Goal: Task Accomplishment & Management: Complete application form

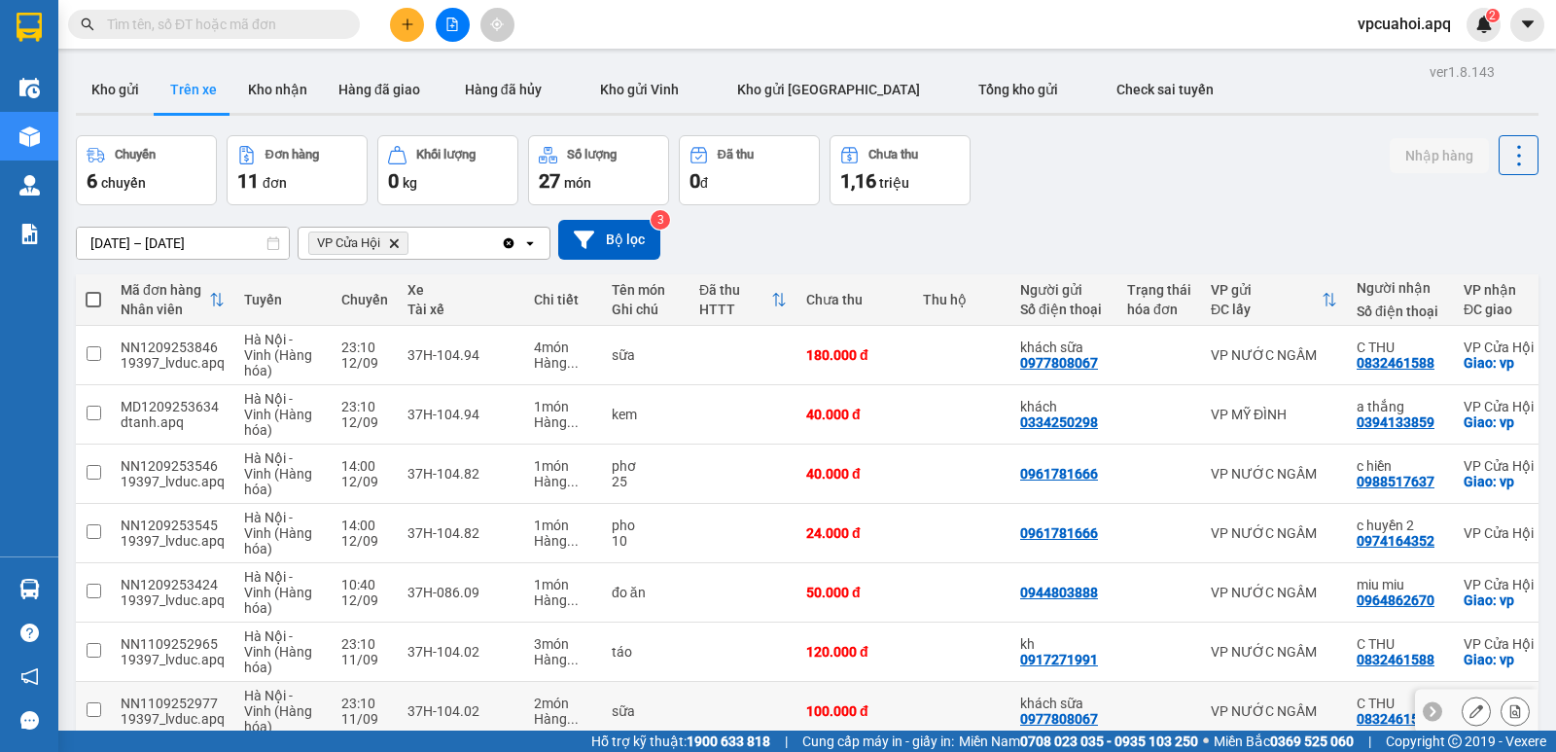
scroll to position [82, 0]
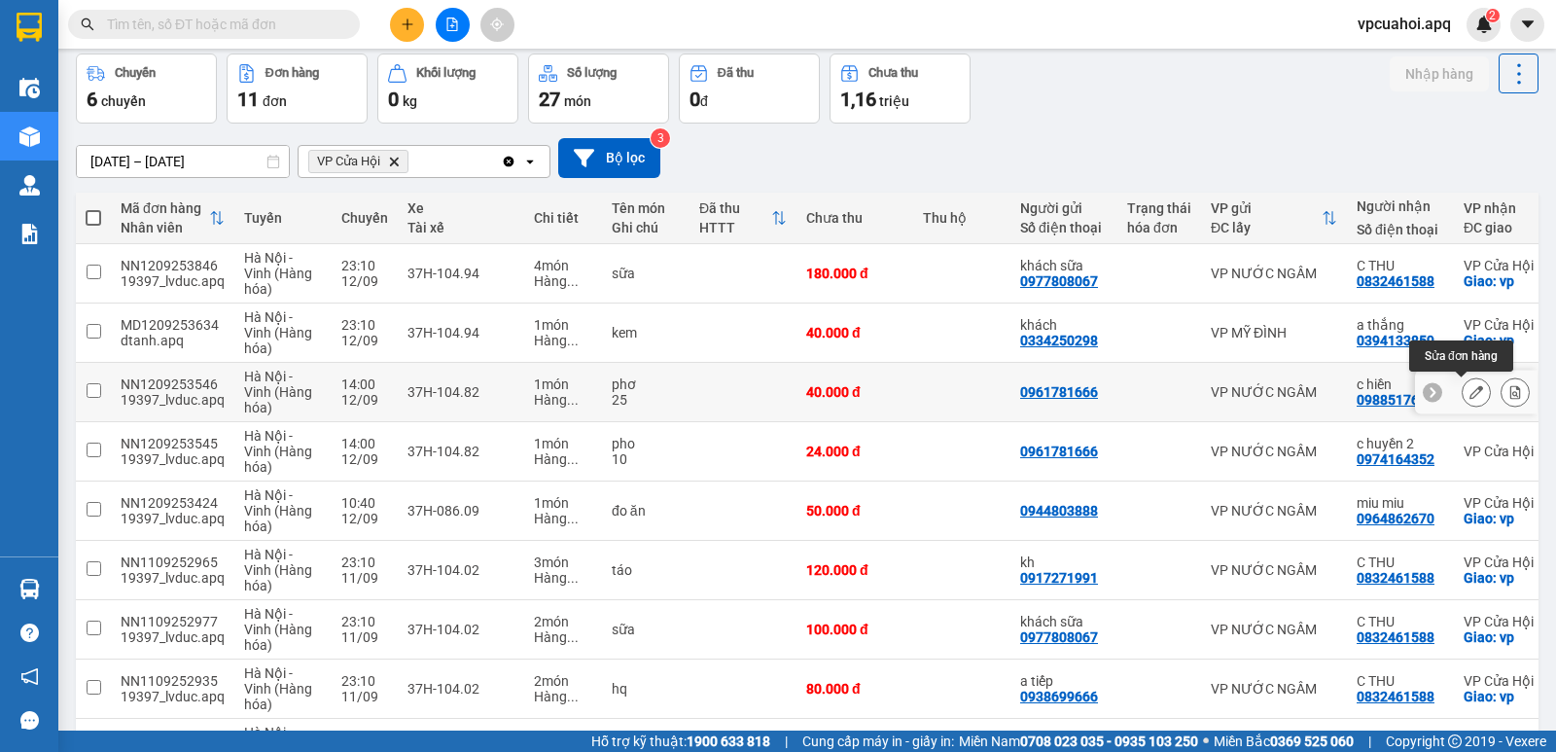
click at [1469, 391] on icon at bounding box center [1476, 392] width 14 height 14
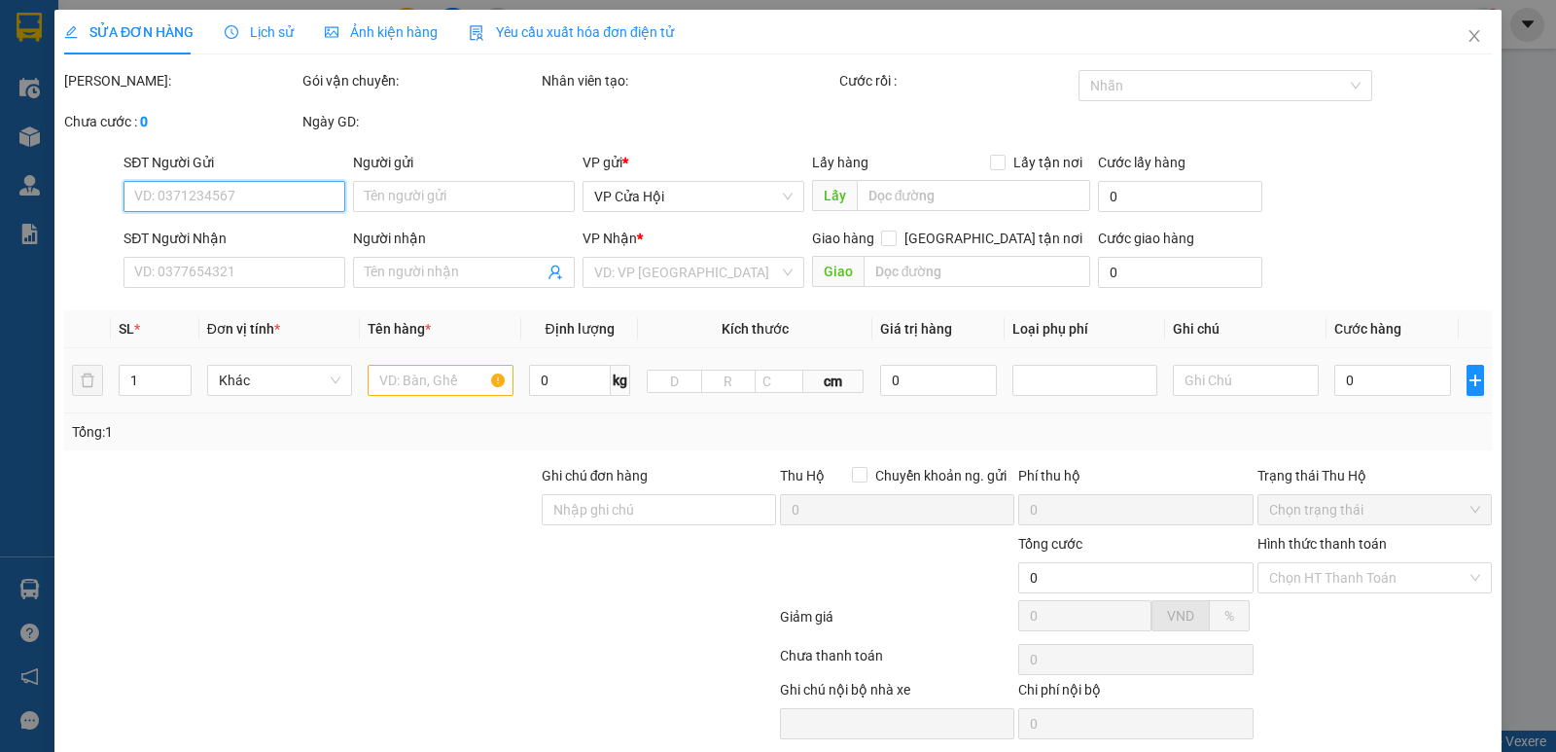
type input "0961781666"
type input "0988517637"
type input "c hiền"
checkbox input "true"
type input "vp"
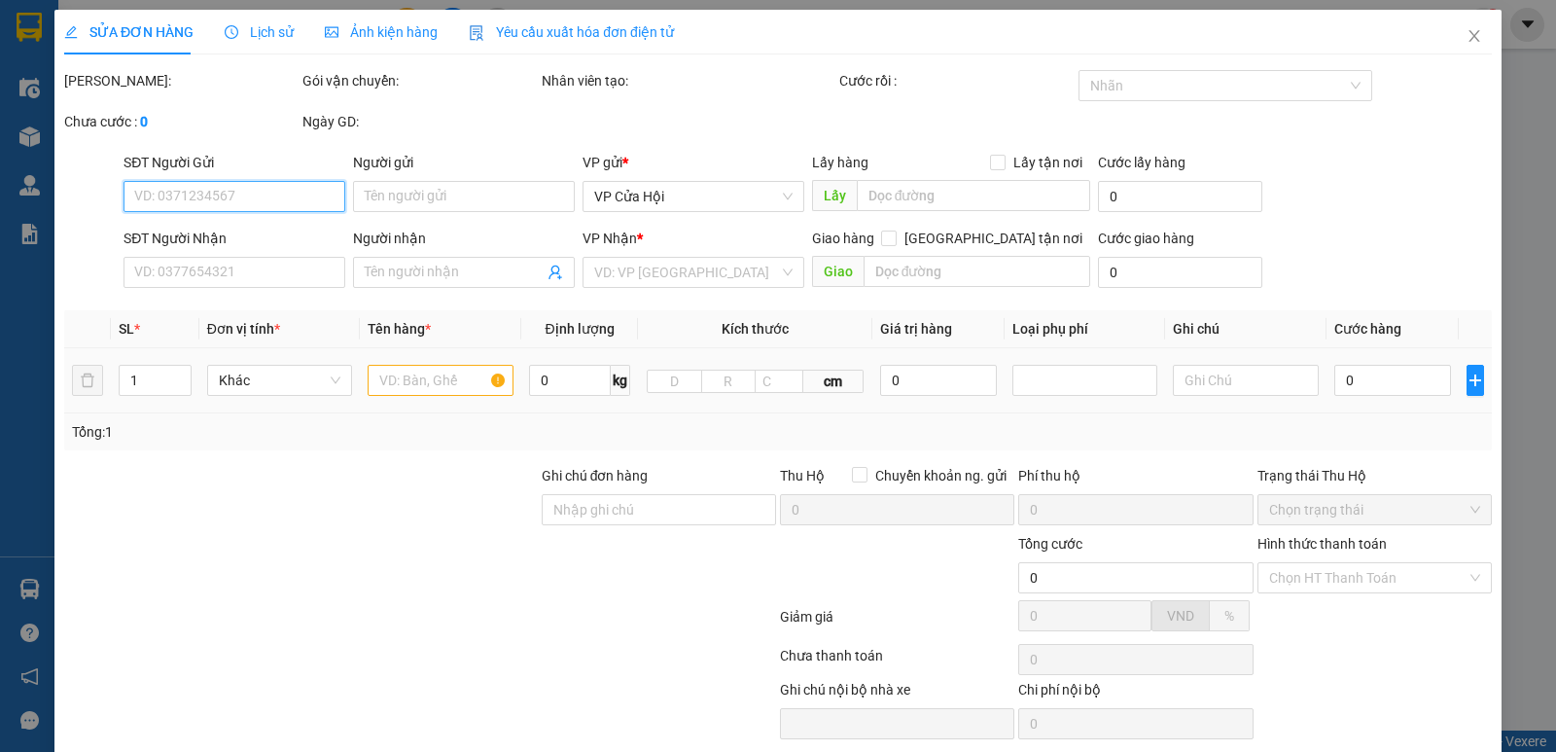
type input "40.000"
type input "20"
type input "40.000"
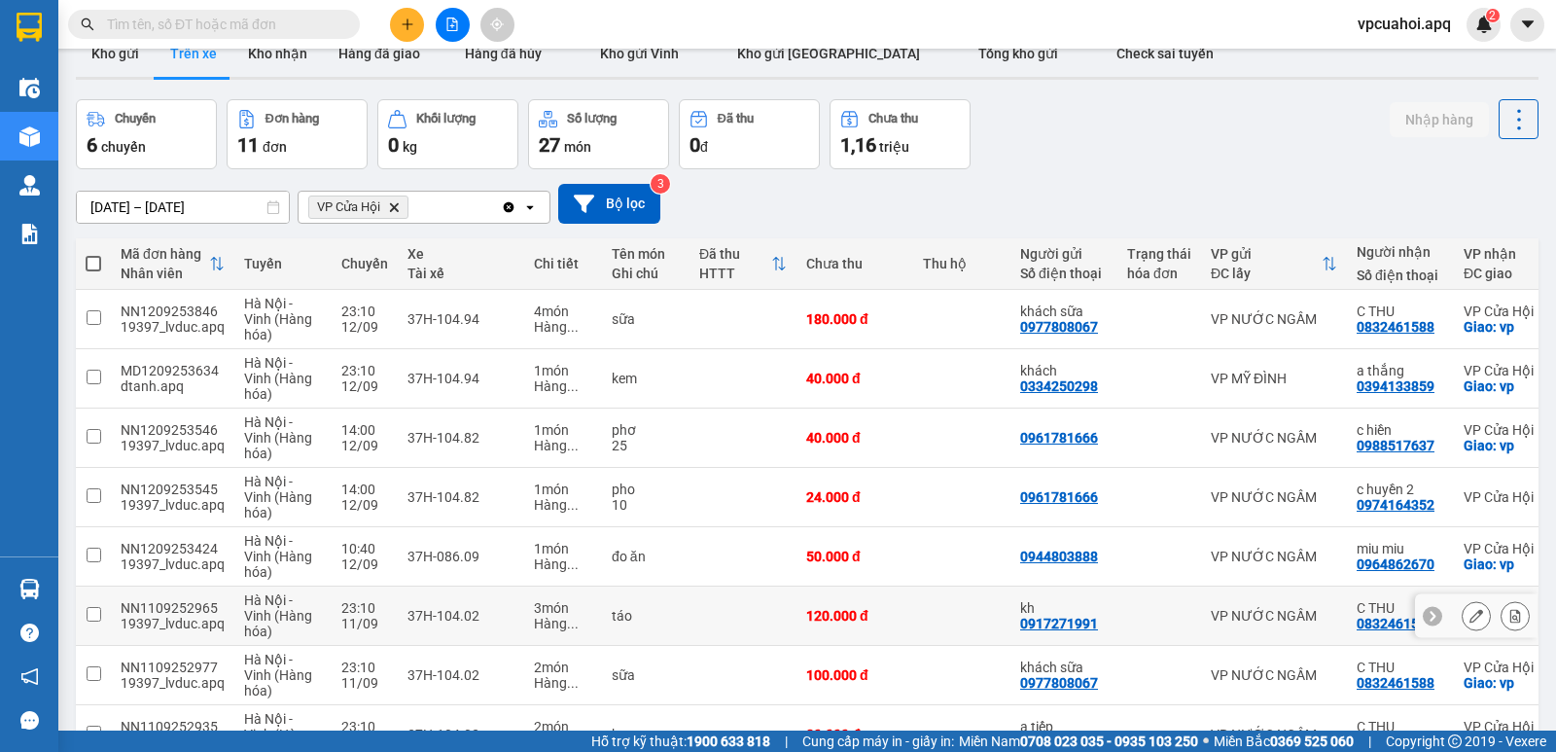
scroll to position [97, 0]
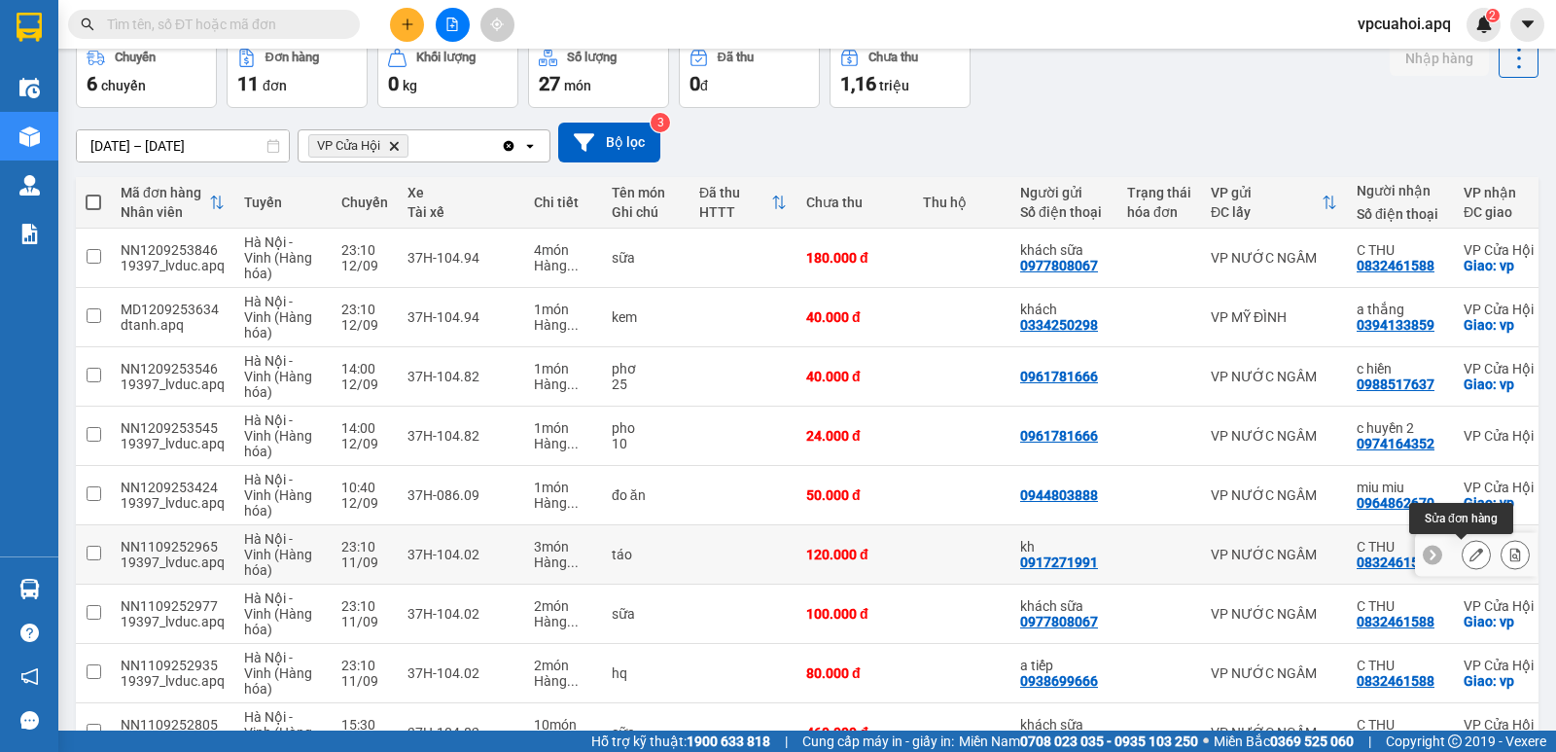
click at [1469, 555] on icon at bounding box center [1476, 554] width 14 height 14
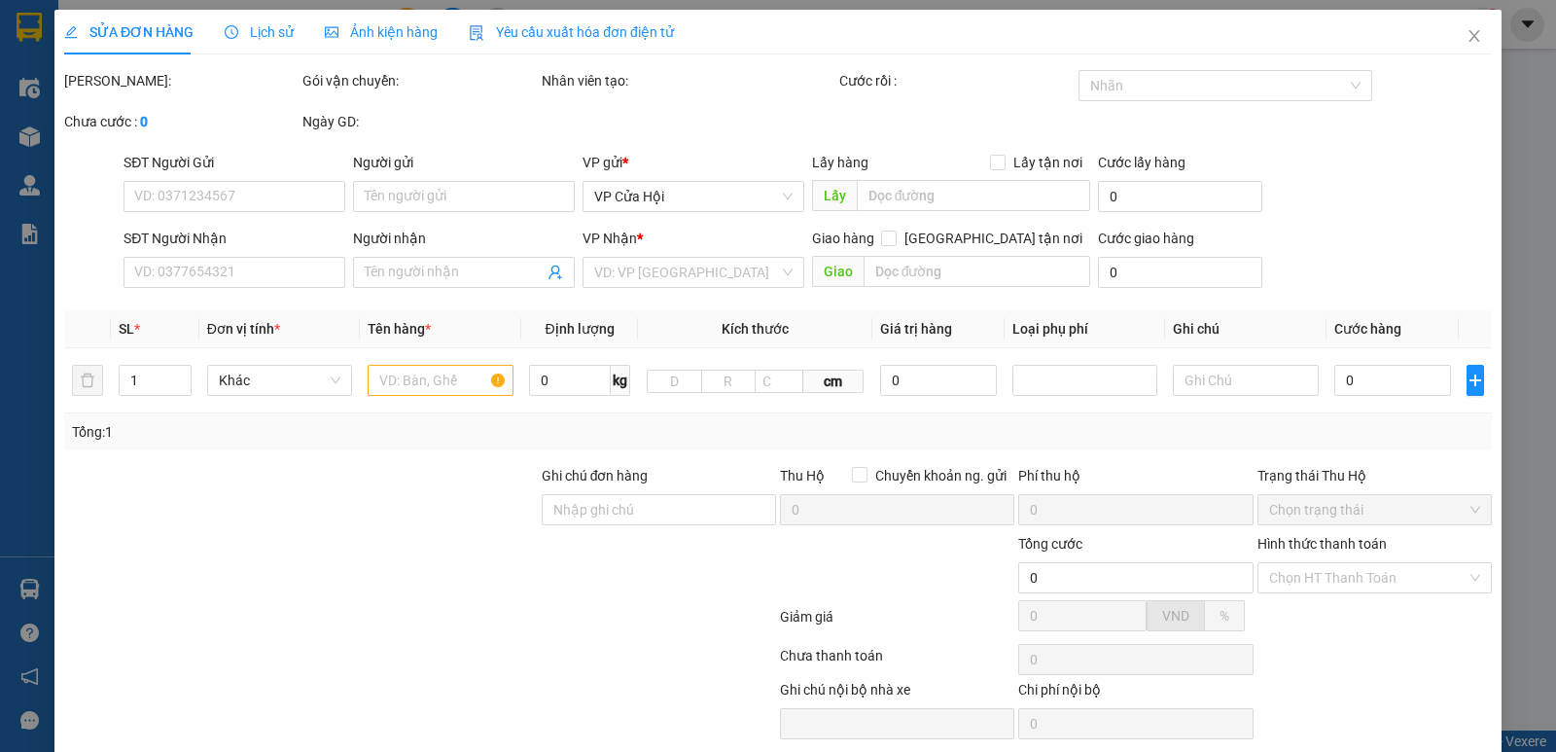
type input "0917271991"
type input "kh"
type input "0832461588"
type input "C THU"
checkbox input "true"
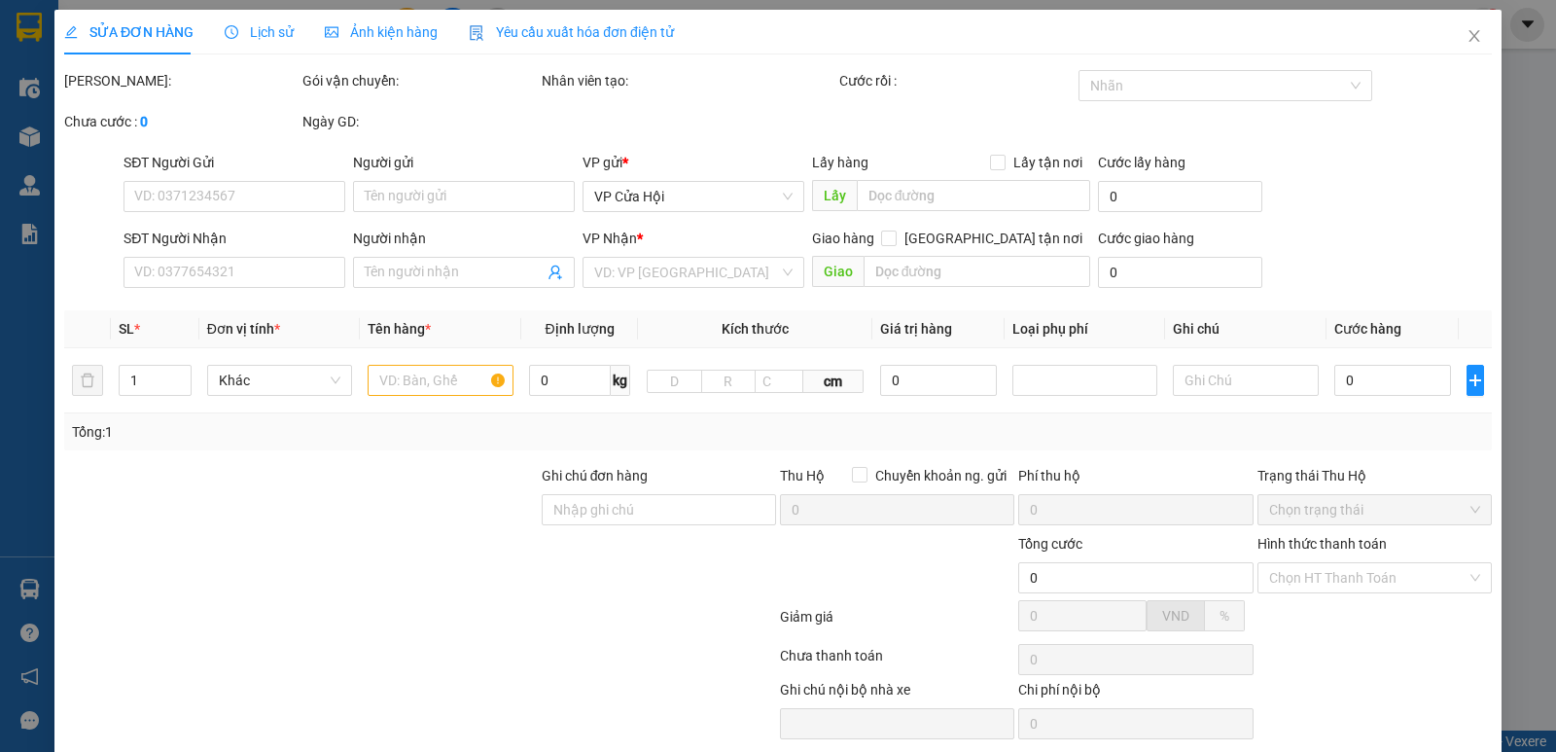
type input "vp"
type input "120.000"
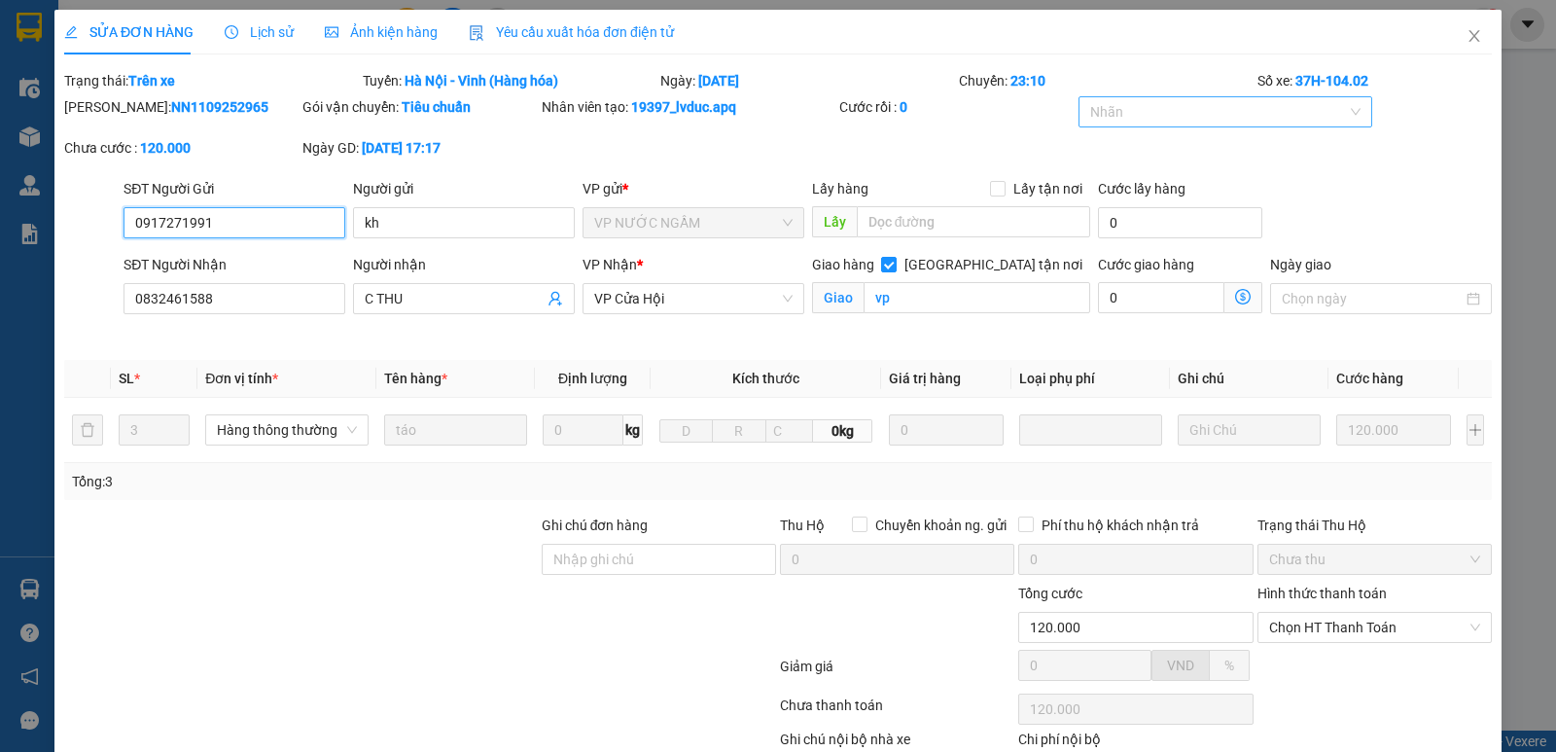
click at [1118, 115] on div at bounding box center [1215, 111] width 265 height 23
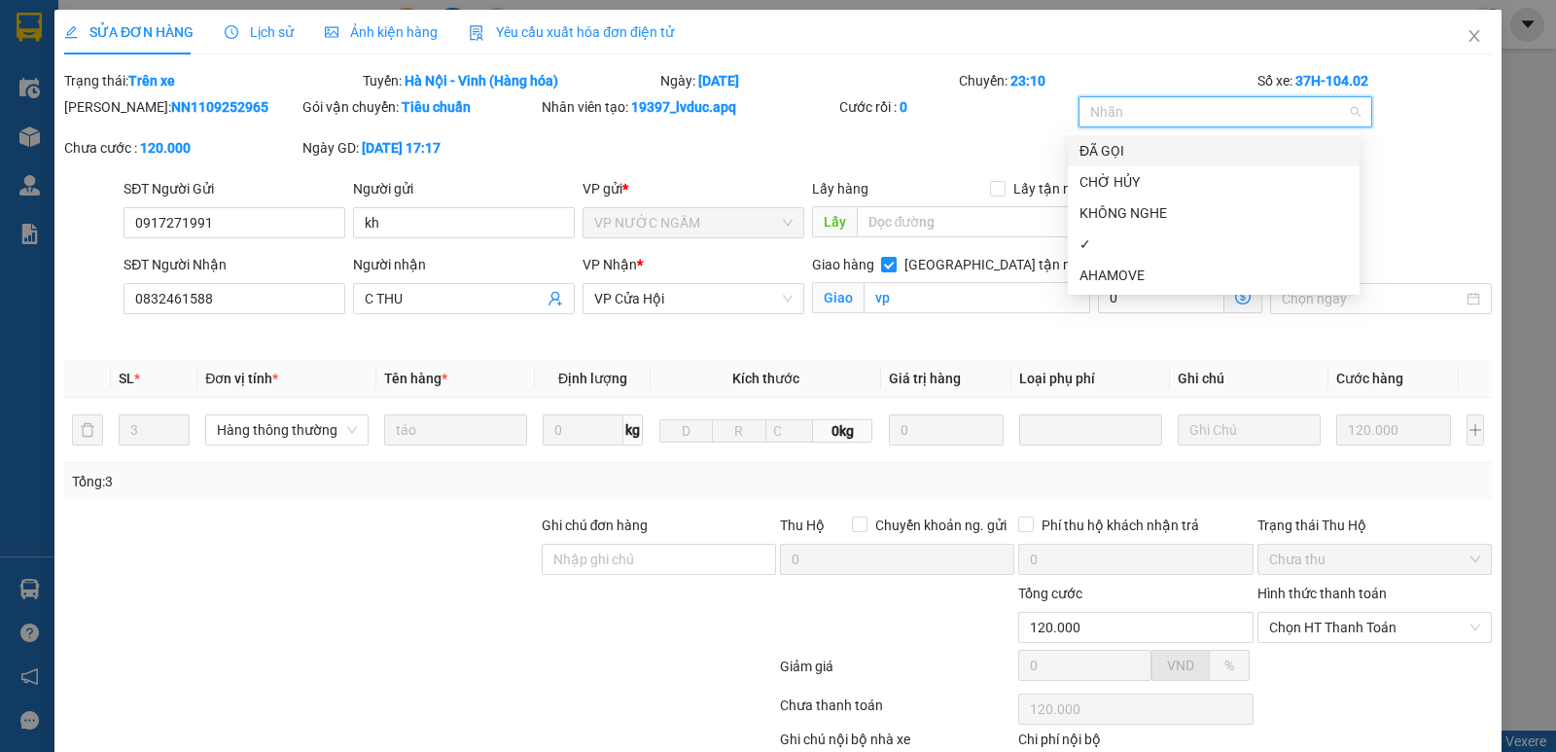
click at [1099, 146] on div "ĐÃ GỌI" at bounding box center [1213, 150] width 268 height 21
click at [1081, 240] on div "✓" at bounding box center [1213, 243] width 268 height 21
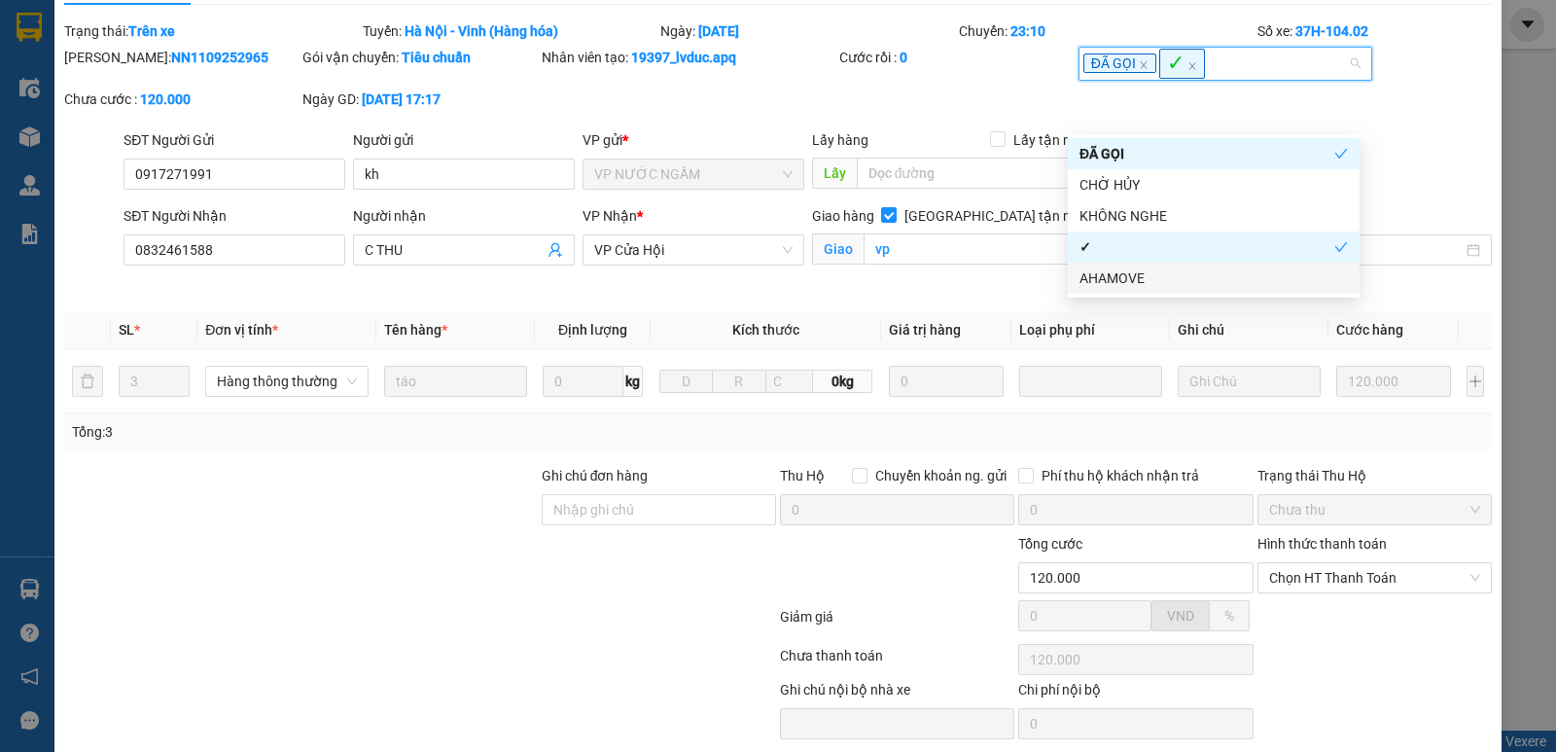
scroll to position [122, 0]
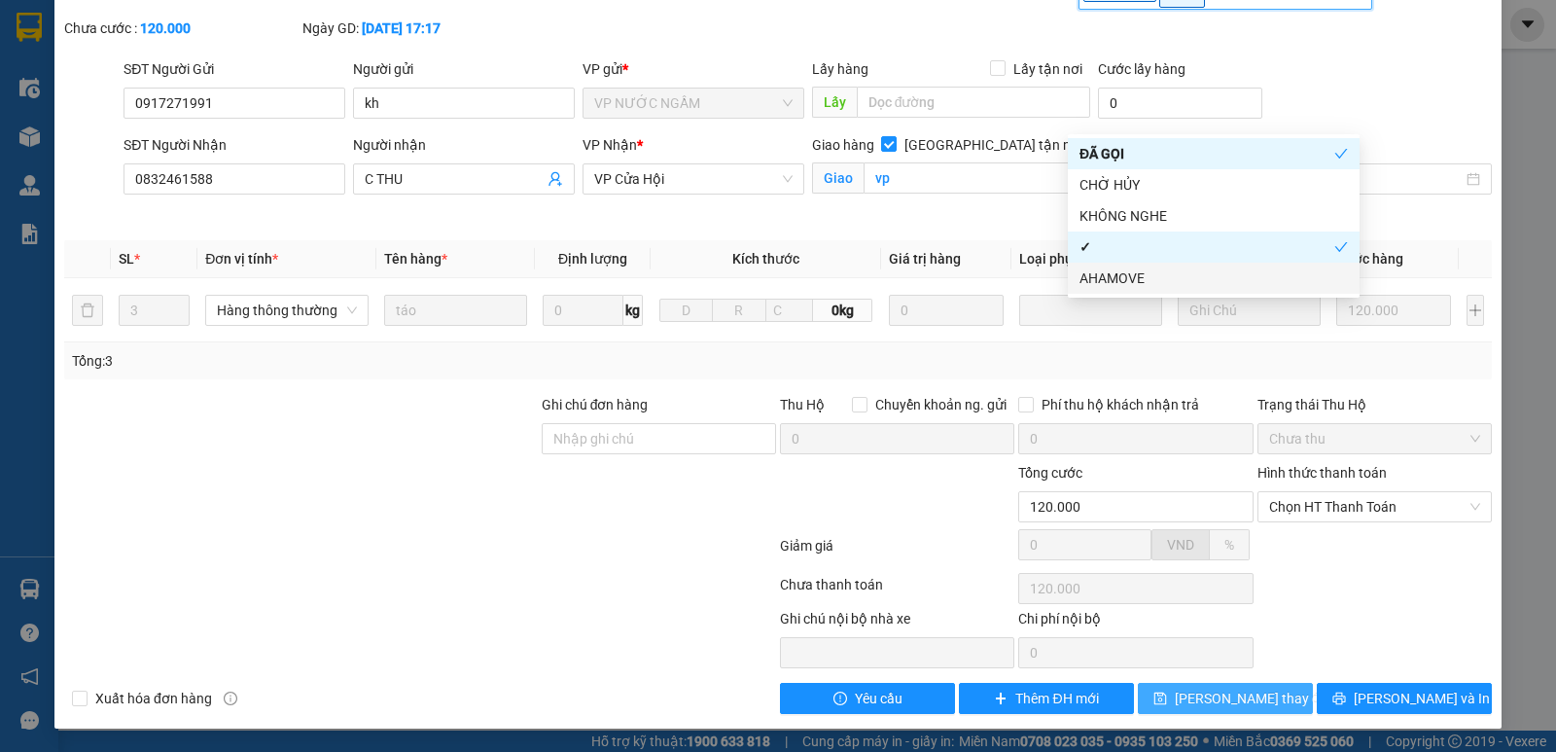
click at [1268, 705] on button "[PERSON_NAME] thay đổi" at bounding box center [1225, 698] width 175 height 31
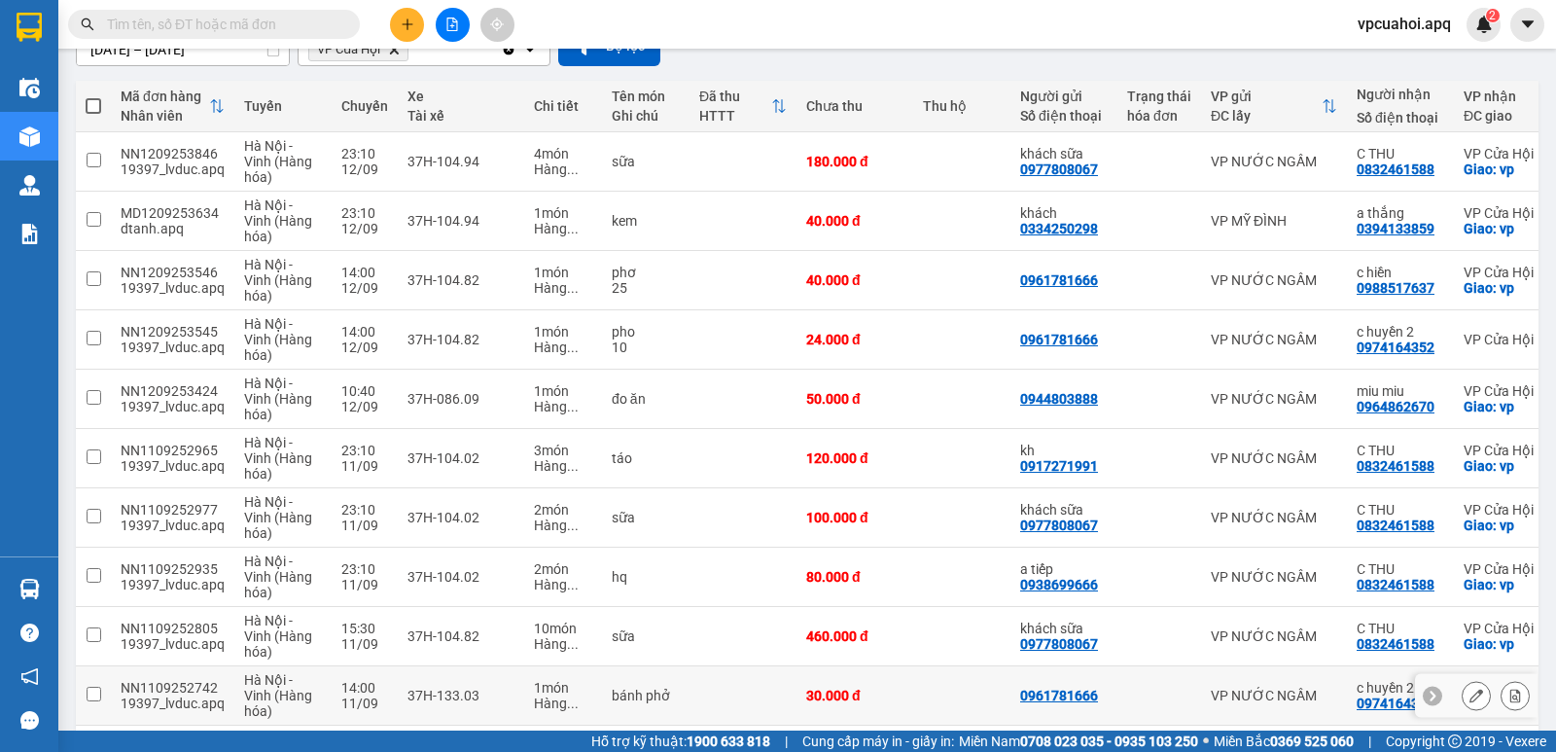
scroll to position [194, 0]
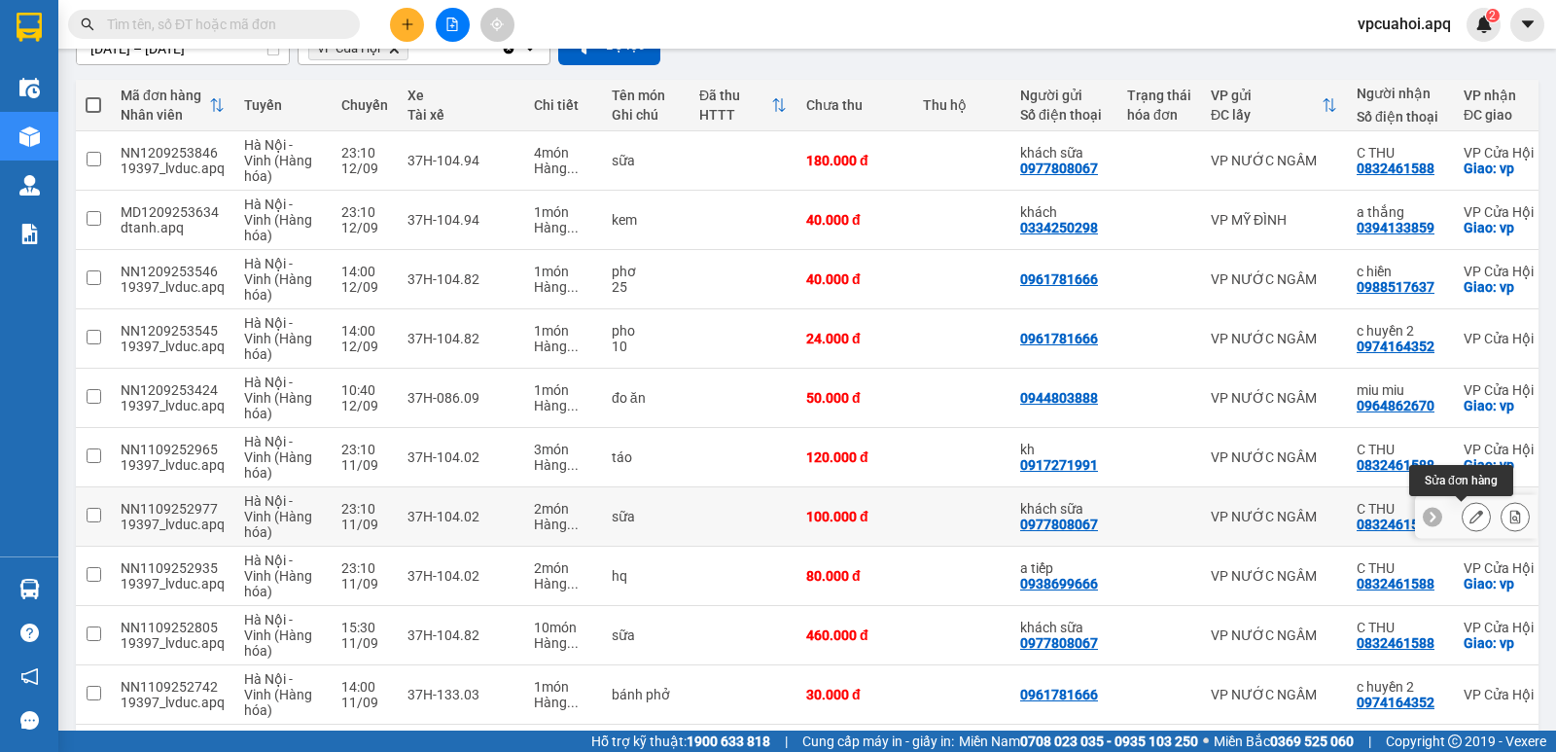
click at [1469, 519] on icon at bounding box center [1476, 517] width 14 height 14
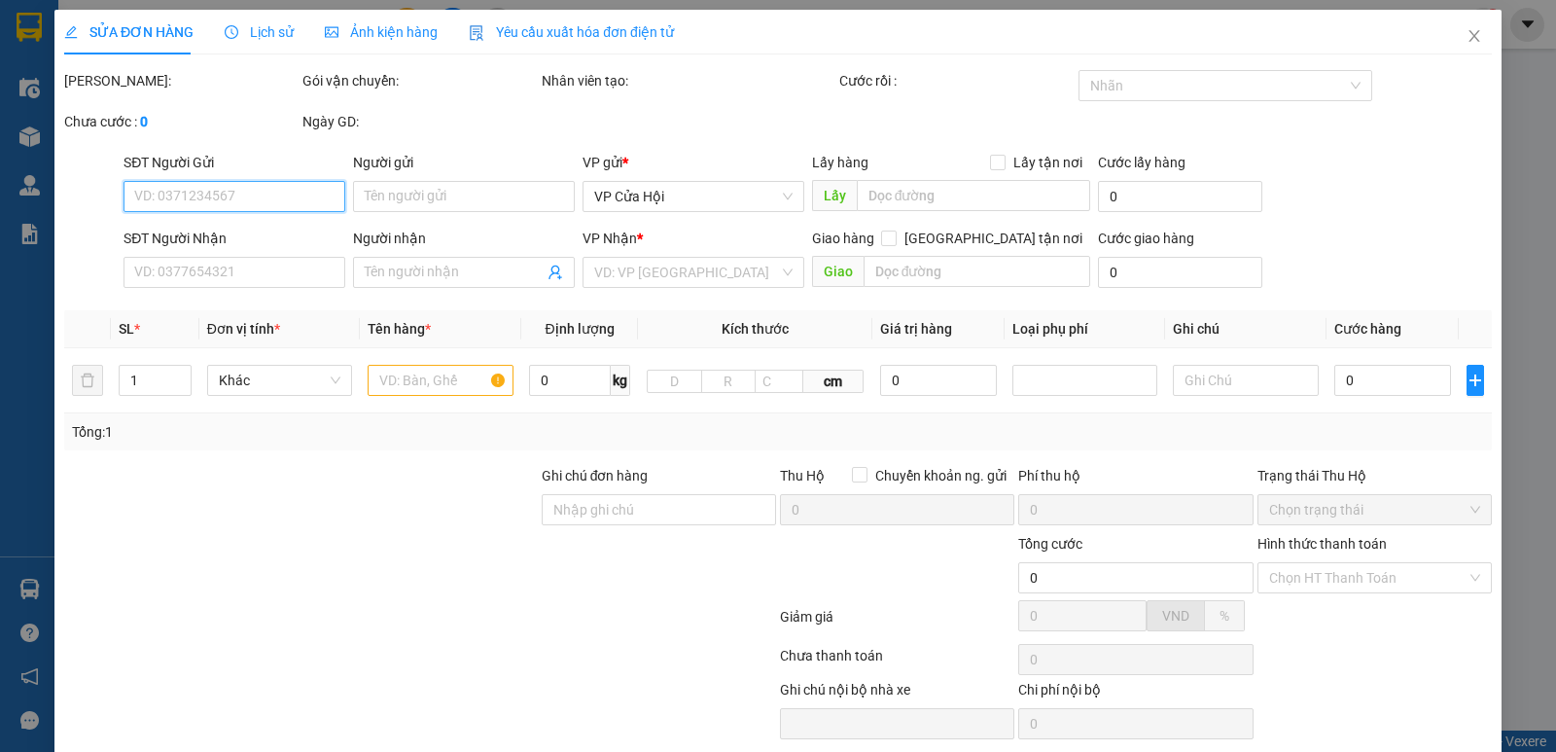
type input "0977808067"
type input "khách sữa"
type input "0832461588"
type input "C THU"
checkbox input "true"
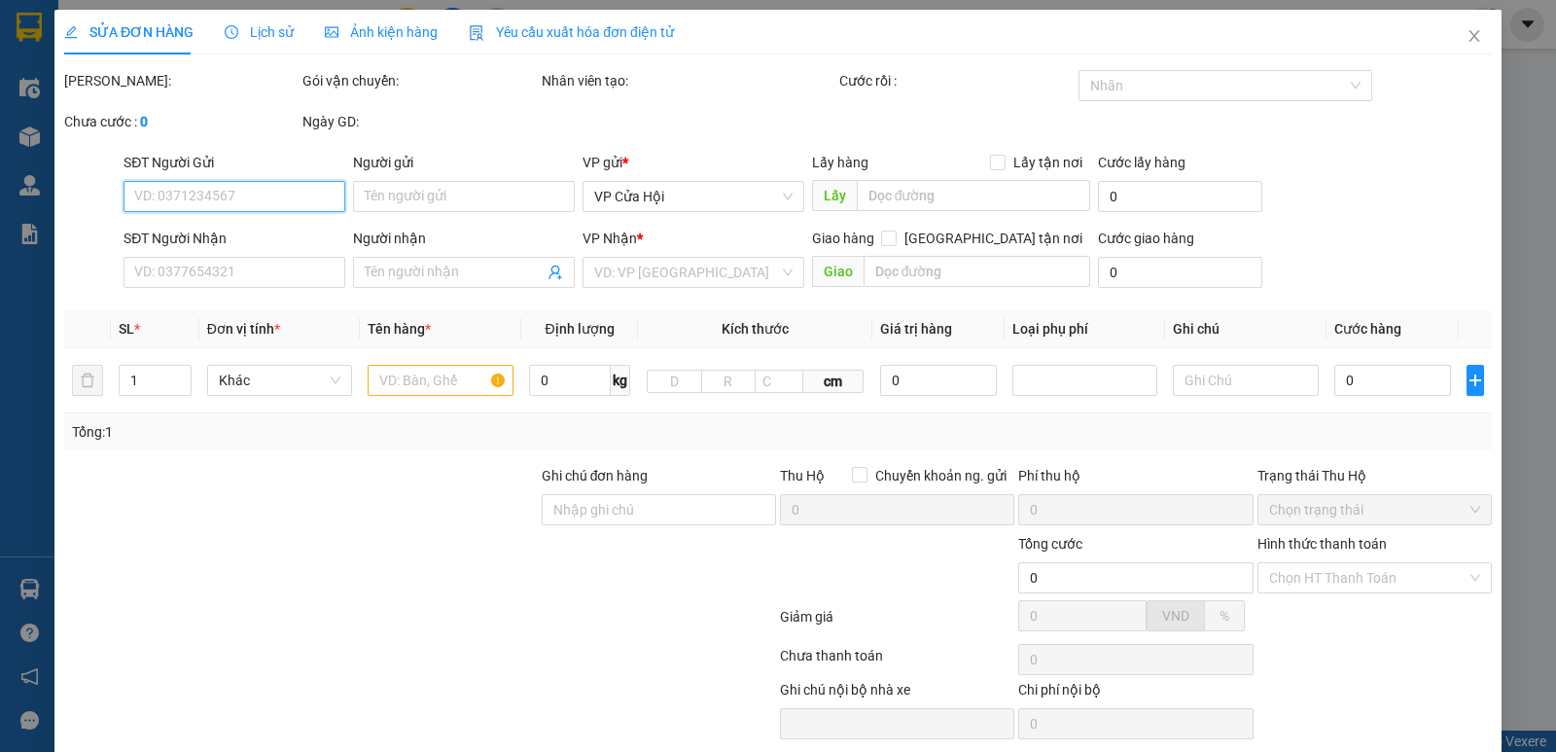
type input "vp"
type input "100.000"
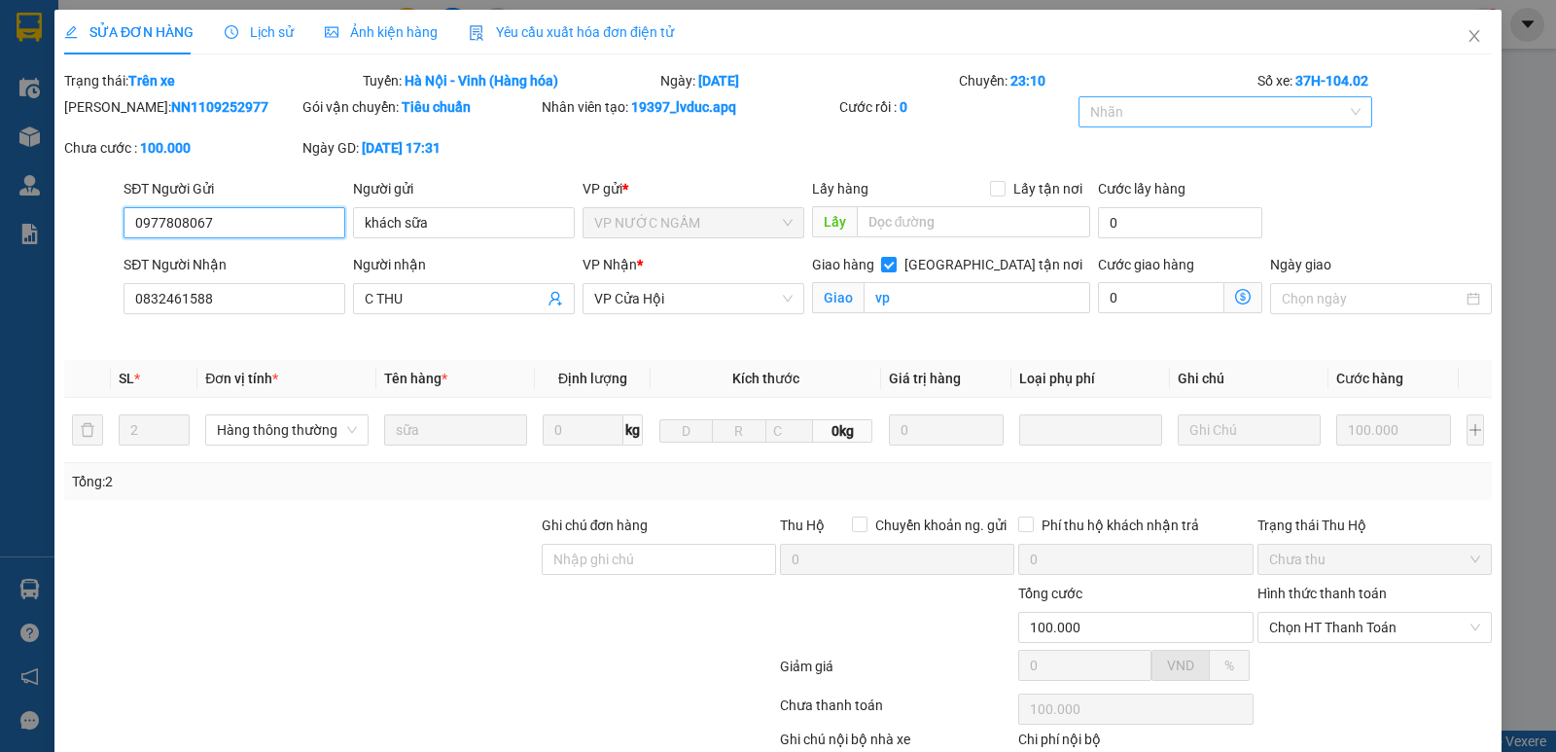
click at [1154, 114] on div at bounding box center [1215, 111] width 265 height 23
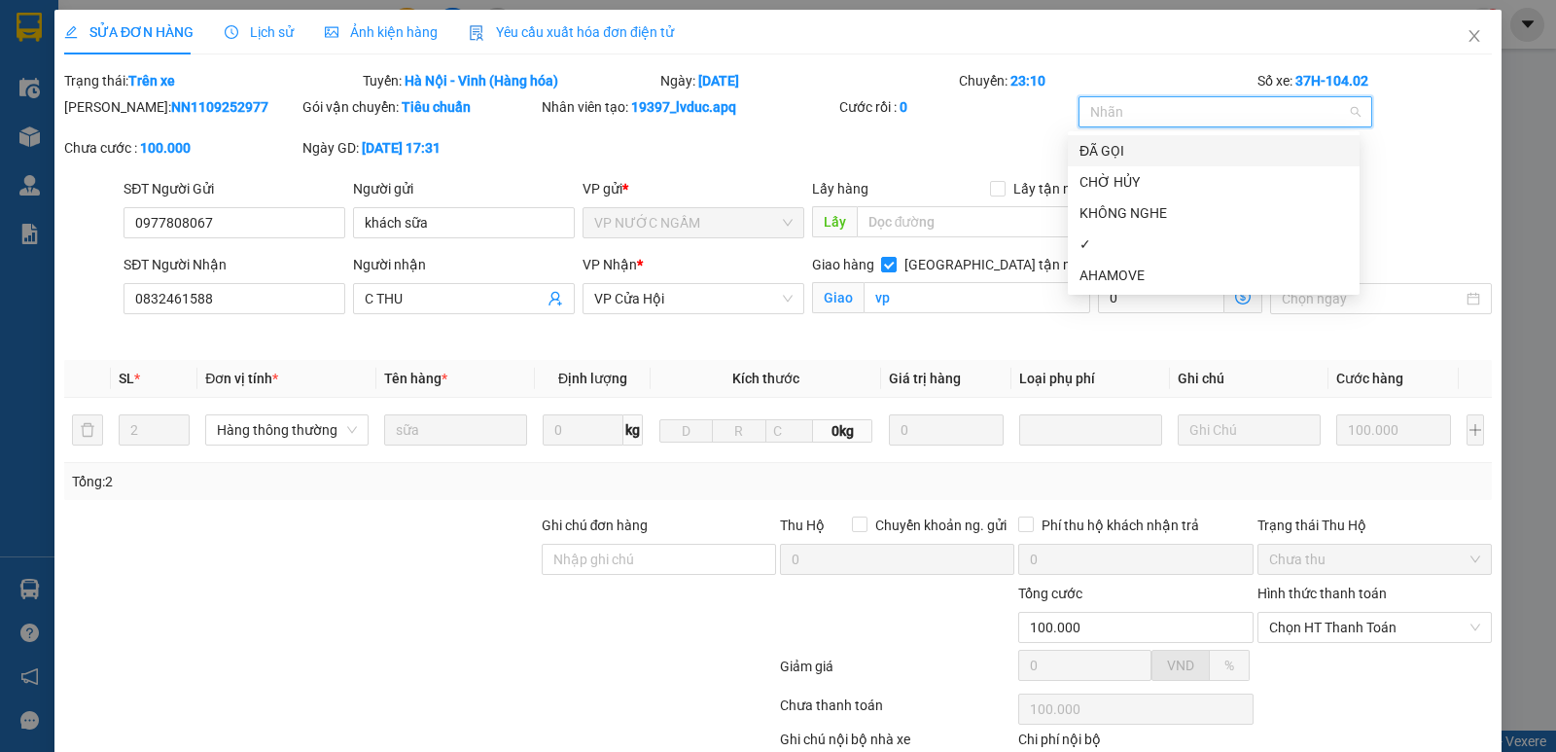
click at [1121, 148] on div "ĐÃ GỌI" at bounding box center [1213, 150] width 268 height 21
click at [1105, 251] on div "✓" at bounding box center [1213, 243] width 268 height 21
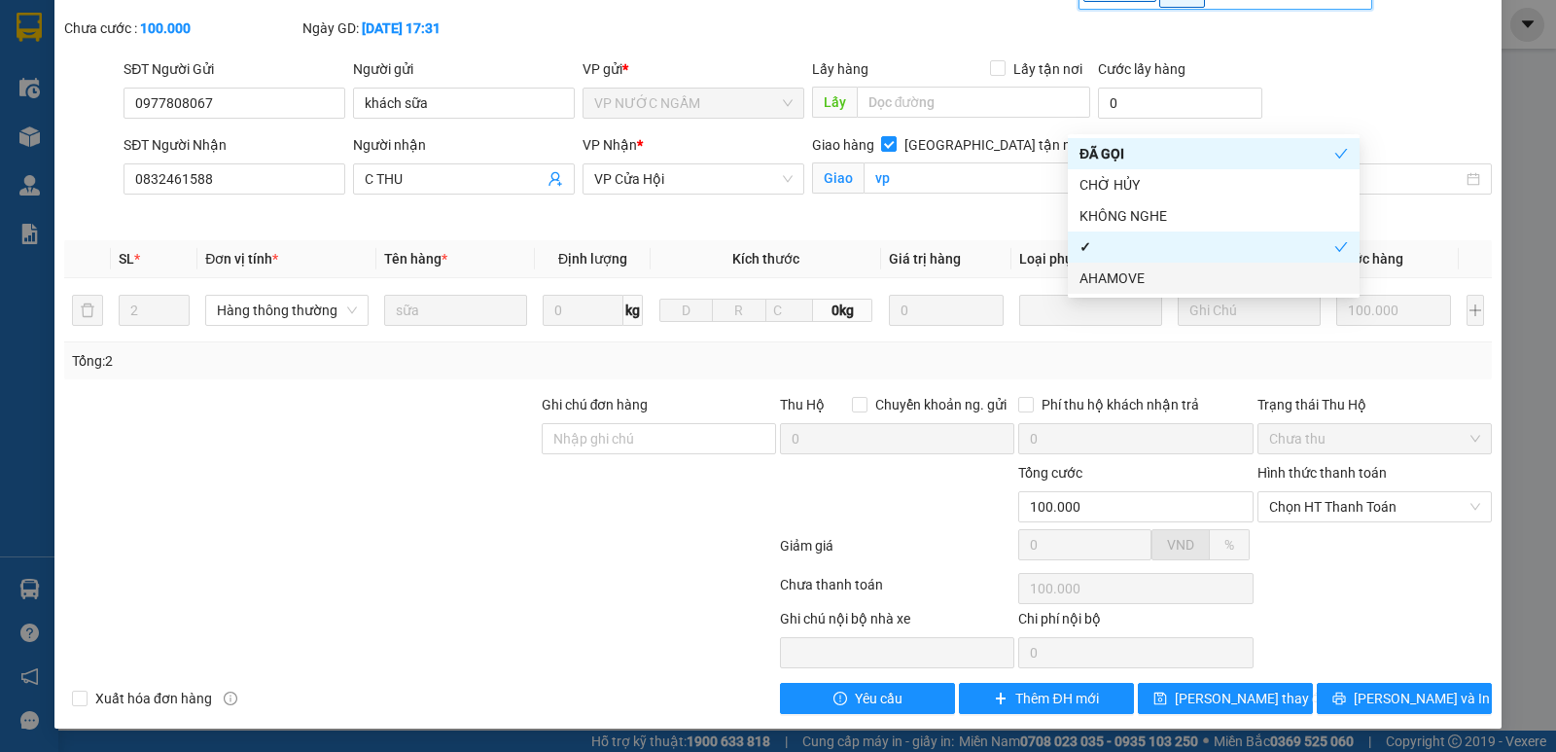
scroll to position [122, 0]
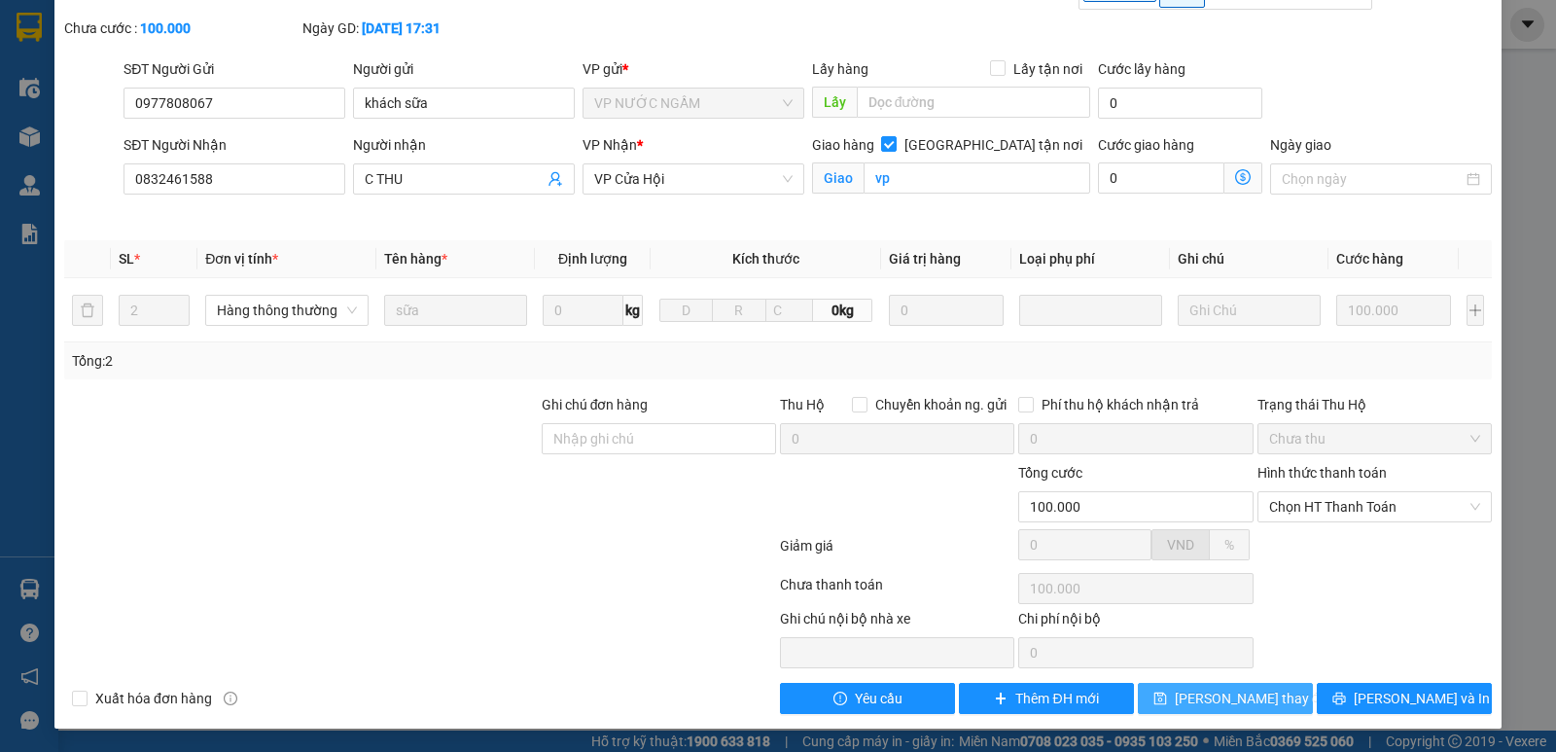
click at [1246, 701] on span "[PERSON_NAME] thay đổi" at bounding box center [1253, 697] width 156 height 21
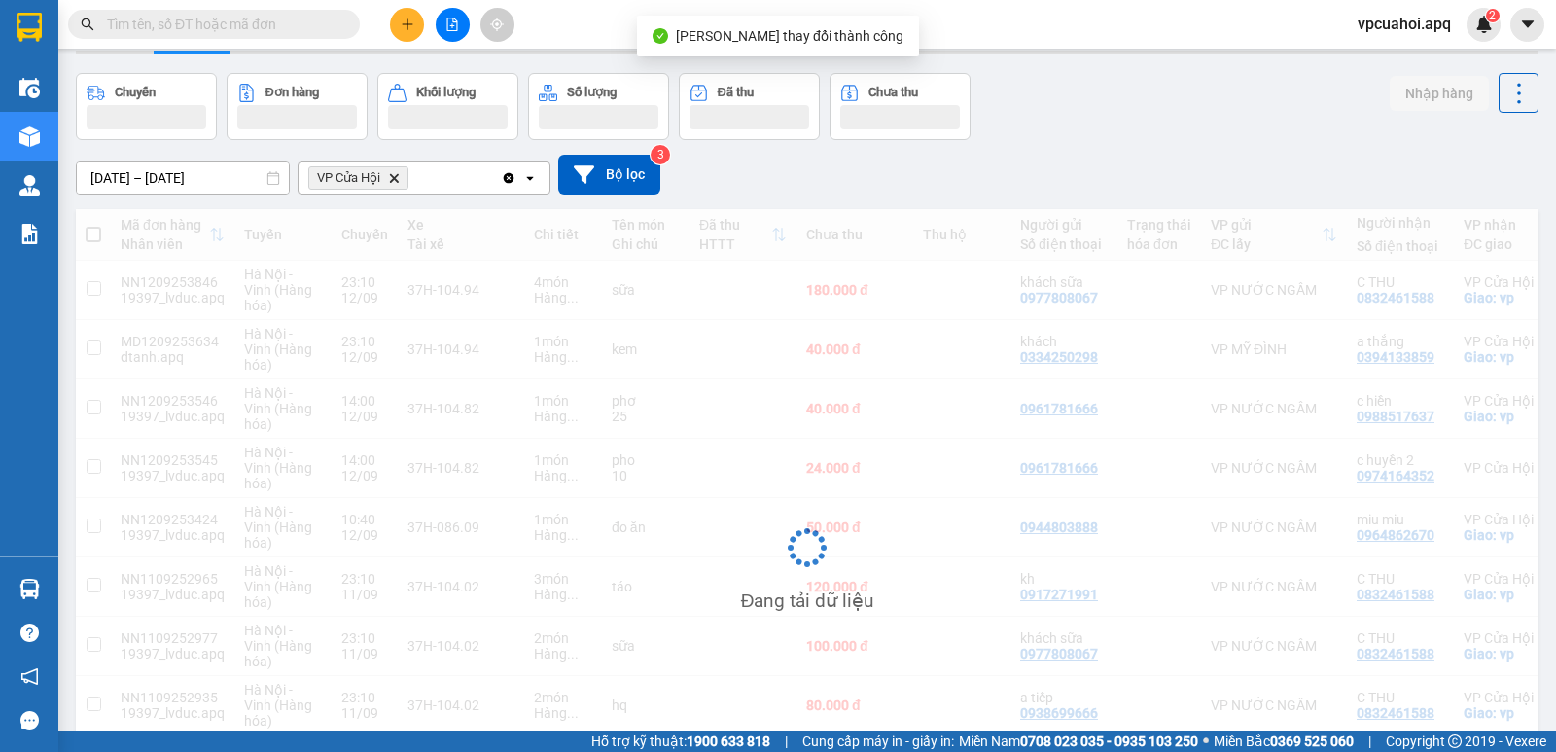
scroll to position [97, 0]
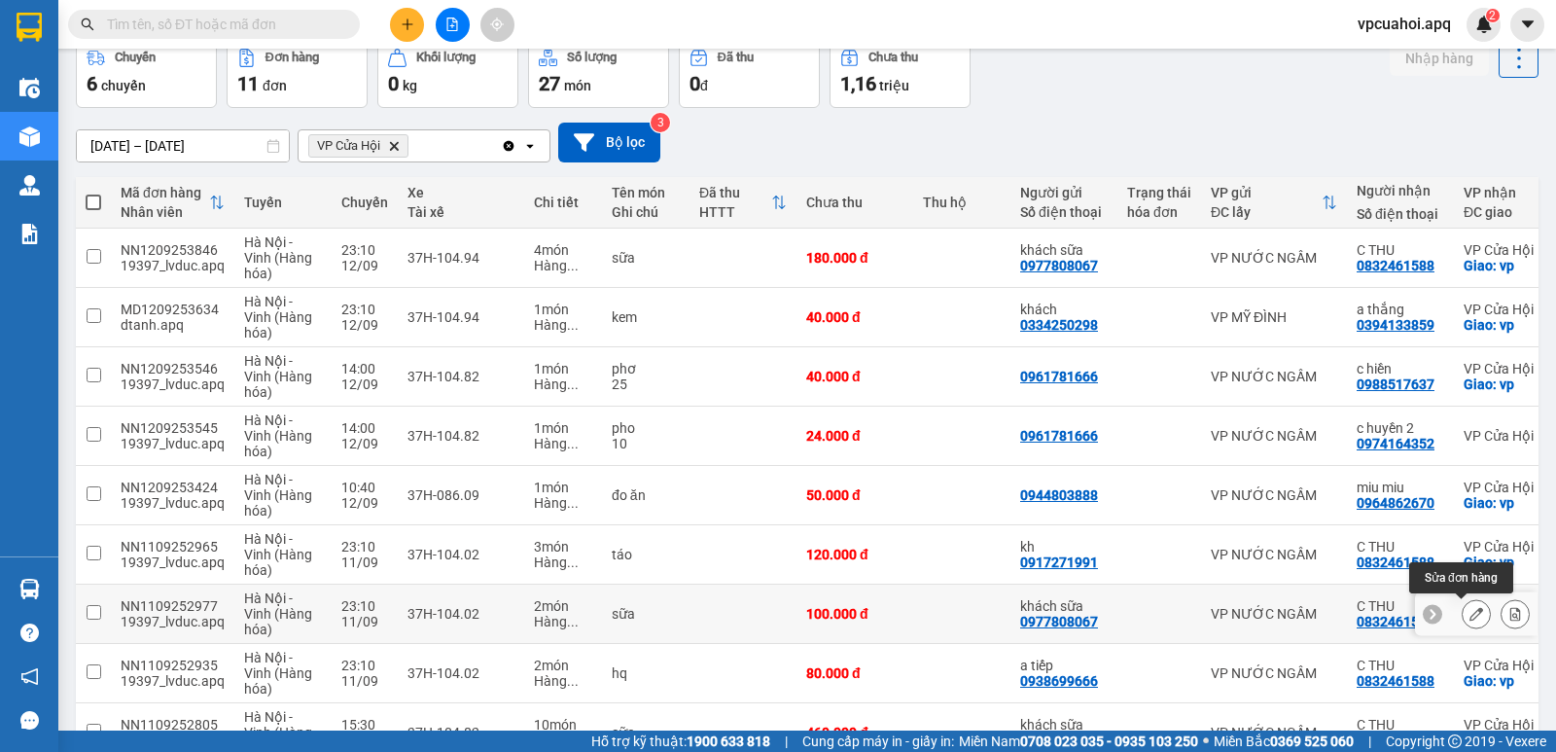
click at [1462, 616] on button at bounding box center [1475, 614] width 27 height 34
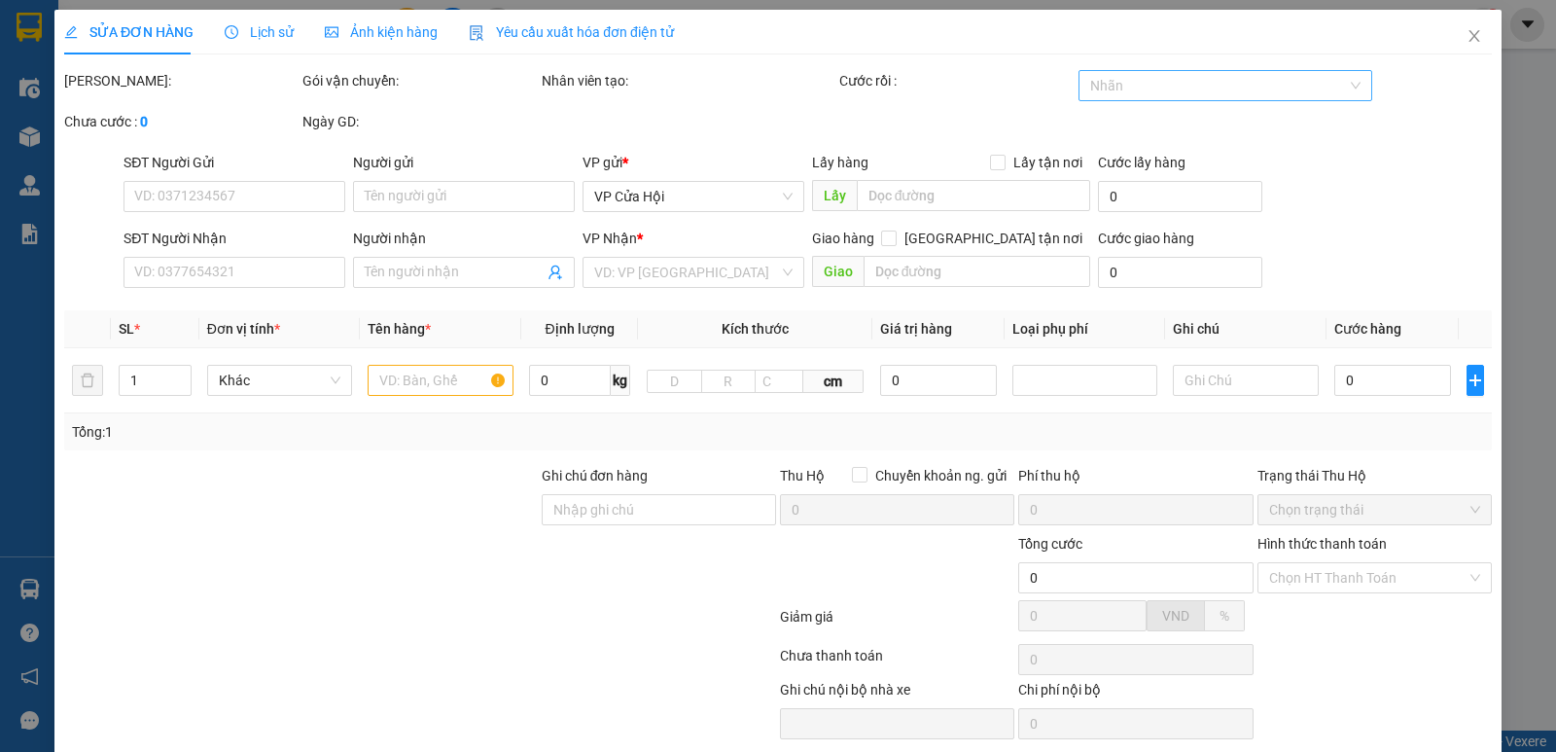
type input "0977808067"
type input "khách sữa"
type input "0832461588"
type input "C THU"
checkbox input "true"
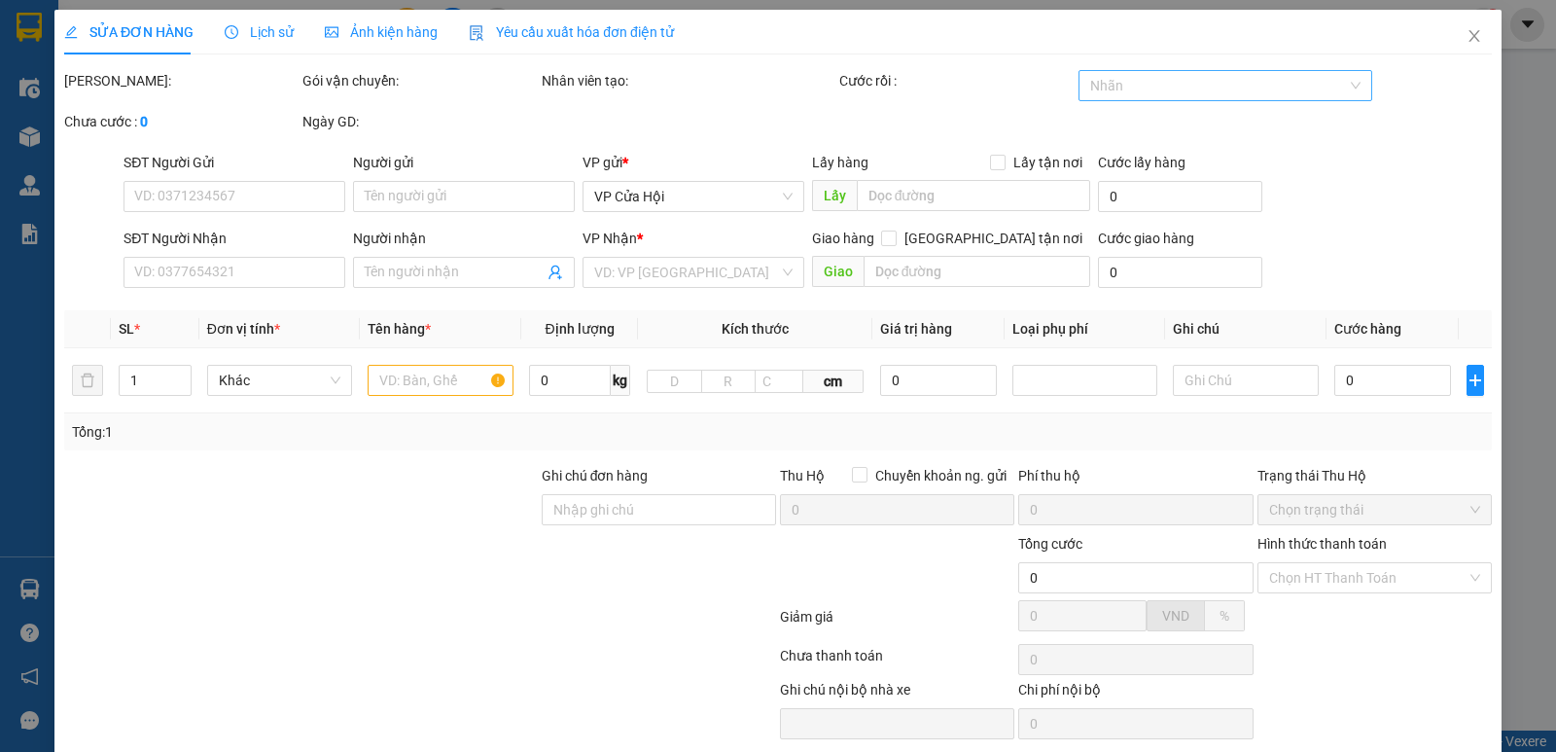
type input "vp"
type input "100.000"
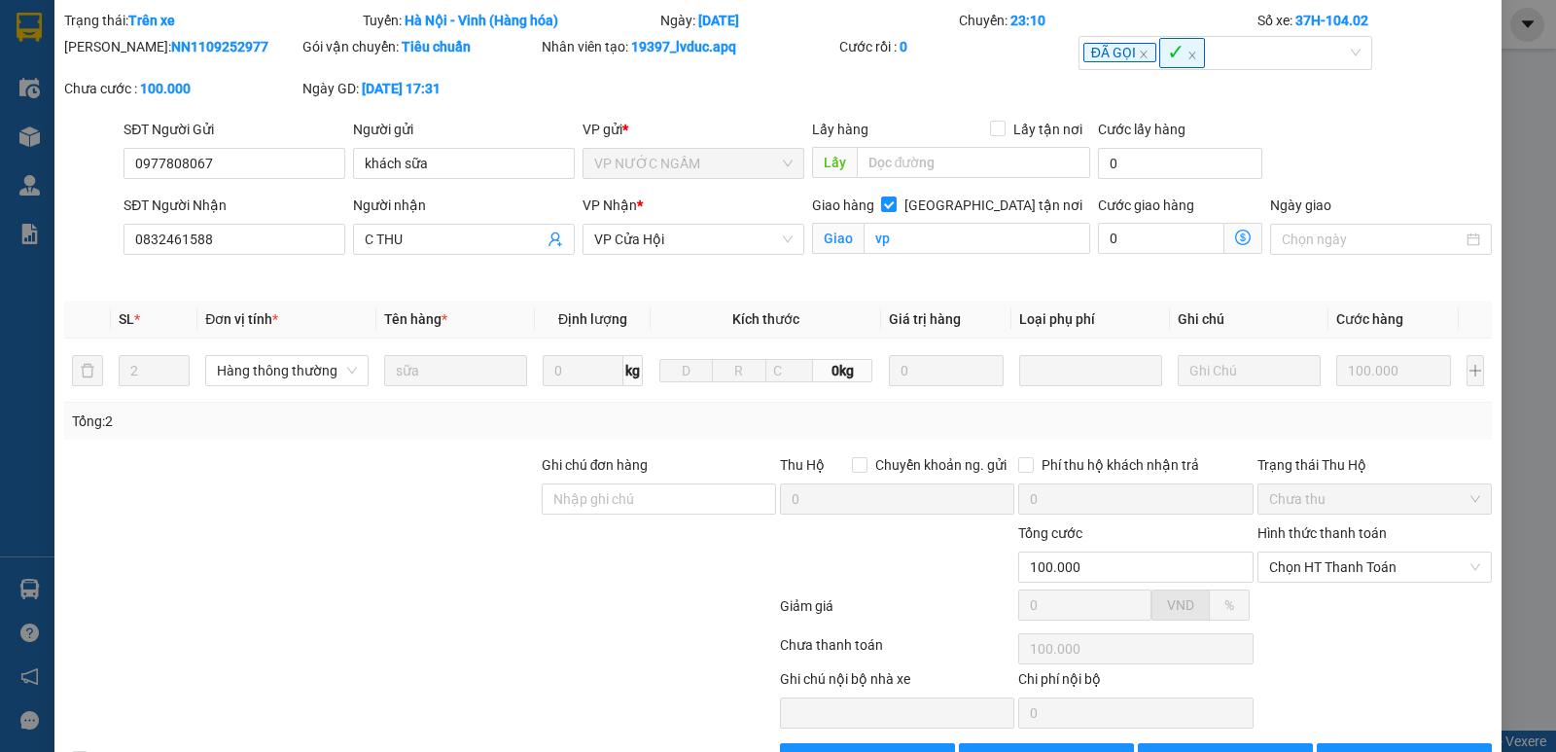
scroll to position [122, 0]
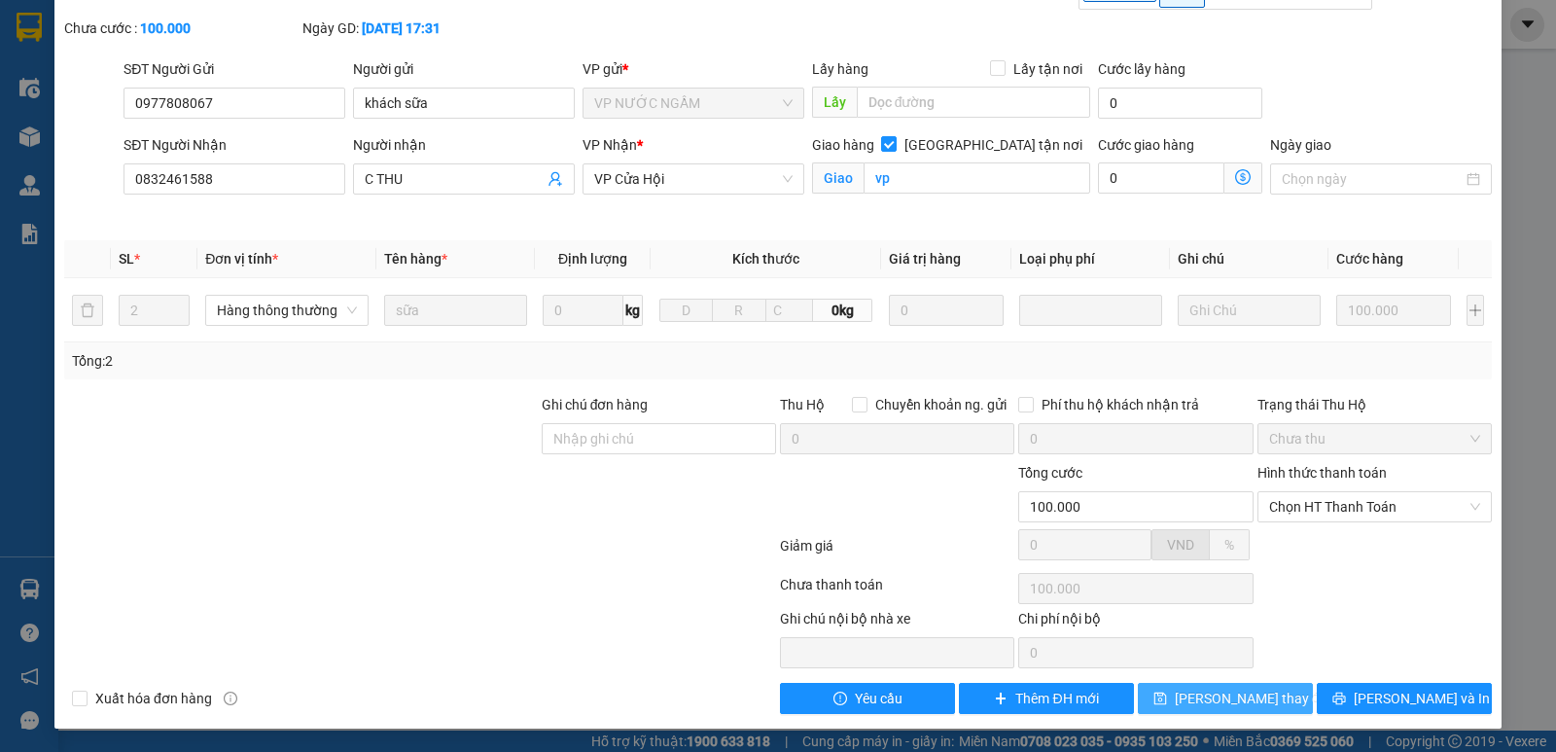
click at [1251, 702] on span "[PERSON_NAME] thay đổi" at bounding box center [1253, 697] width 156 height 21
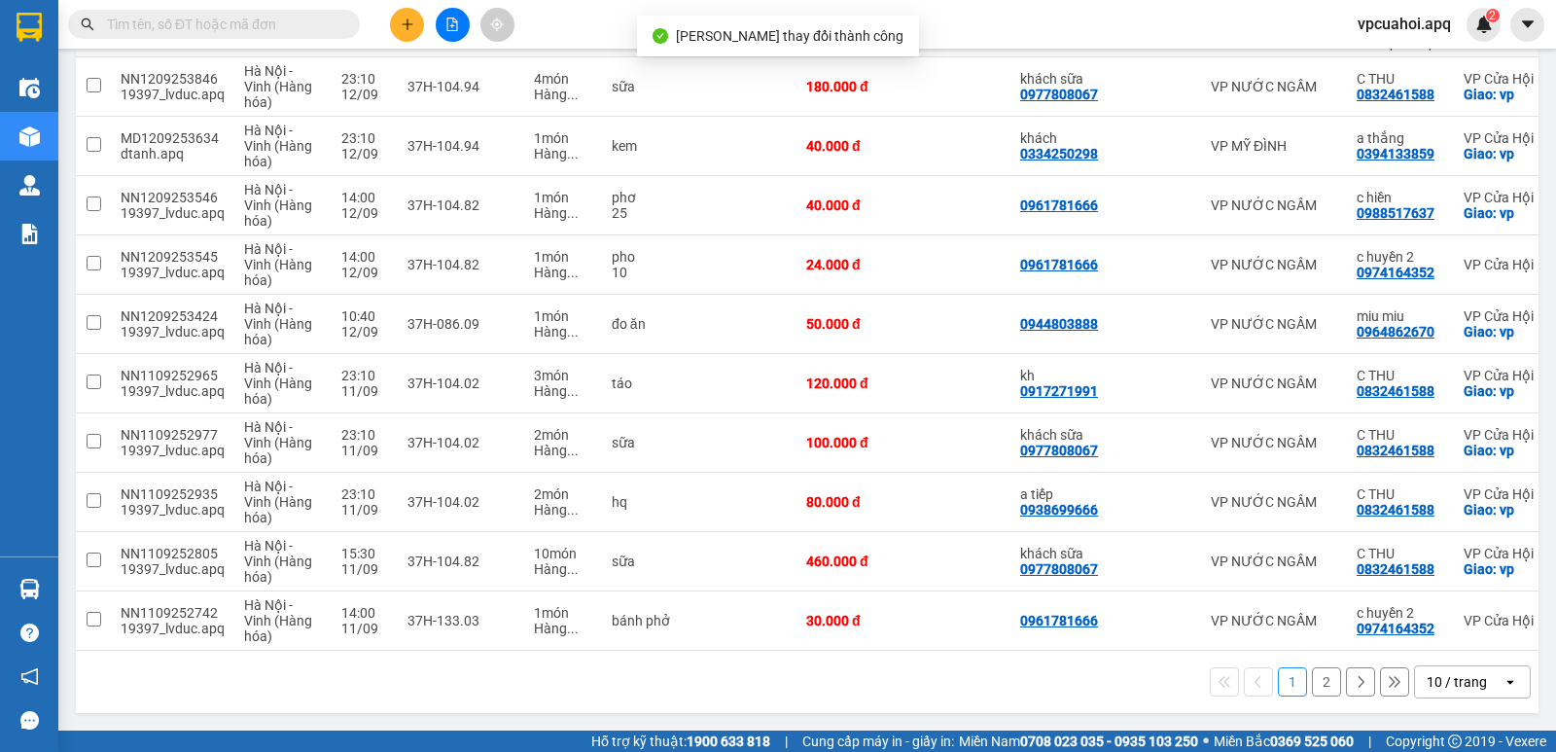
scroll to position [276, 0]
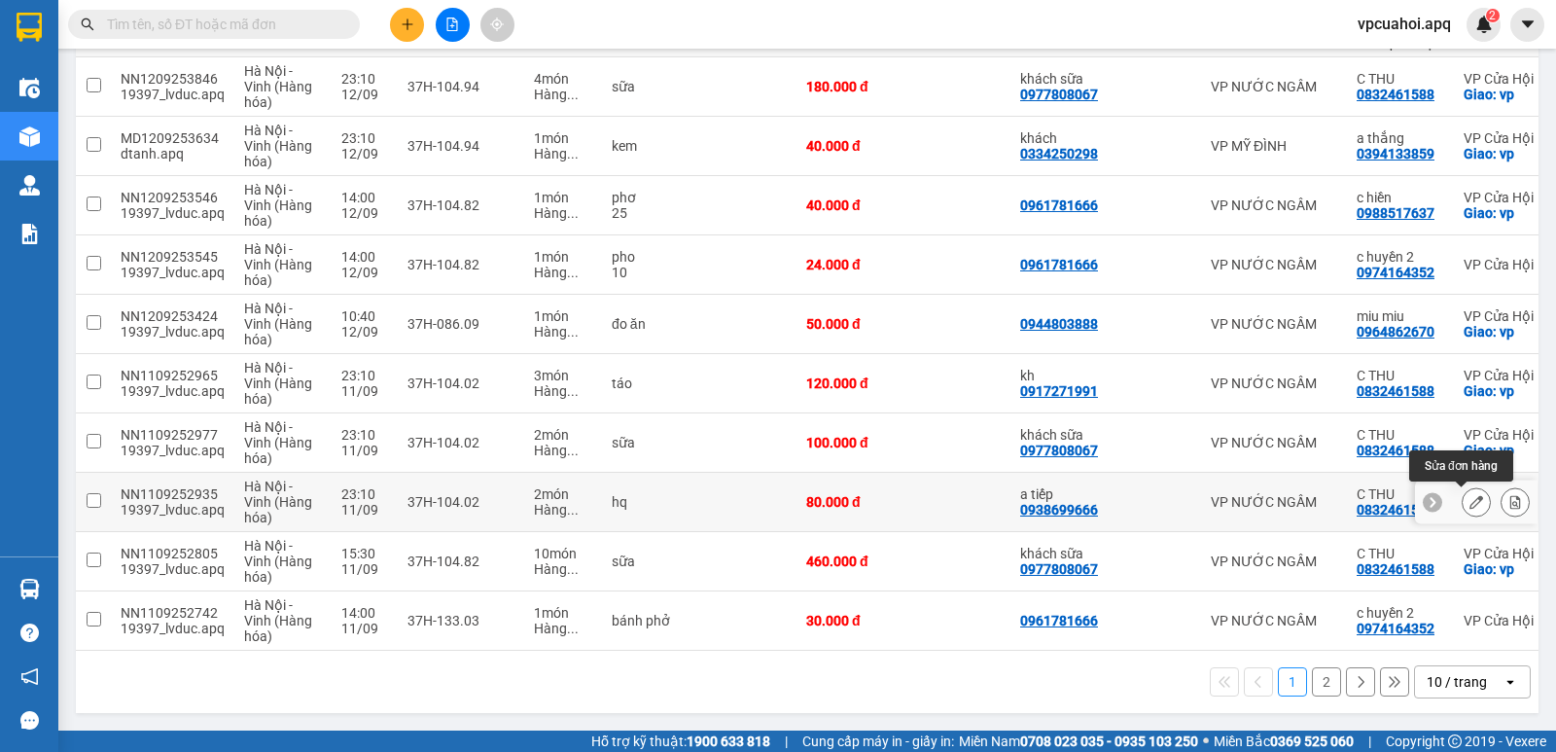
click at [1469, 499] on icon at bounding box center [1476, 502] width 14 height 14
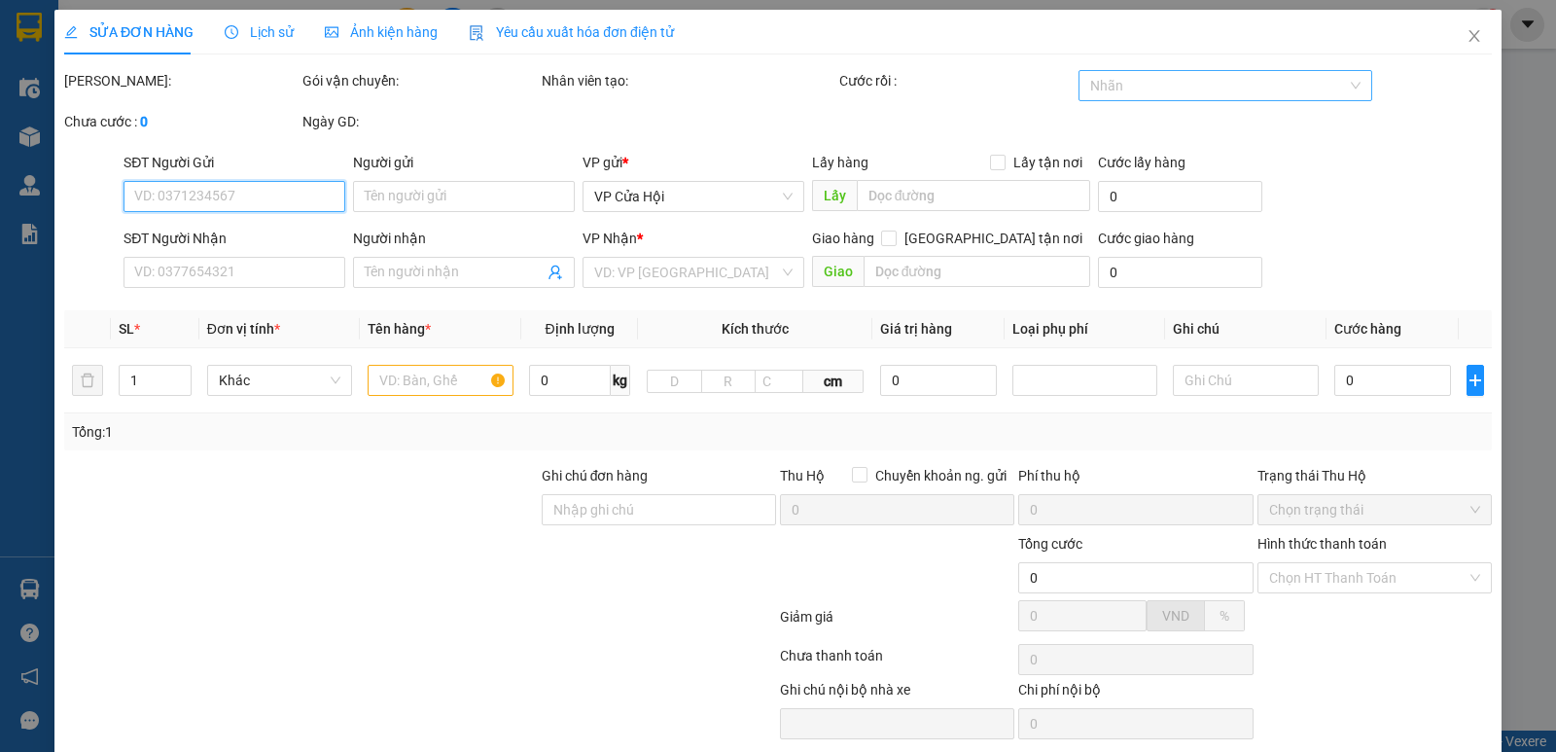
type input "0938699666"
type input "a tiếp"
type input "0832461588"
type input "C THU"
checkbox input "true"
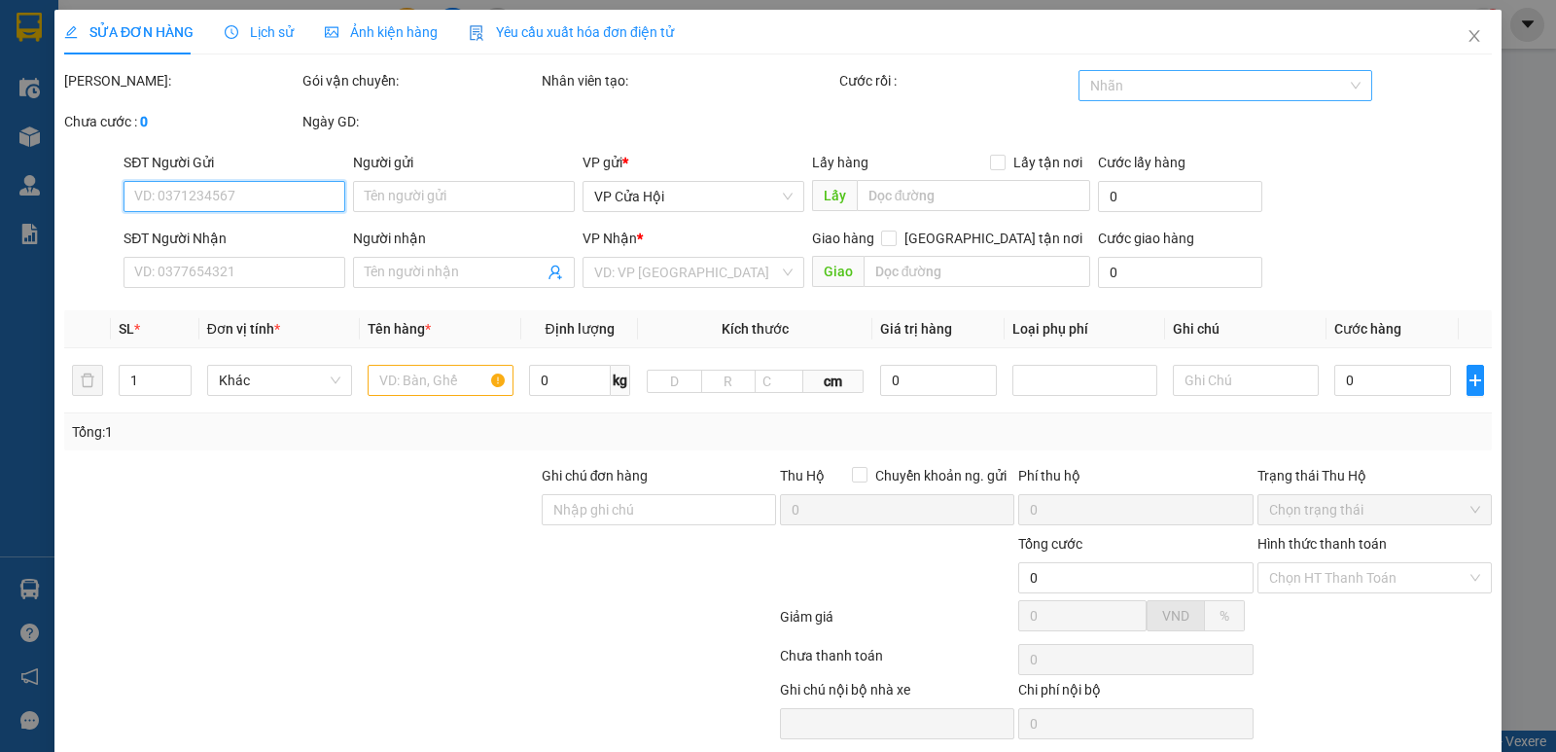
type input "vp"
type input "80.000"
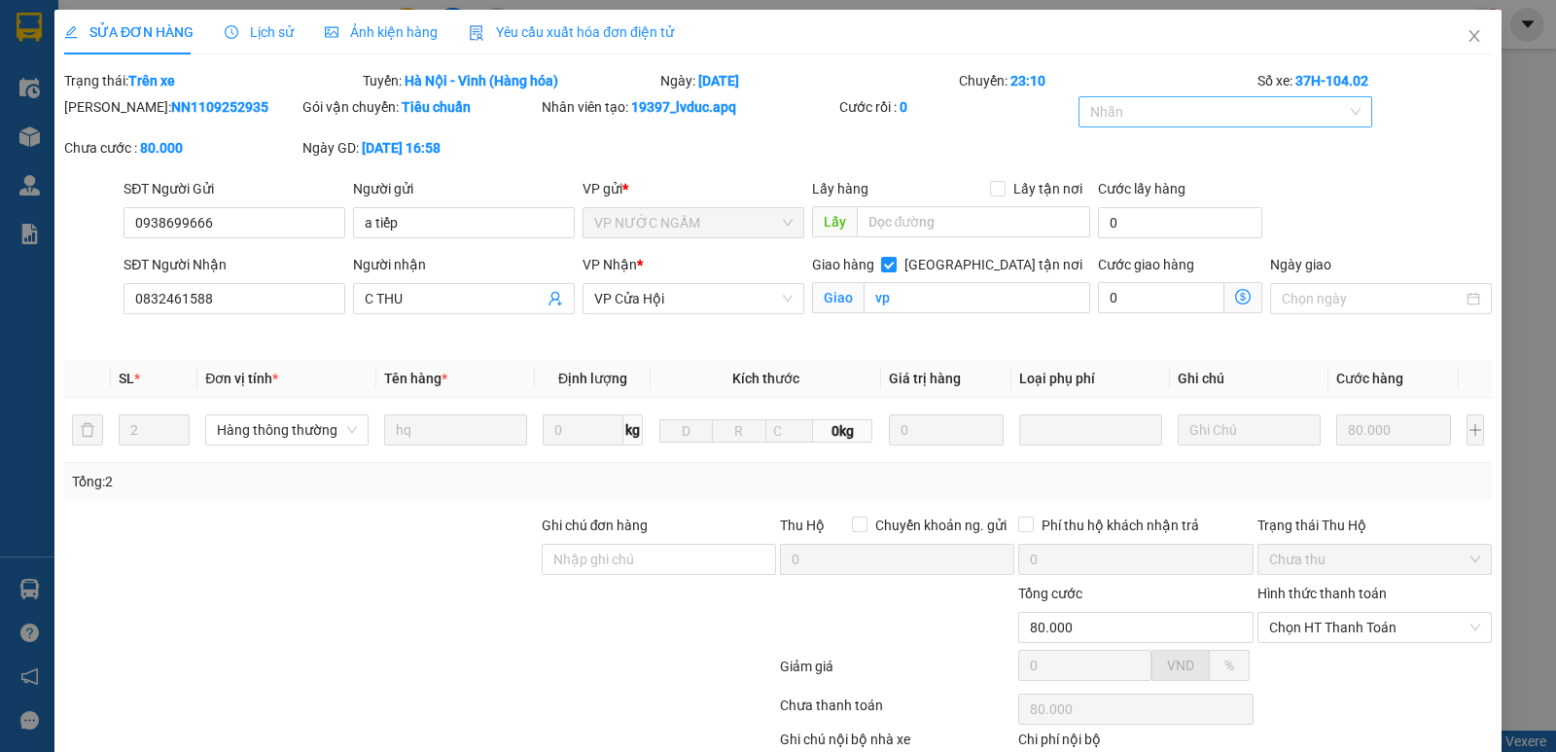
click at [1116, 87] on div "Chuyến: 23:10" at bounding box center [1106, 80] width 299 height 21
click at [1130, 115] on div at bounding box center [1215, 111] width 265 height 23
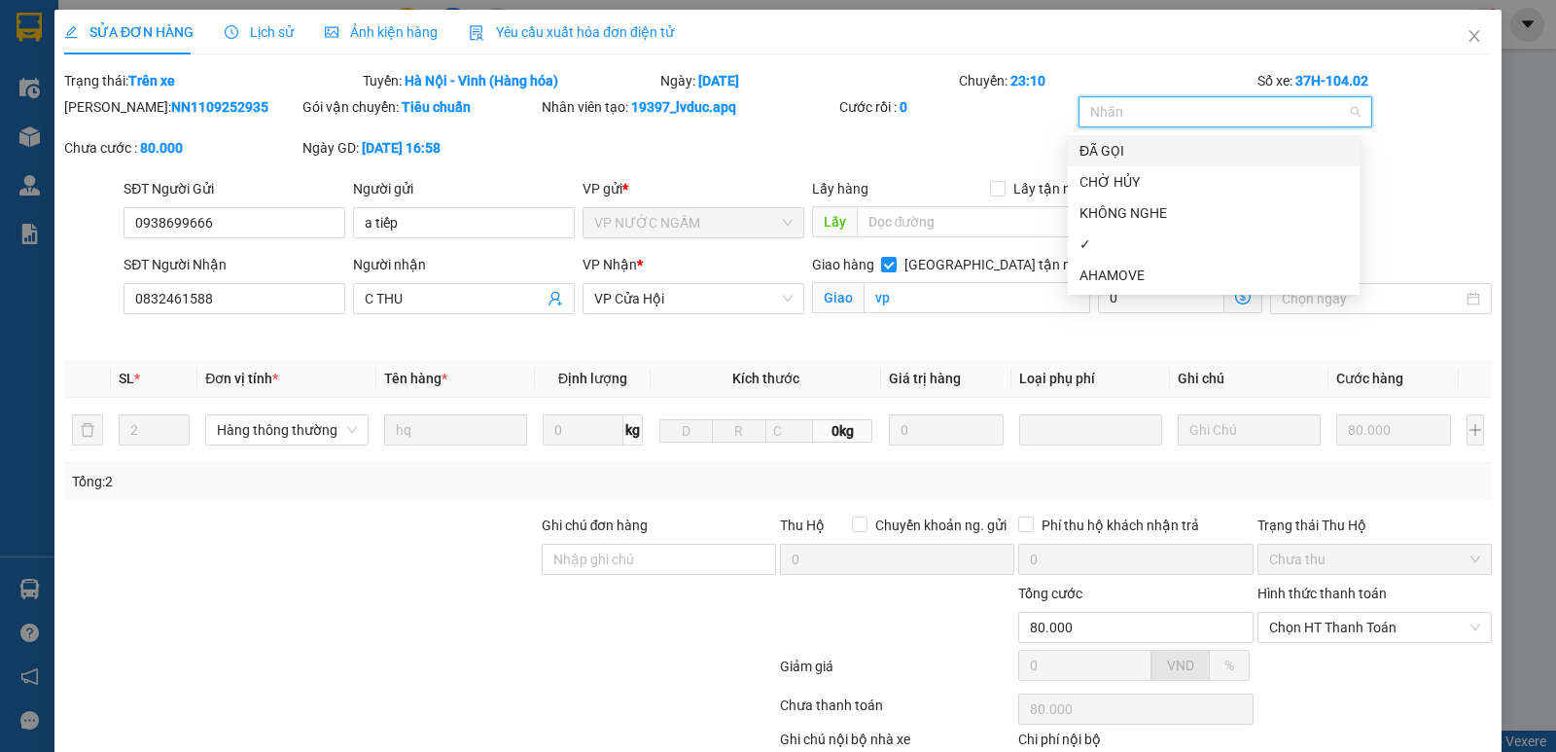
click at [1111, 149] on div "ĐÃ GỌI" at bounding box center [1213, 150] width 268 height 21
click at [1091, 247] on div "✓" at bounding box center [1213, 243] width 268 height 21
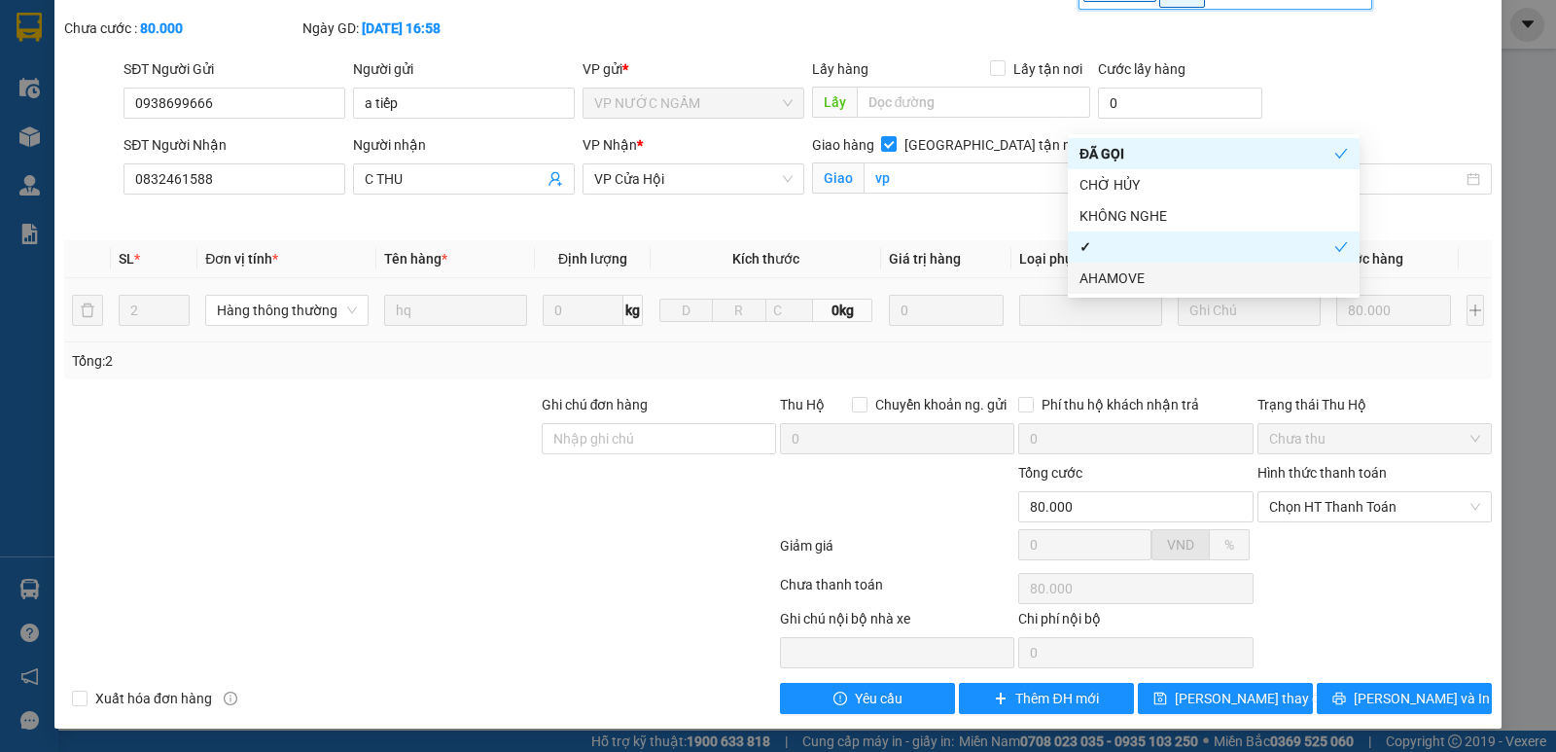
scroll to position [122, 0]
click at [1246, 698] on span "[PERSON_NAME] thay đổi" at bounding box center [1253, 697] width 156 height 21
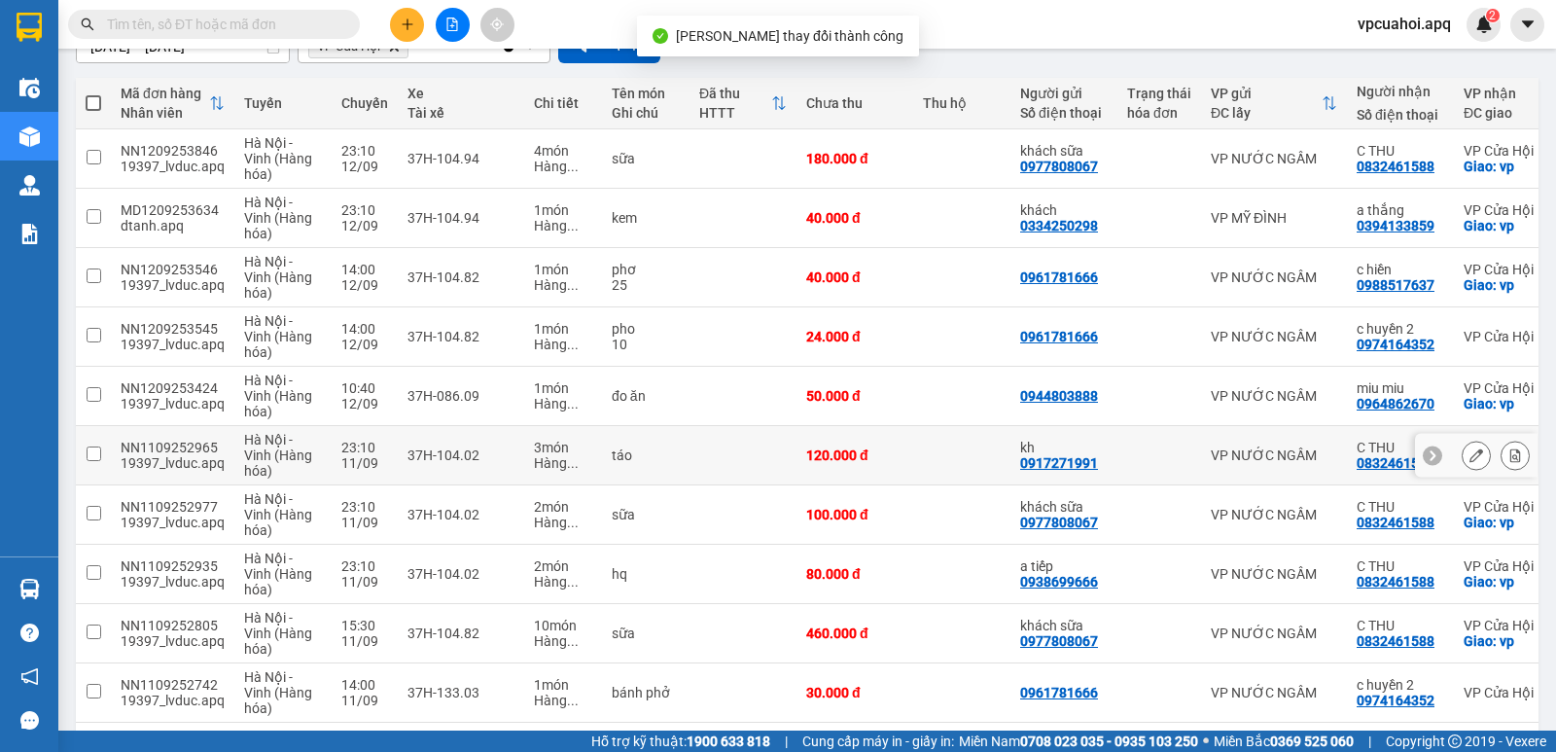
scroll to position [276, 0]
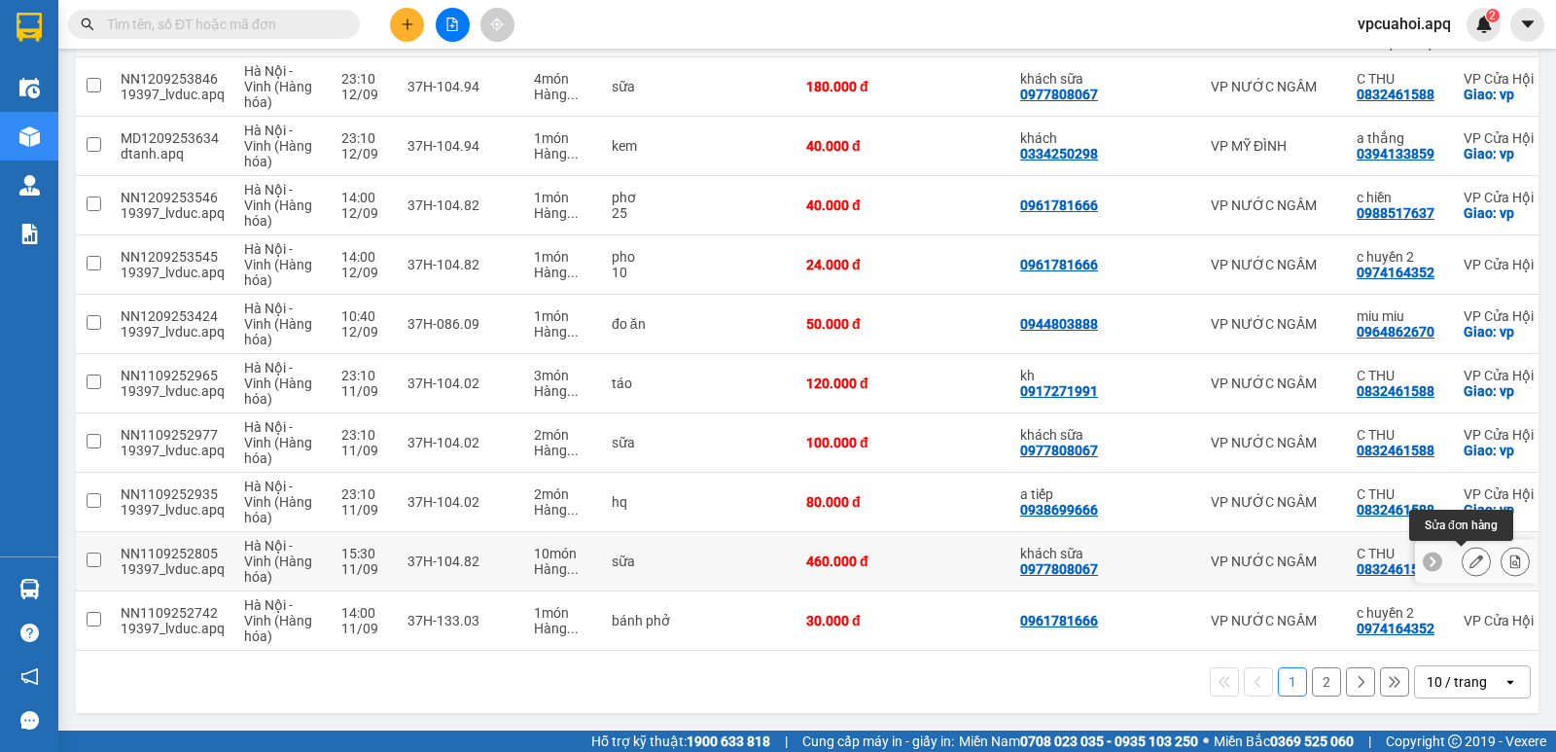
click at [1468, 559] on button at bounding box center [1475, 562] width 27 height 34
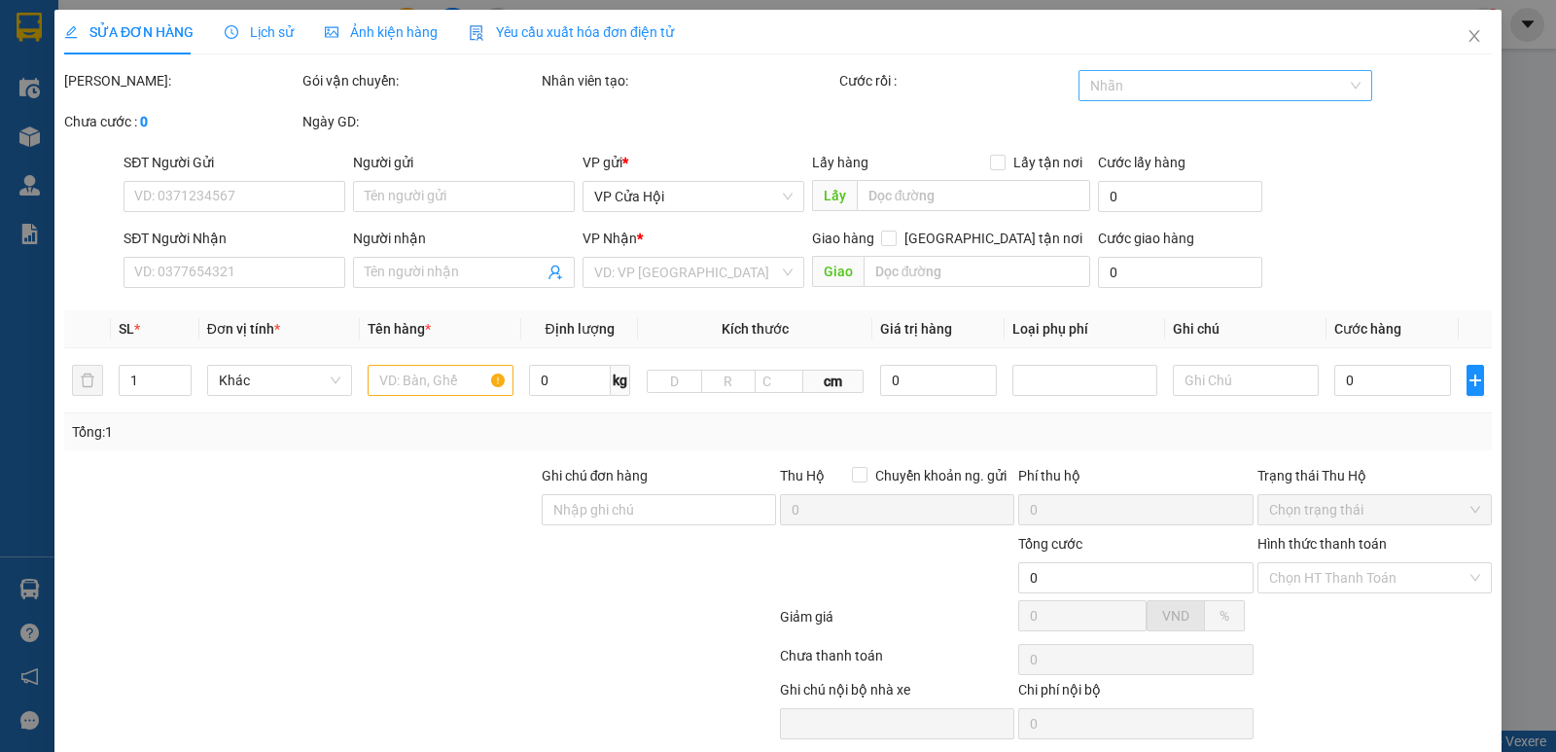
type input "0977808067"
type input "khách sữa"
type input "0832461588"
type input "C THU"
checkbox input "true"
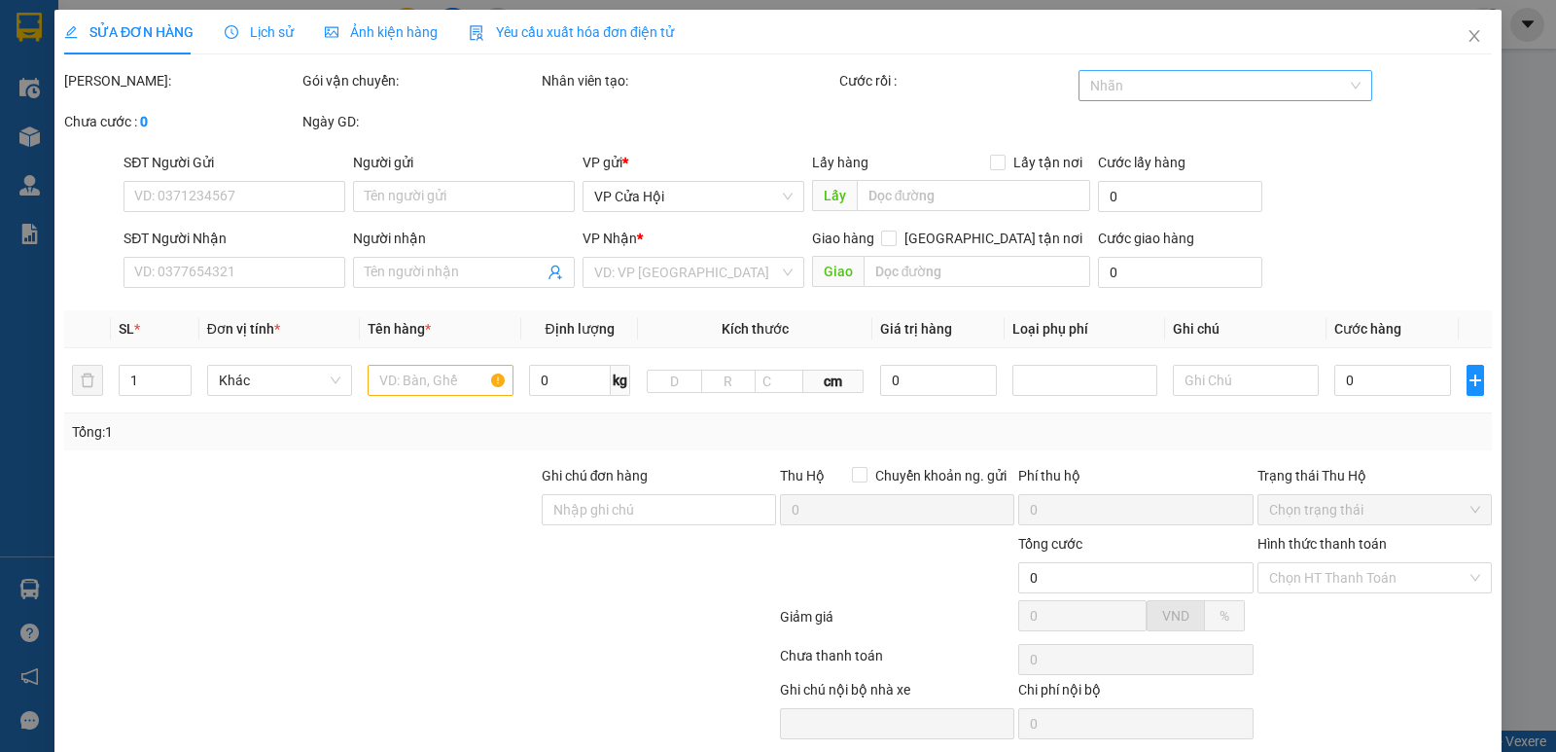
type input "vp"
type input "460.000"
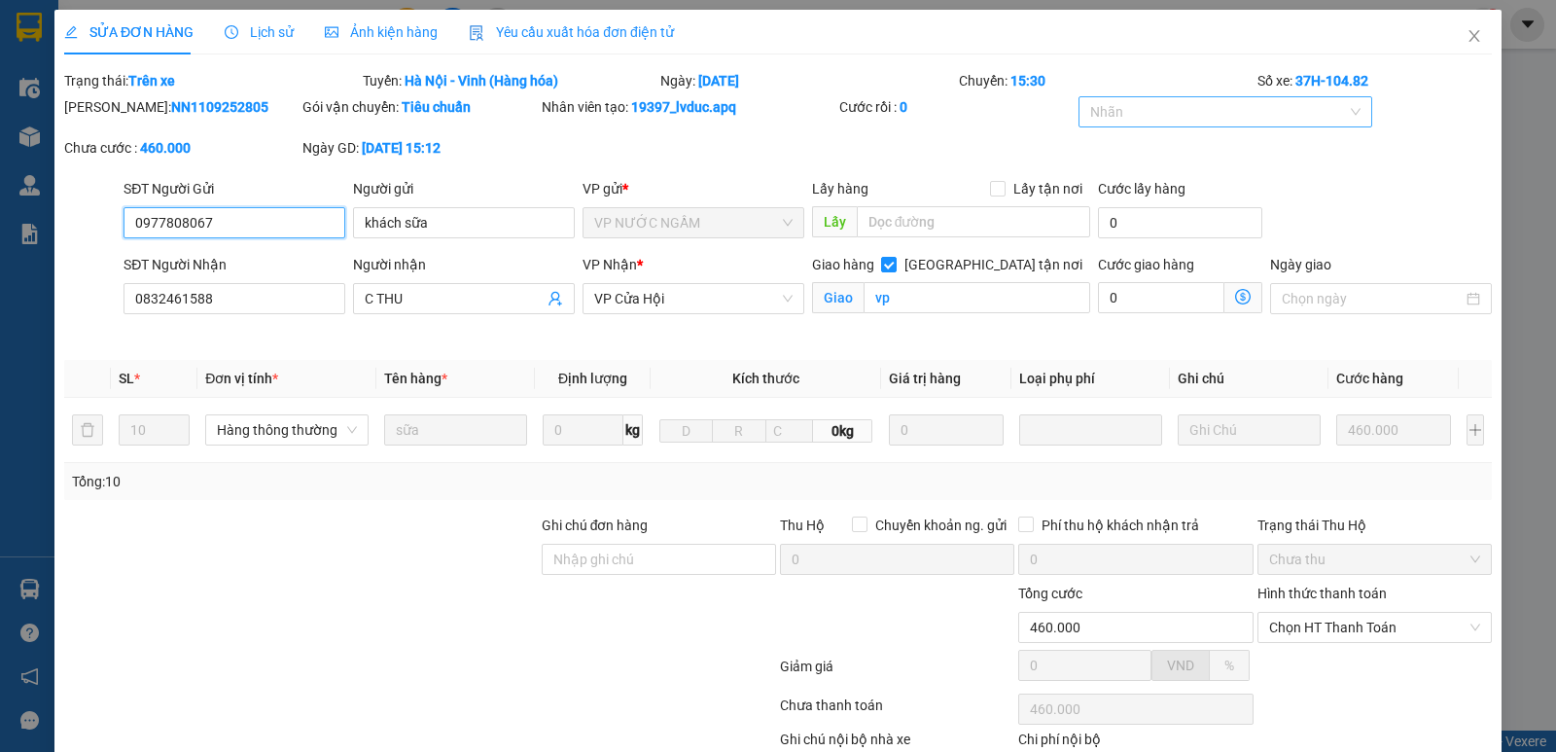
click at [1129, 109] on div at bounding box center [1215, 111] width 265 height 23
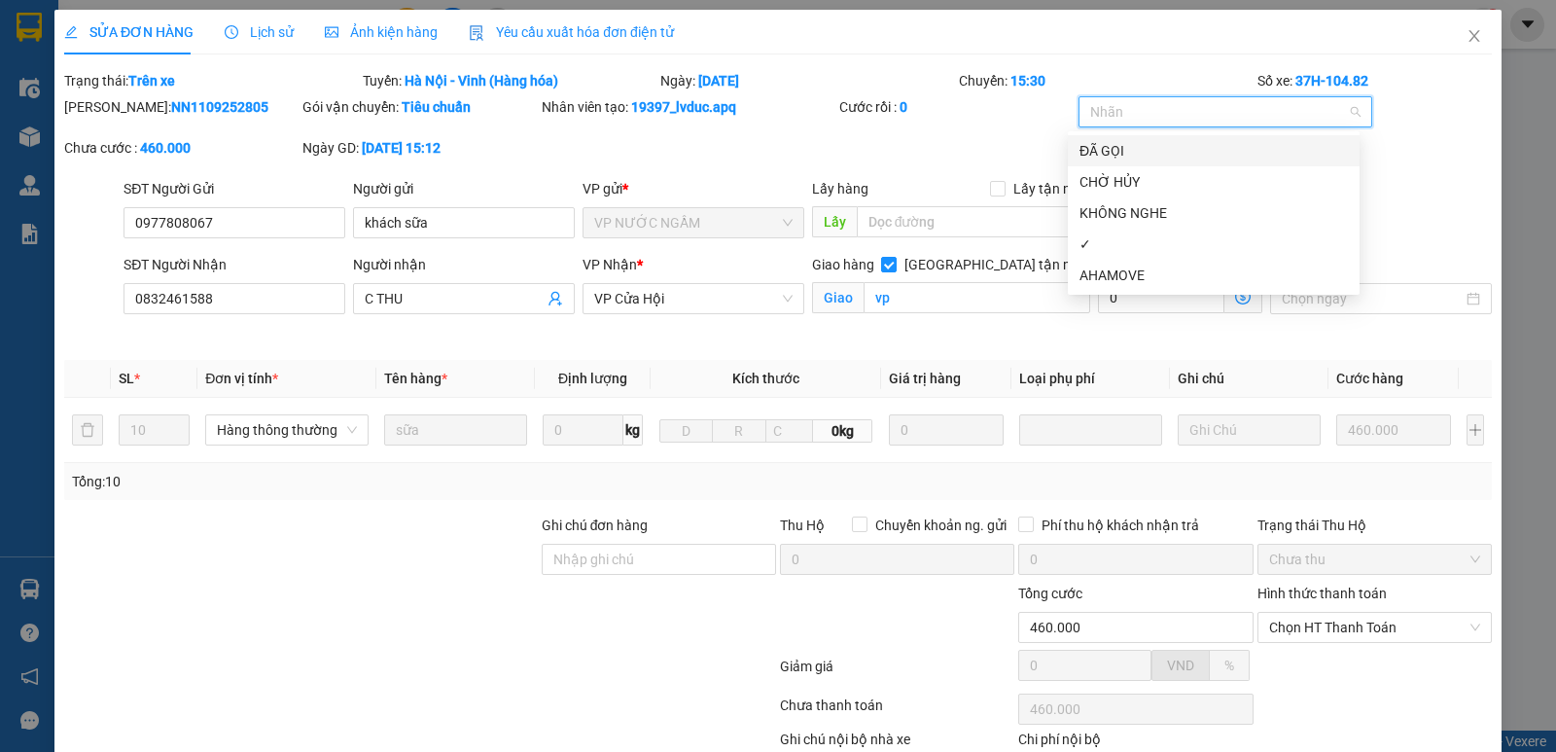
click at [1107, 146] on div "ĐÃ GỌI" at bounding box center [1213, 150] width 268 height 21
click at [1098, 253] on div "✓" at bounding box center [1213, 243] width 268 height 21
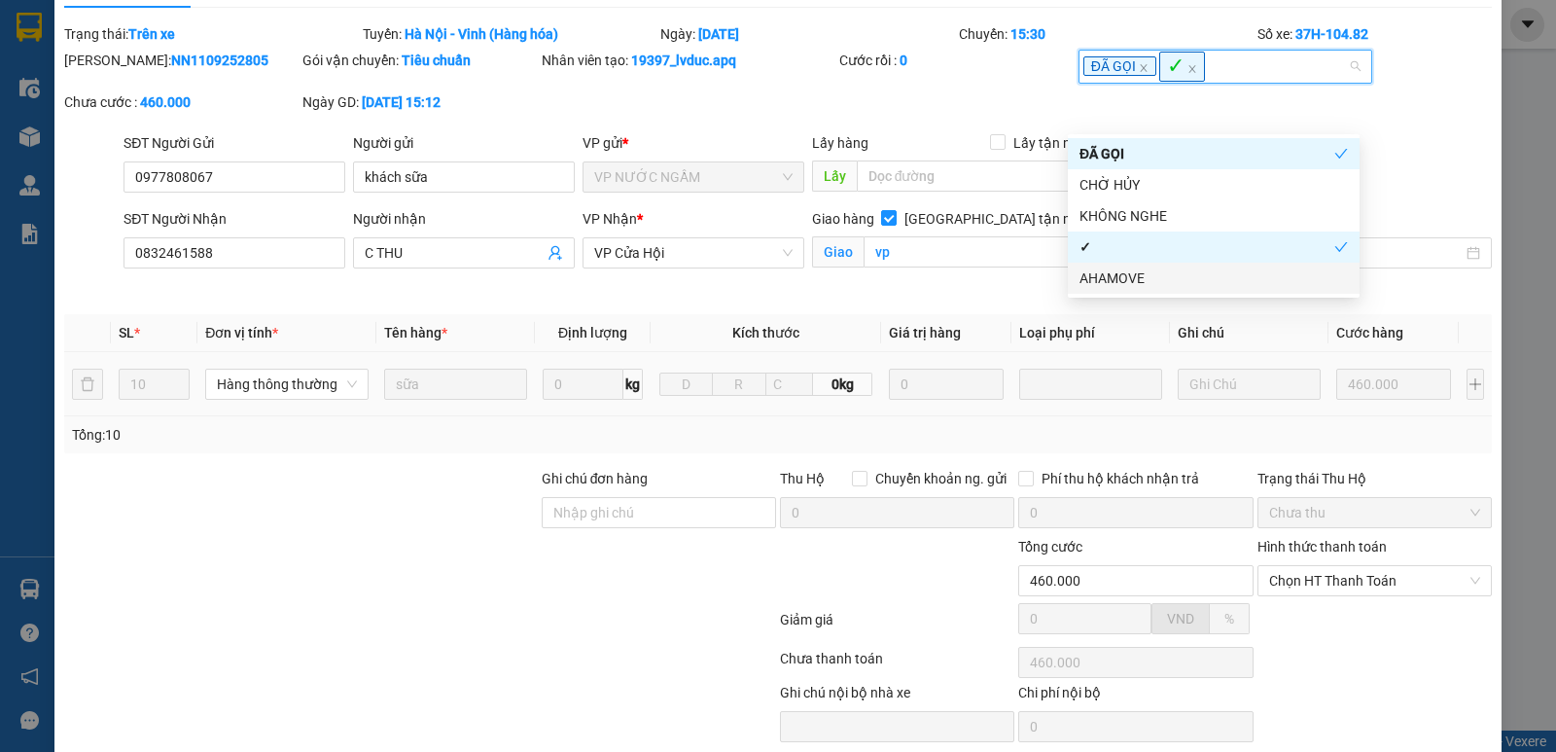
scroll to position [122, 0]
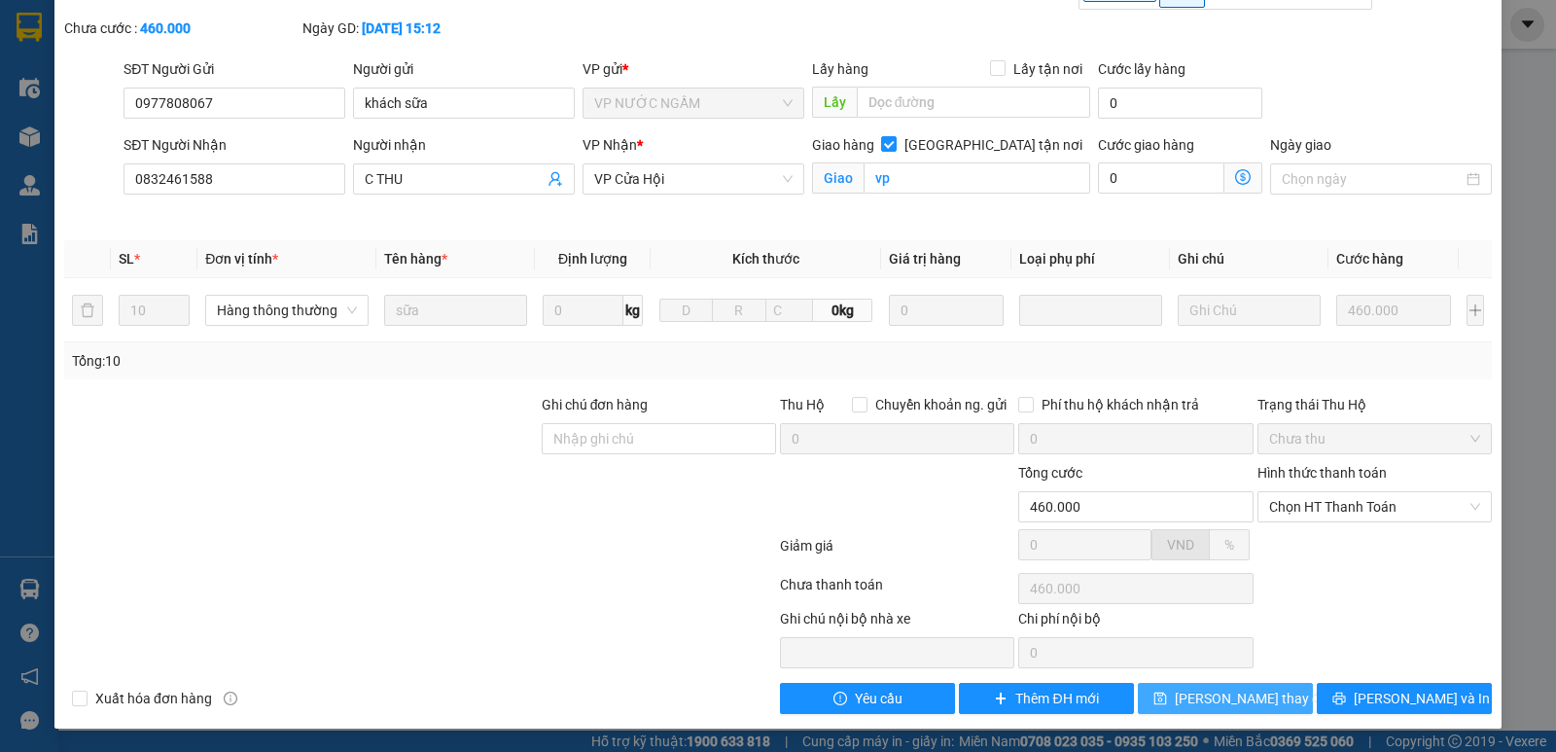
click at [1181, 700] on button "[PERSON_NAME] thay đổi" at bounding box center [1225, 698] width 175 height 31
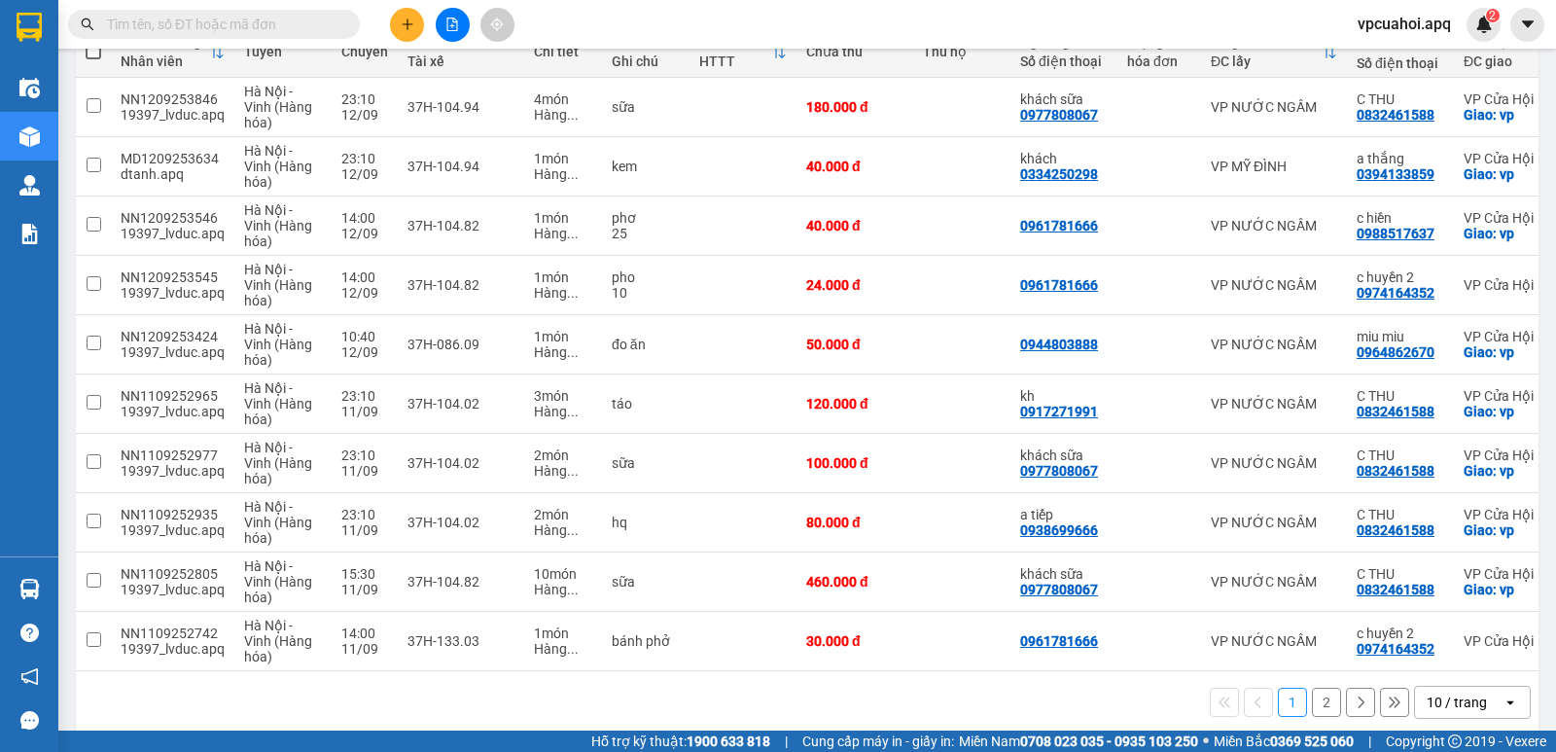
scroll to position [276, 0]
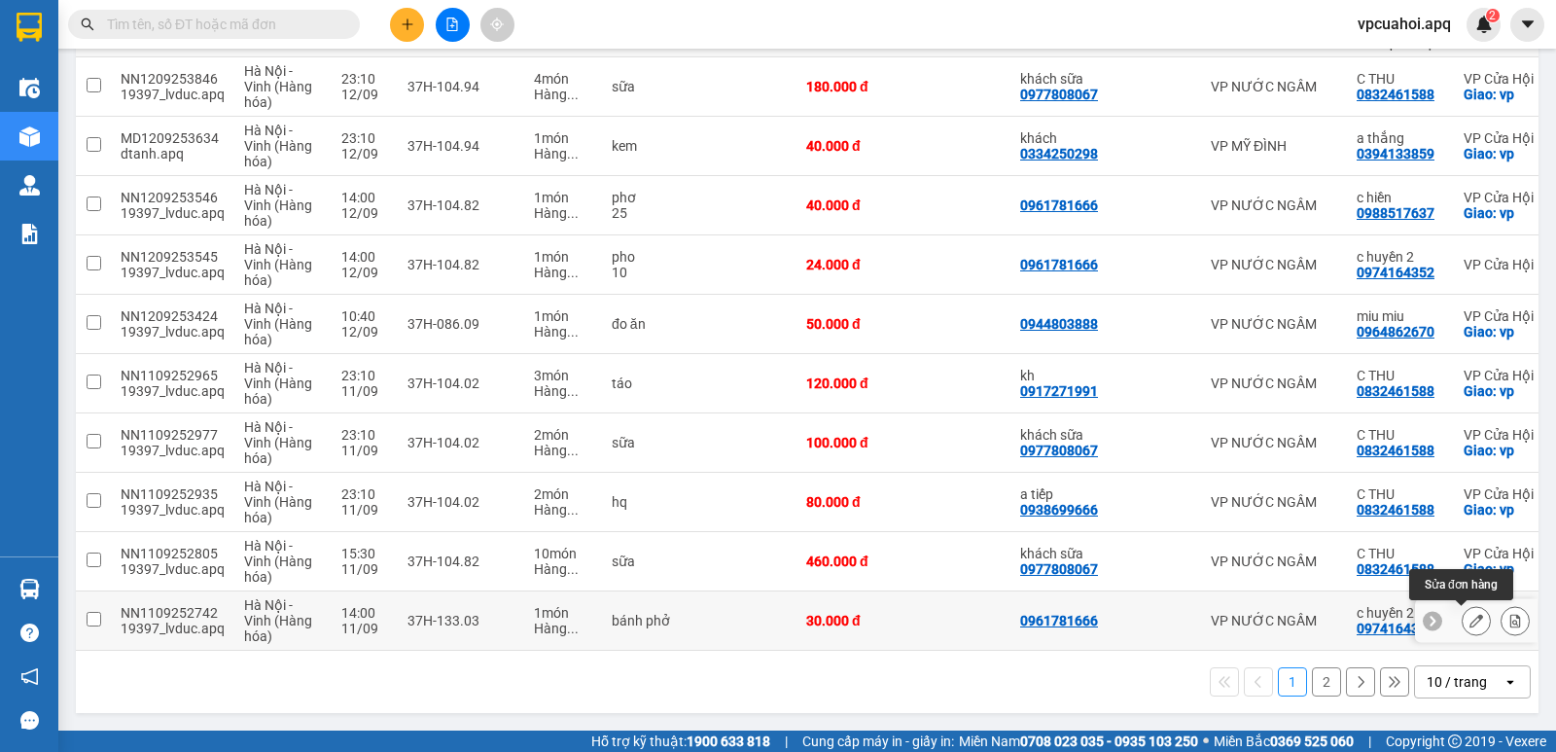
click at [1469, 616] on icon at bounding box center [1476, 621] width 14 height 14
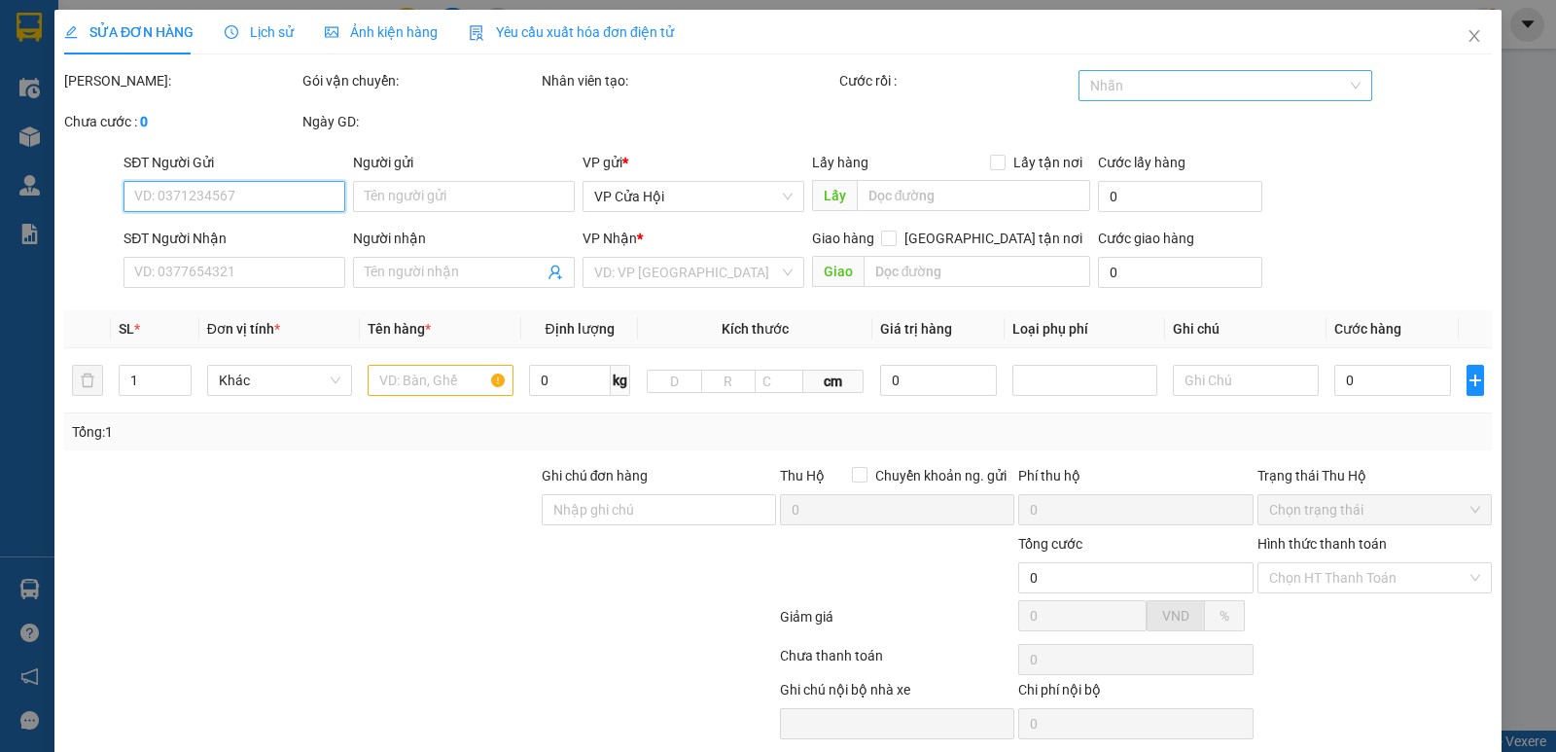
click at [1151, 85] on div at bounding box center [1215, 85] width 265 height 23
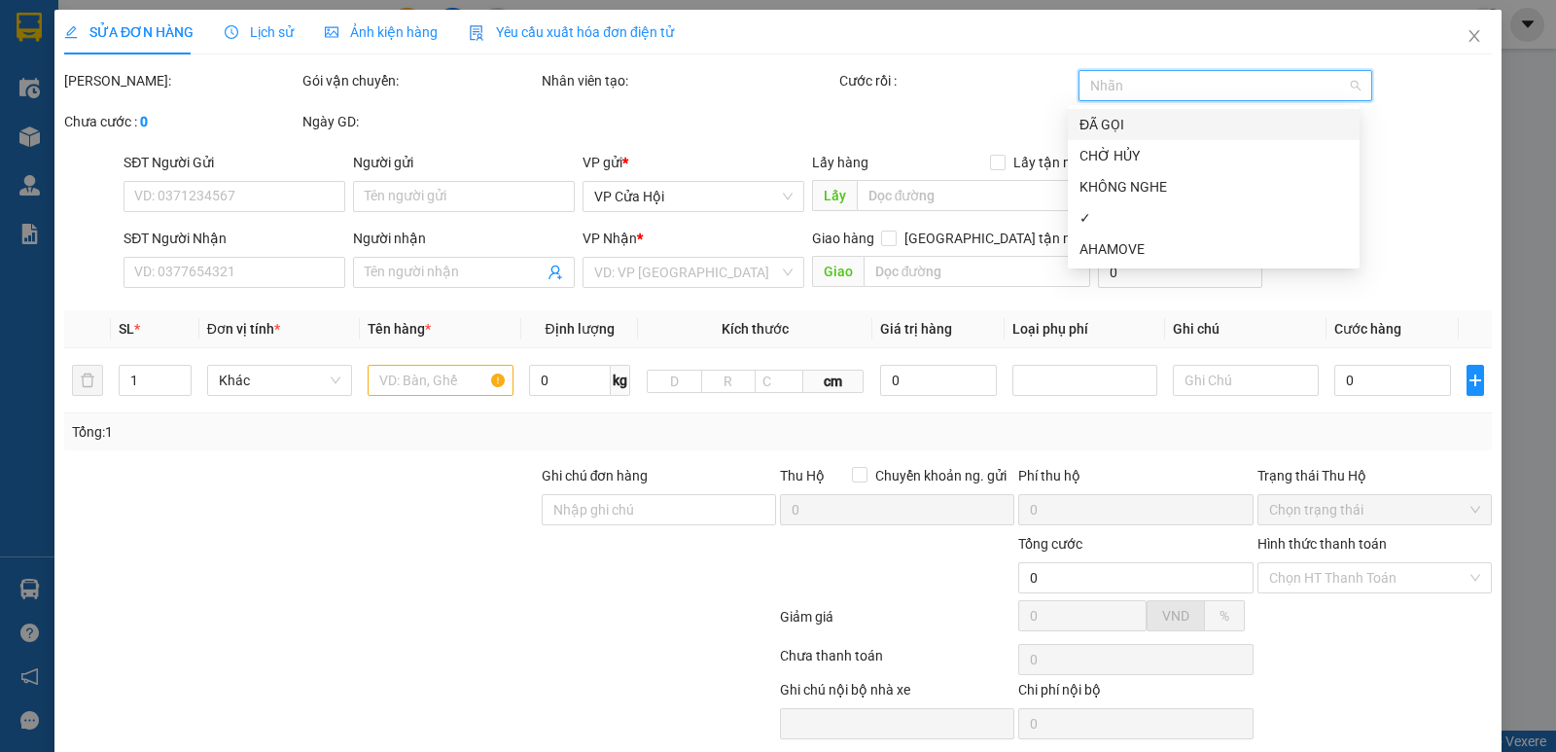
click at [1126, 129] on div "ĐÃ GỌI" at bounding box center [1213, 124] width 268 height 21
type input "0961781666"
type input "0974164352"
type input "c huyền 2"
type input "30.000"
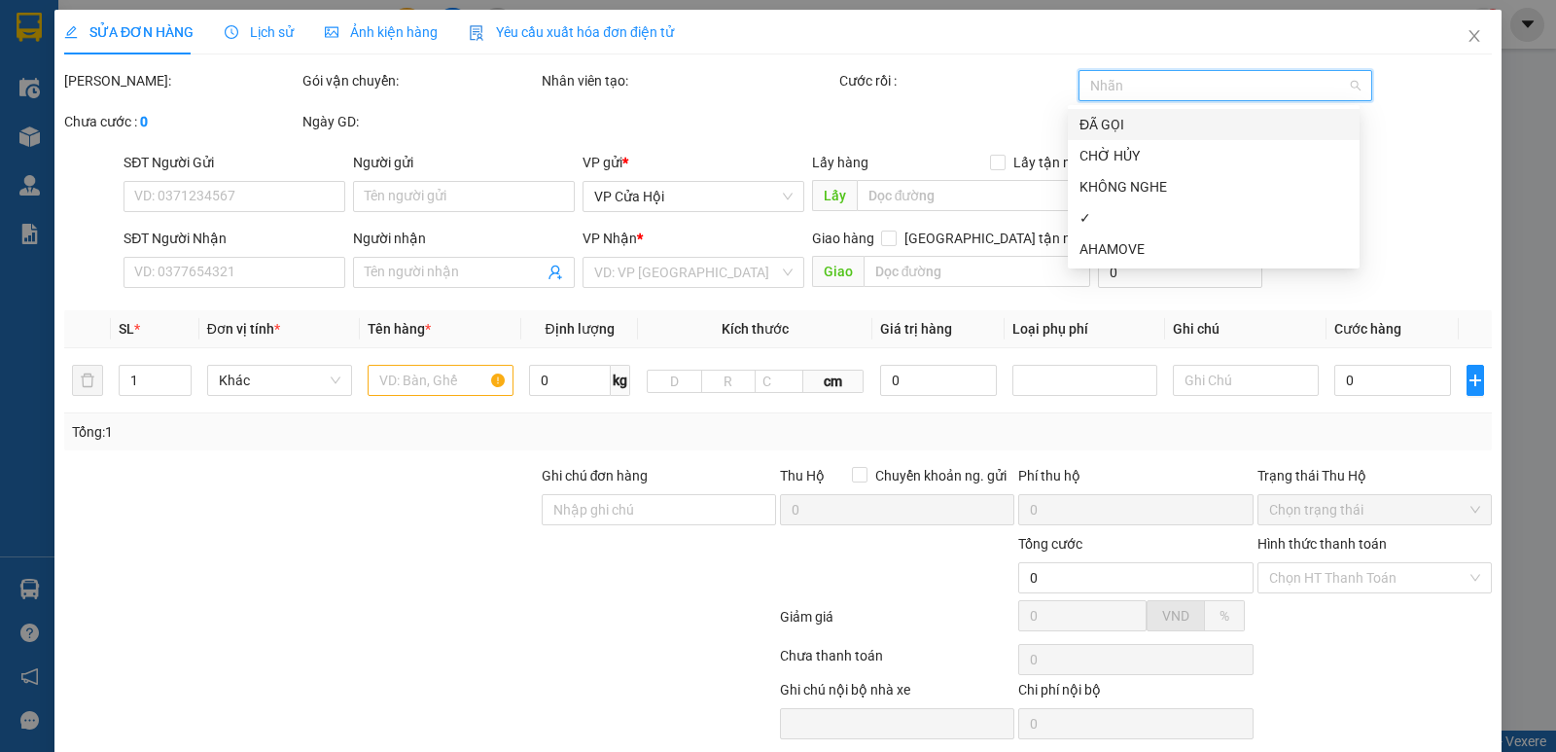
type input "30.000"
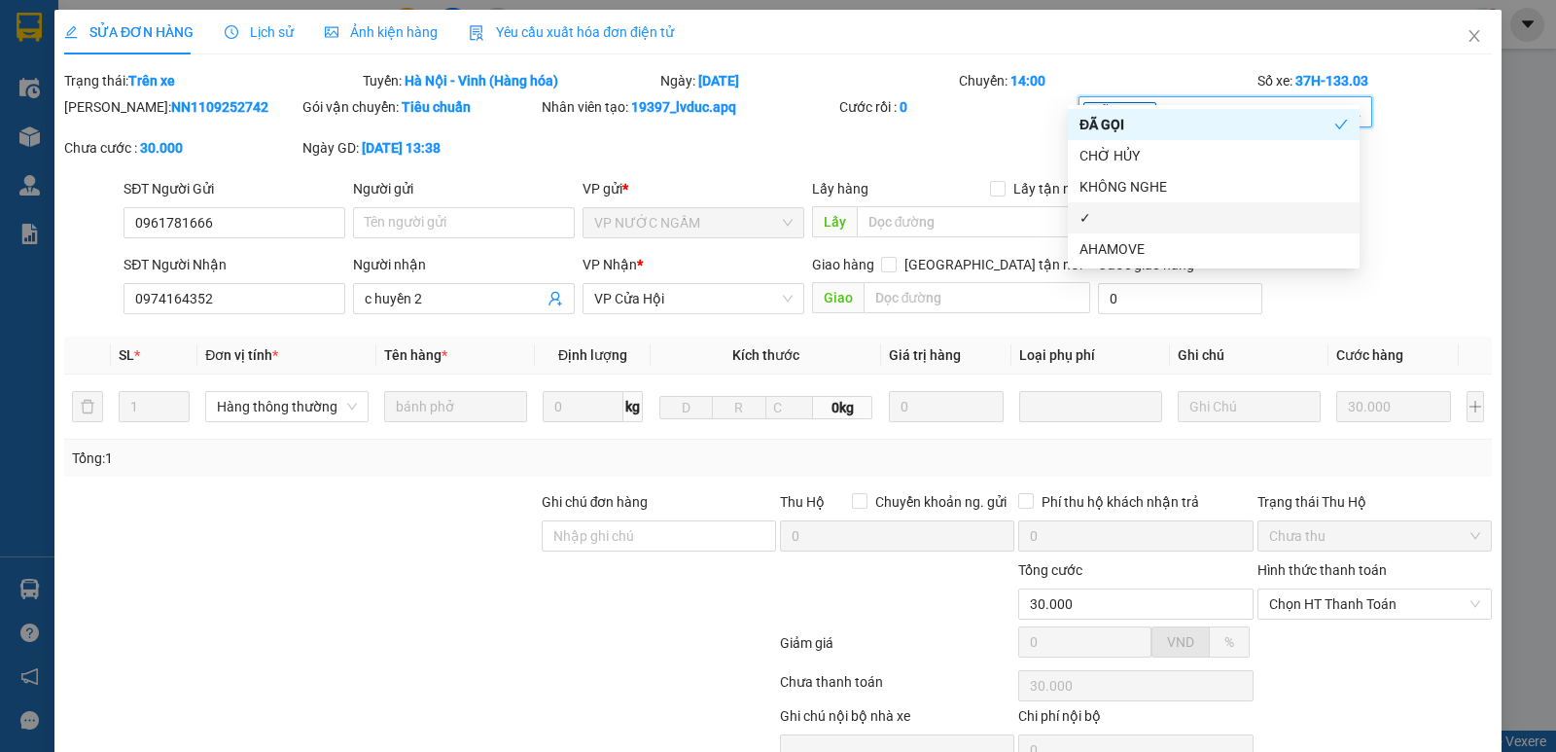
click at [1138, 219] on div "✓" at bounding box center [1213, 217] width 268 height 21
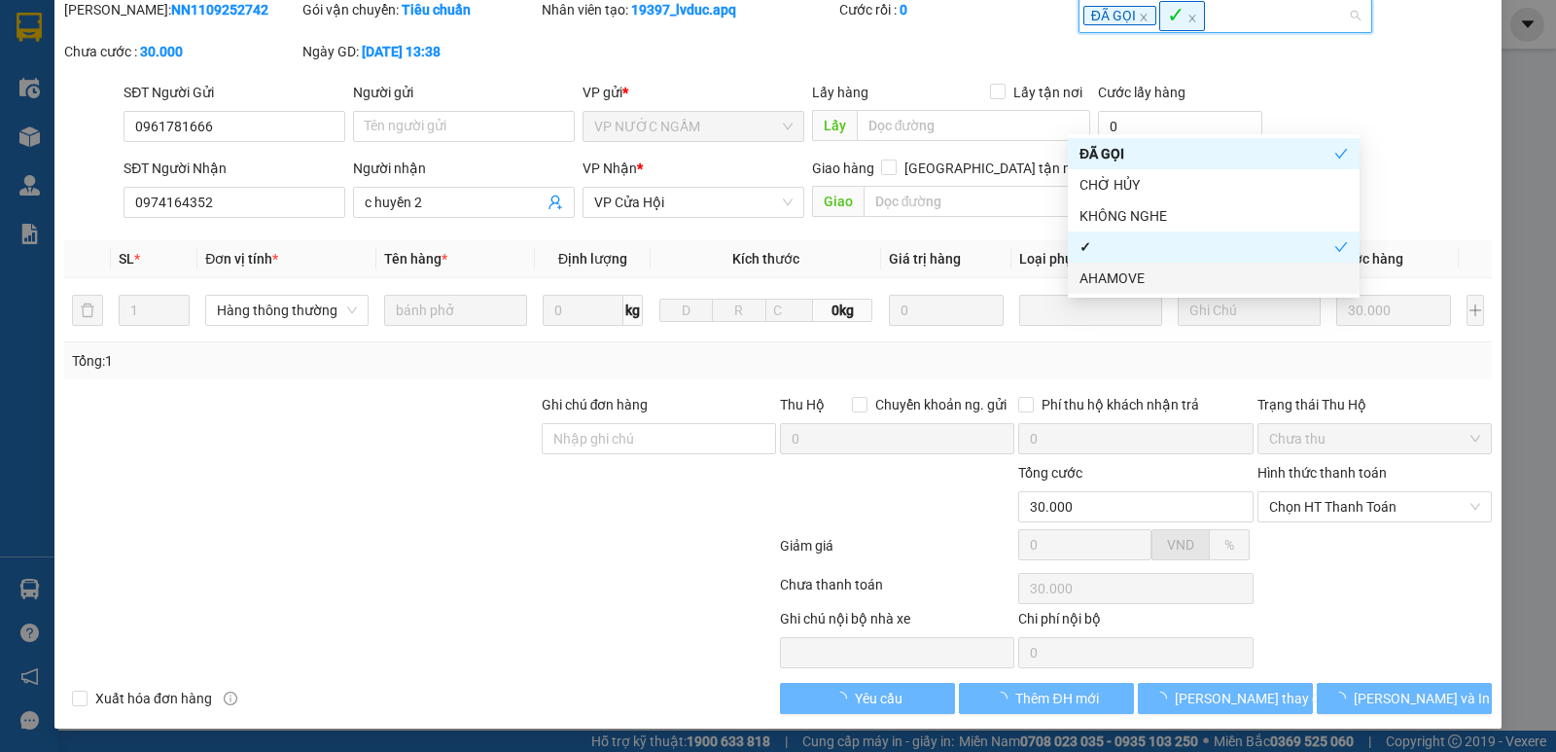
scroll to position [98, 0]
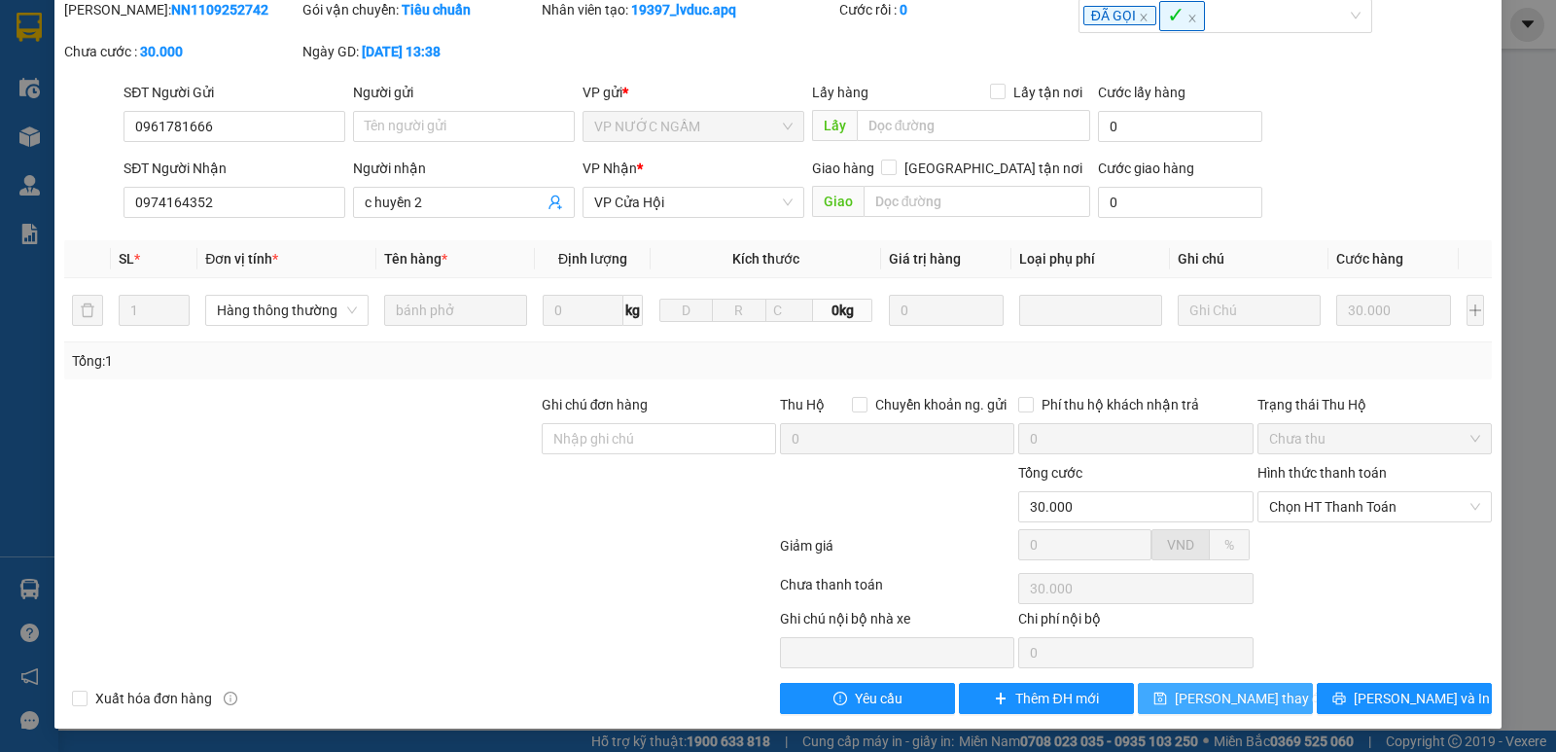
click at [1240, 704] on span "[PERSON_NAME] thay đổi" at bounding box center [1253, 697] width 156 height 21
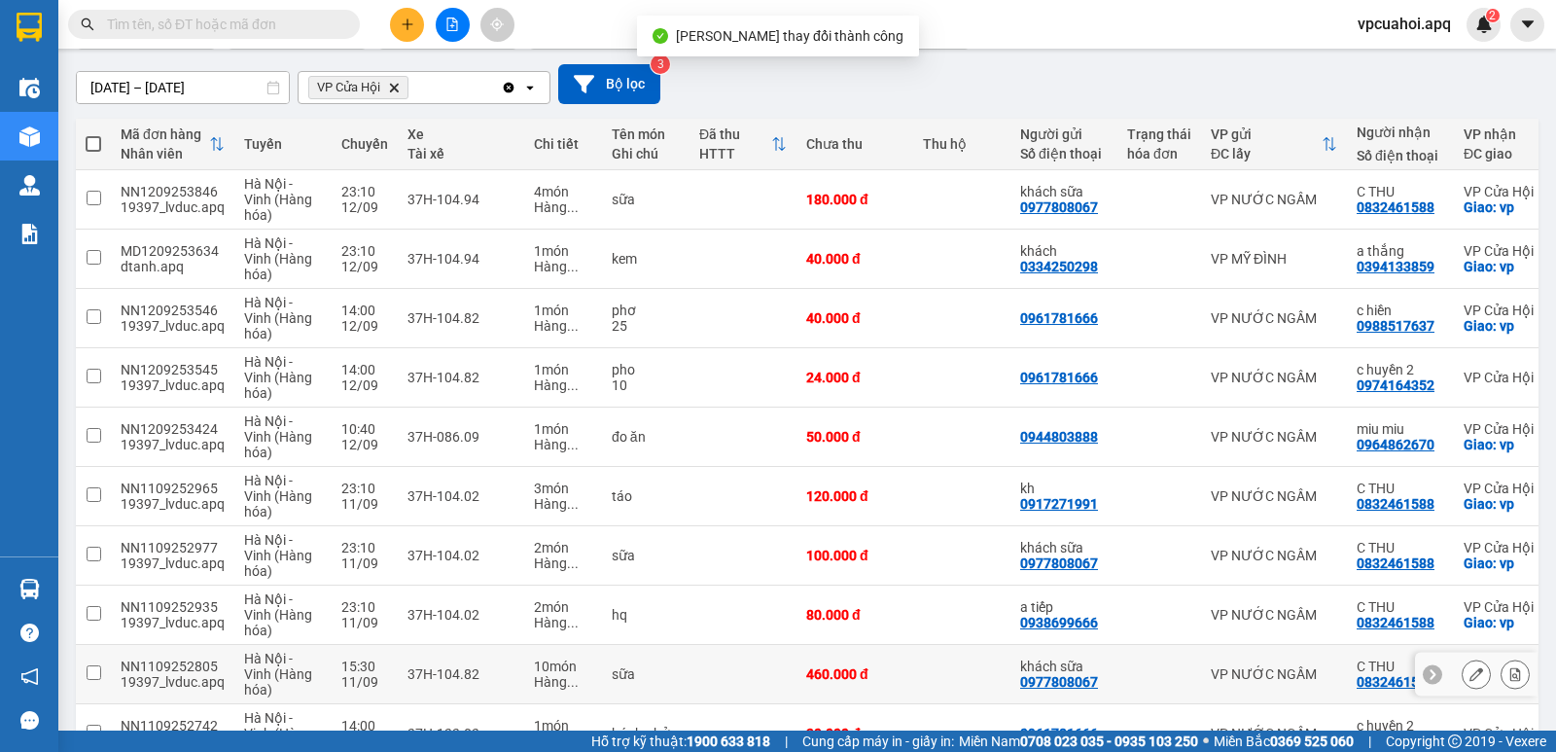
scroll to position [276, 0]
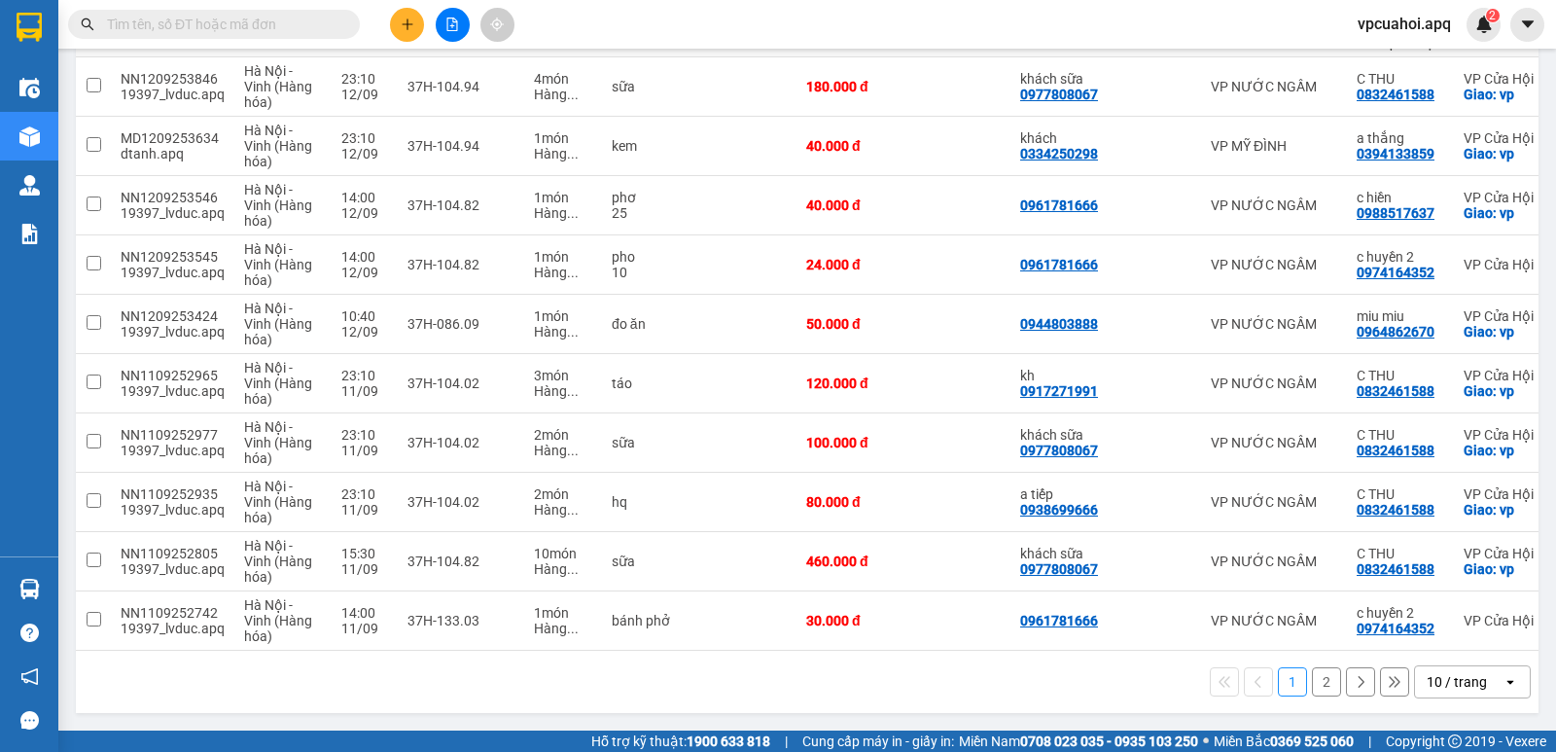
click at [1313, 682] on button "2" at bounding box center [1326, 681] width 29 height 29
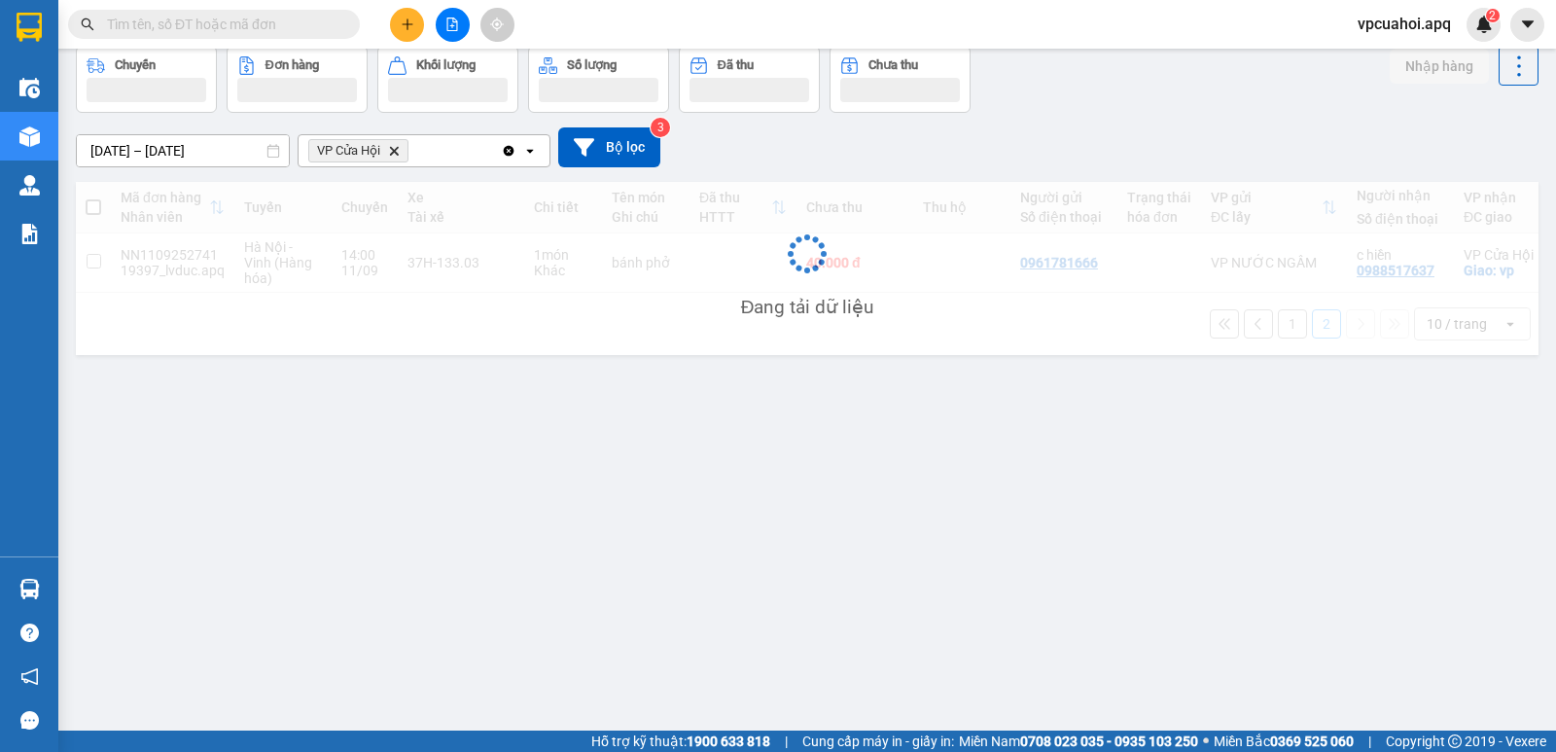
scroll to position [89, 0]
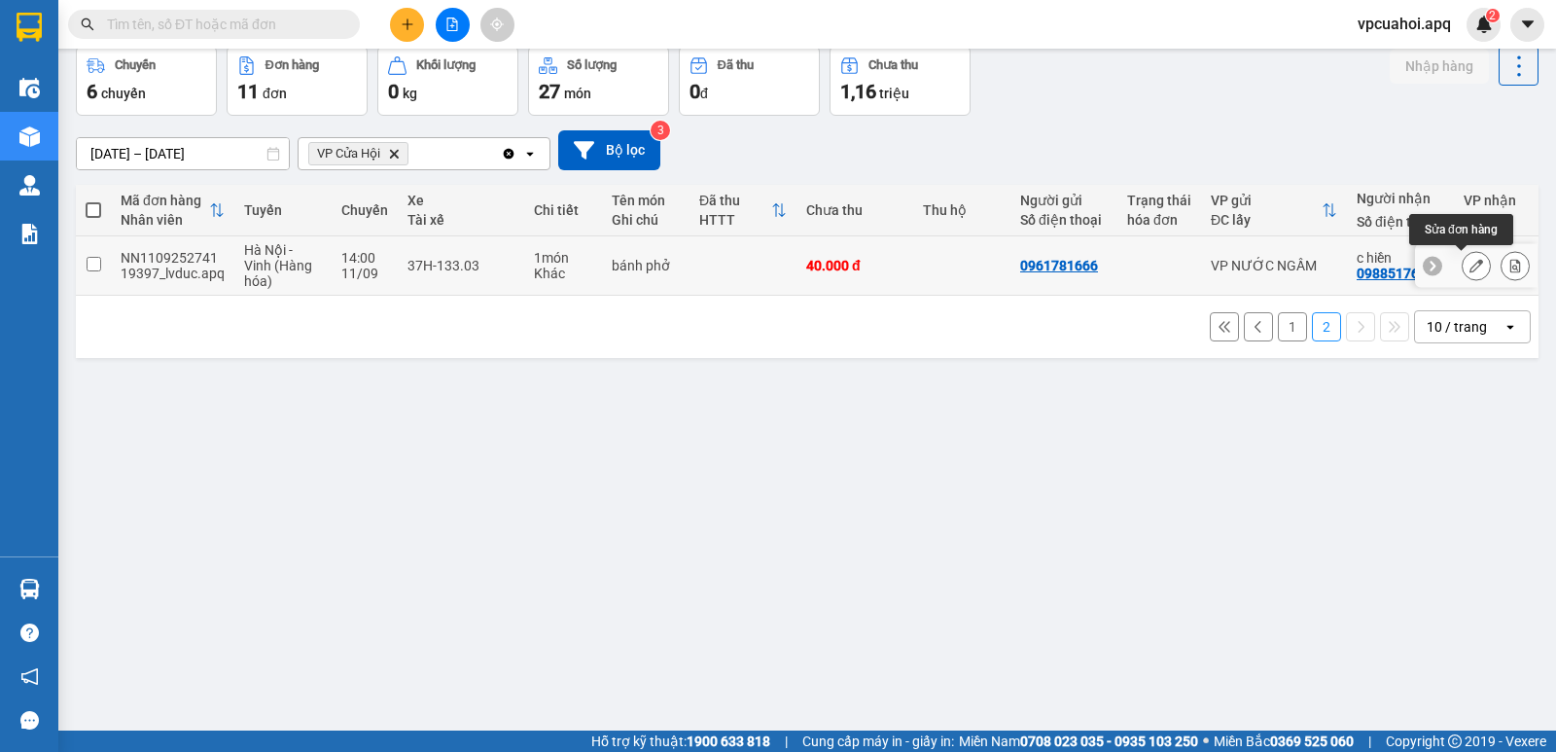
click at [1462, 269] on button at bounding box center [1475, 266] width 27 height 34
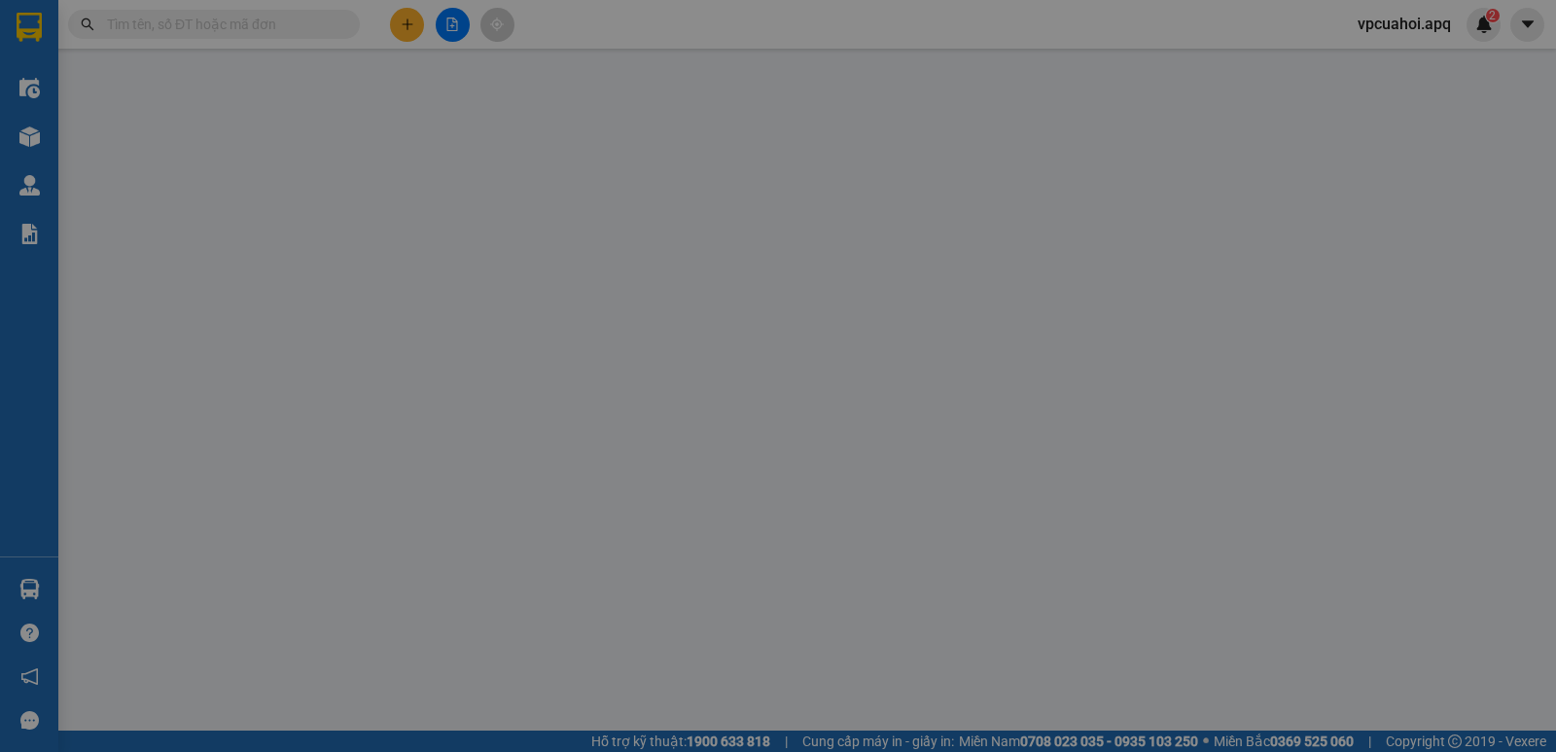
type input "0961781666"
type input "0988517637"
type input "c hiền"
checkbox input "true"
type input "vp"
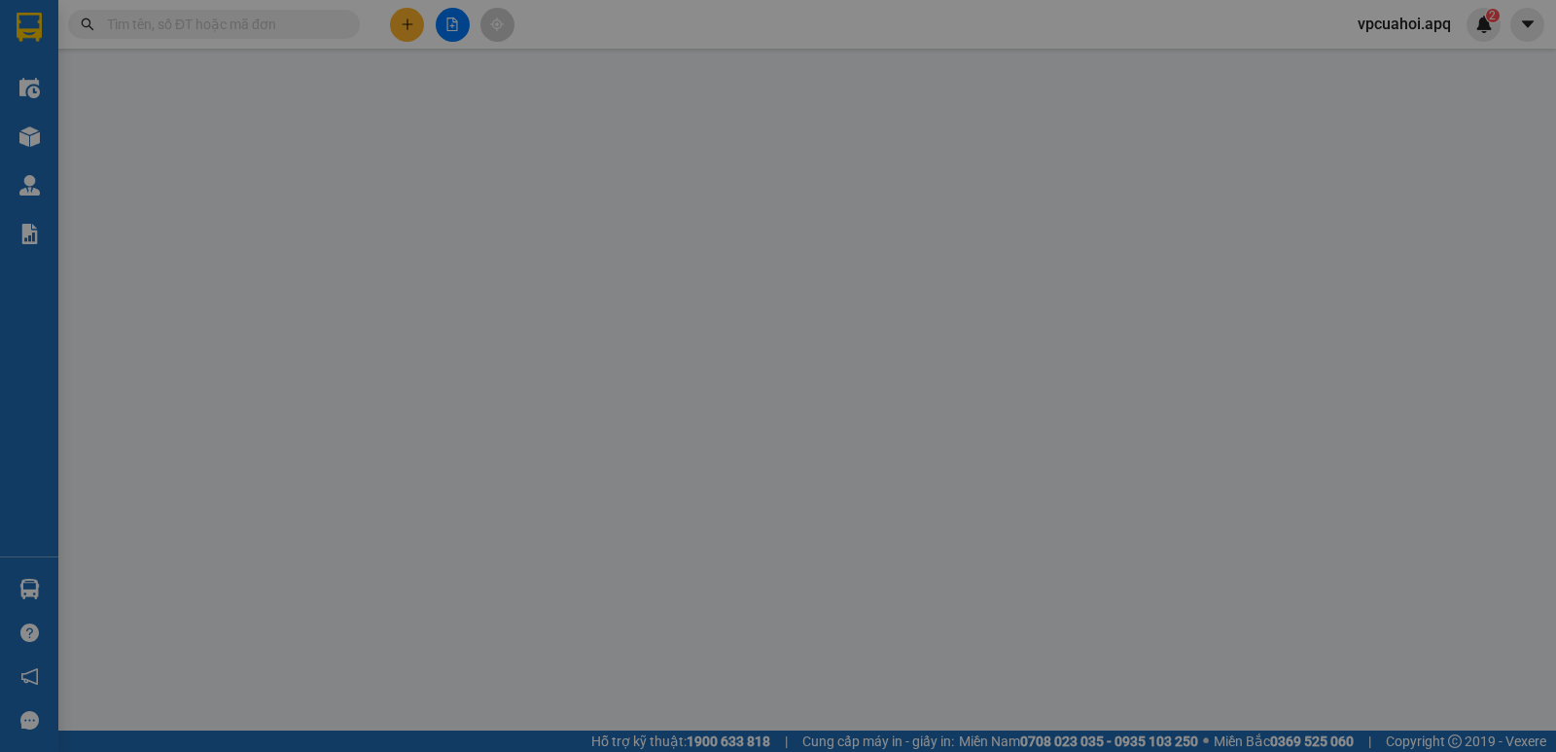
type input "40.000"
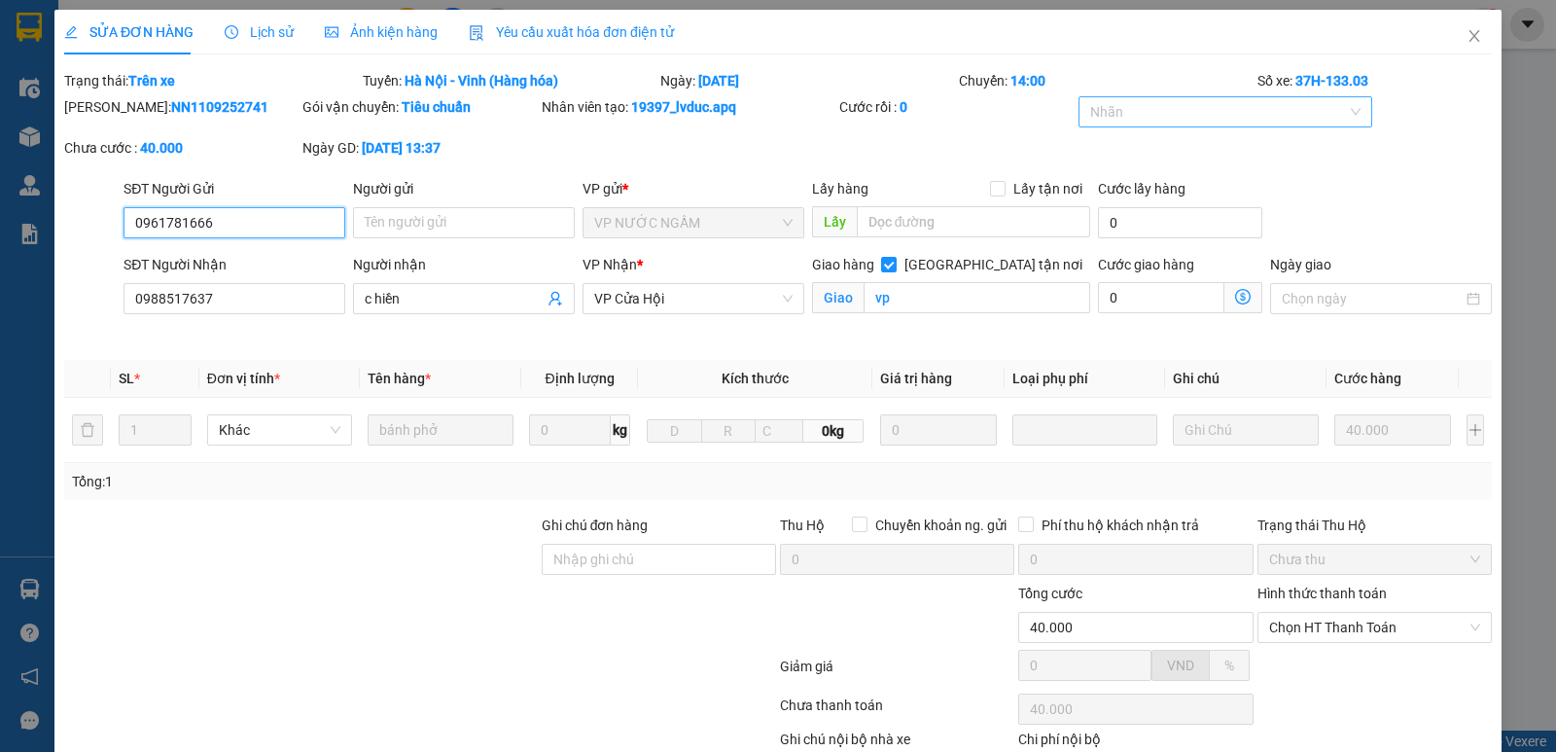
click at [1141, 101] on div at bounding box center [1215, 111] width 265 height 23
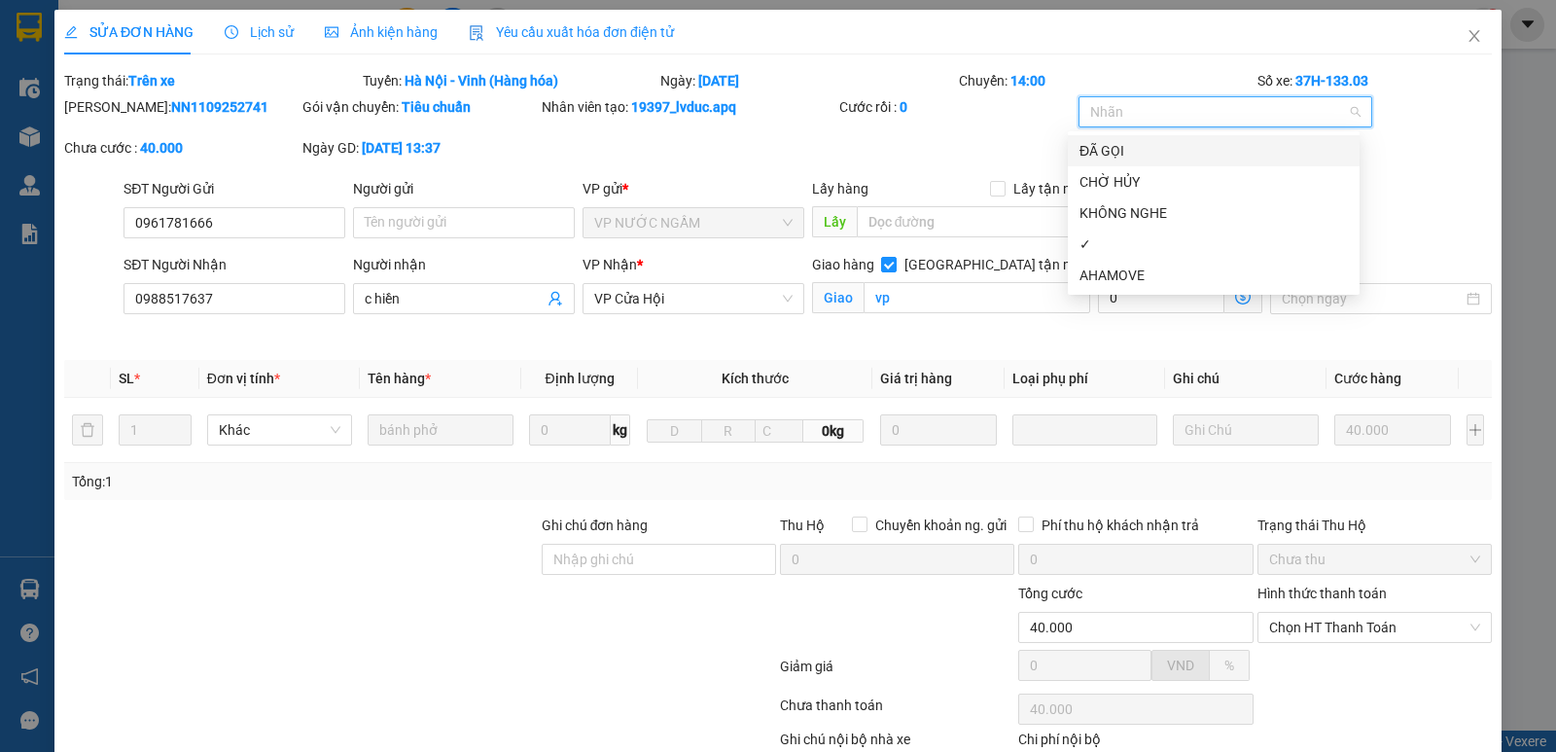
click at [1117, 152] on div "ĐÃ GỌI" at bounding box center [1213, 150] width 268 height 21
click at [1115, 242] on div "✓" at bounding box center [1213, 243] width 268 height 21
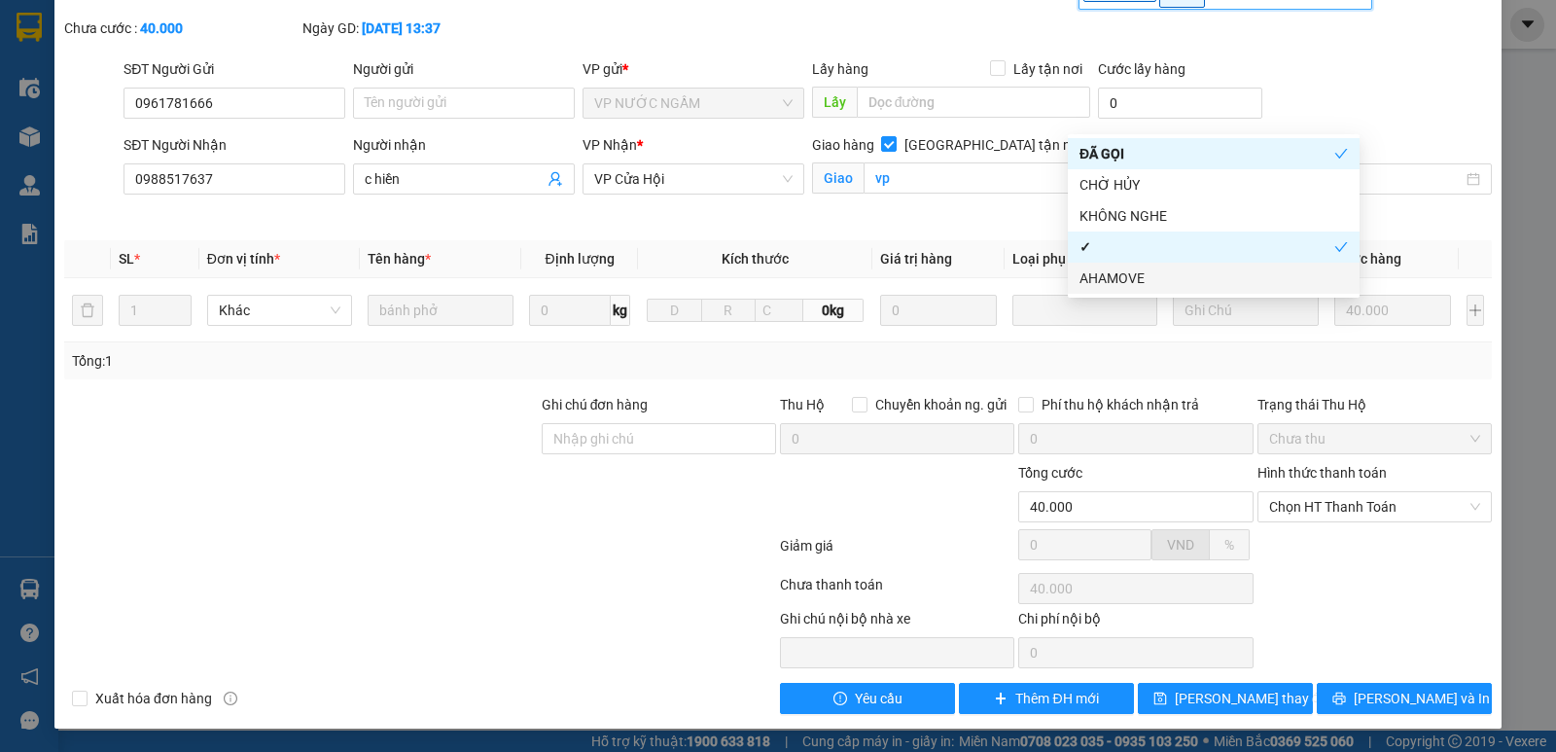
scroll to position [122, 0]
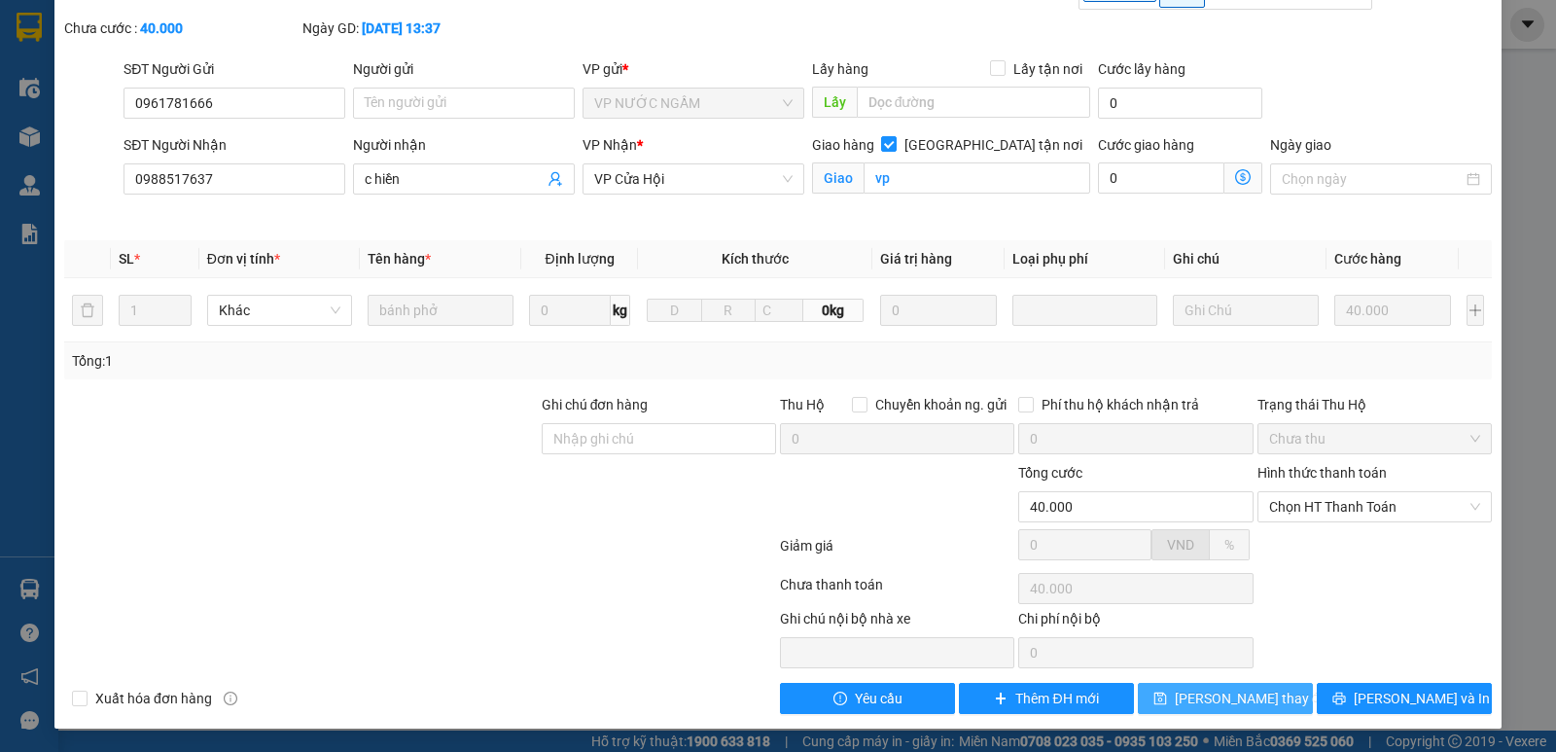
click at [1167, 700] on icon "save" at bounding box center [1160, 698] width 14 height 14
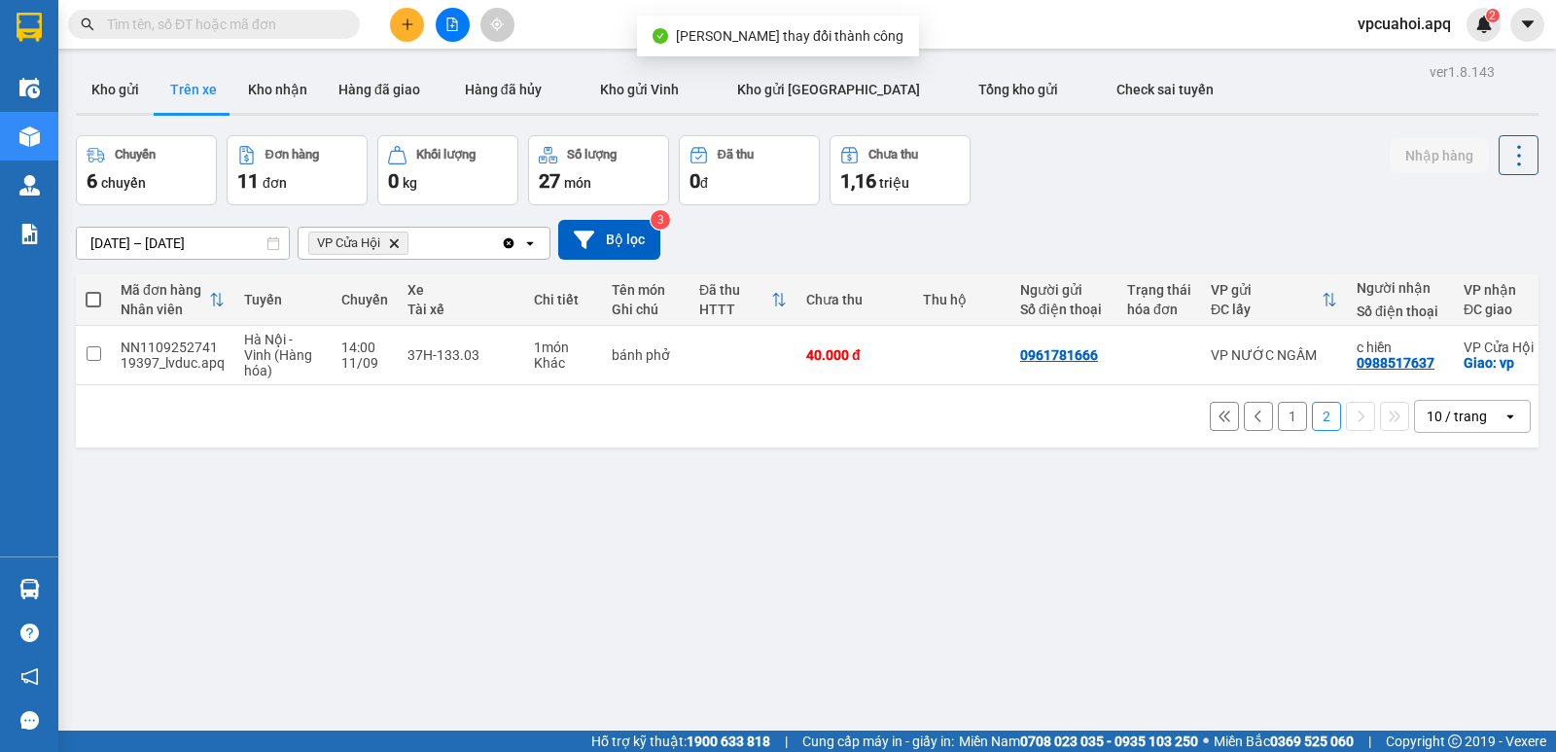
click at [1281, 426] on button "1" at bounding box center [1292, 416] width 29 height 29
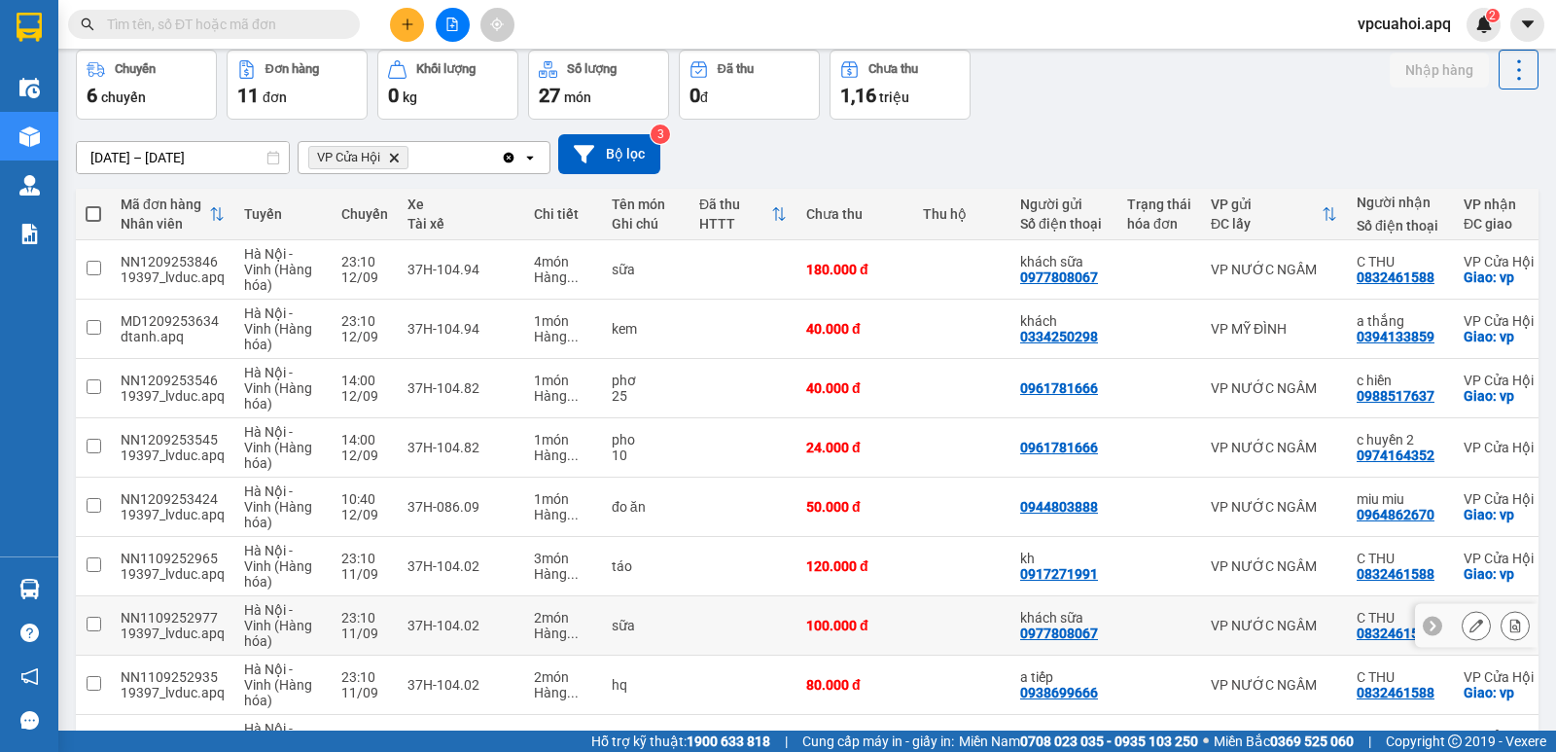
scroll to position [82, 0]
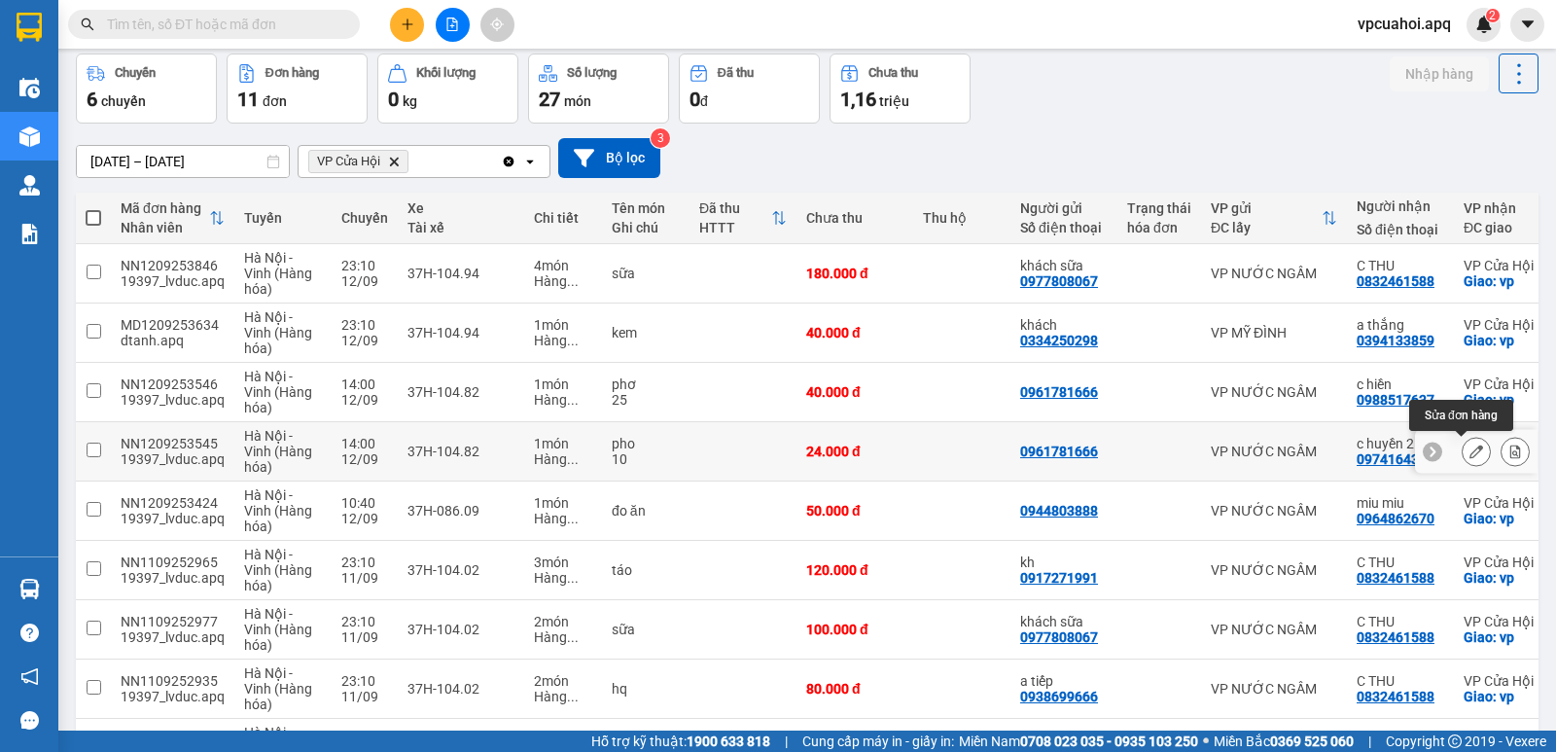
click at [1469, 451] on icon at bounding box center [1476, 451] width 14 height 14
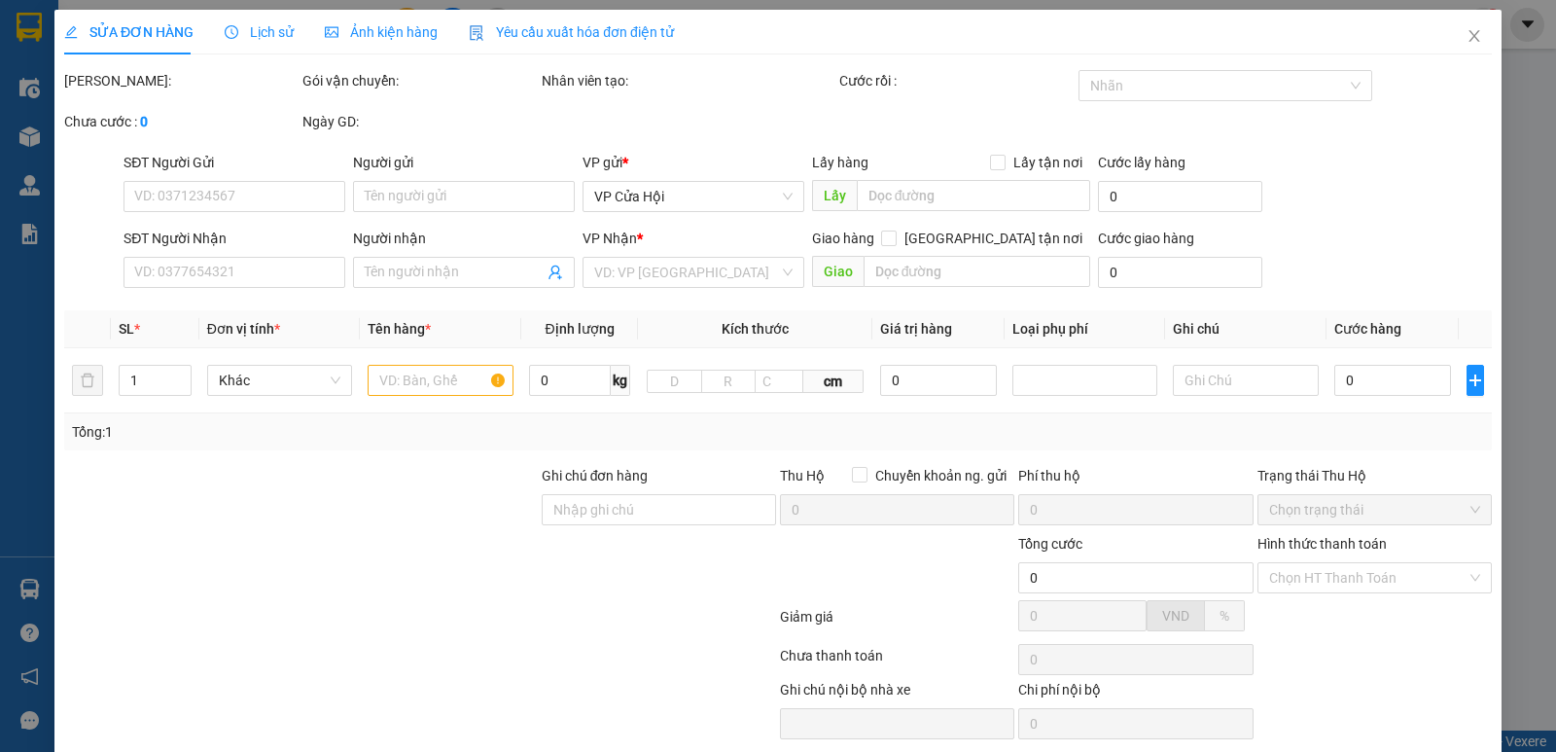
type input "0961781666"
type input "0974164352"
type input "c huyền 2"
type input "24.000"
type input "20"
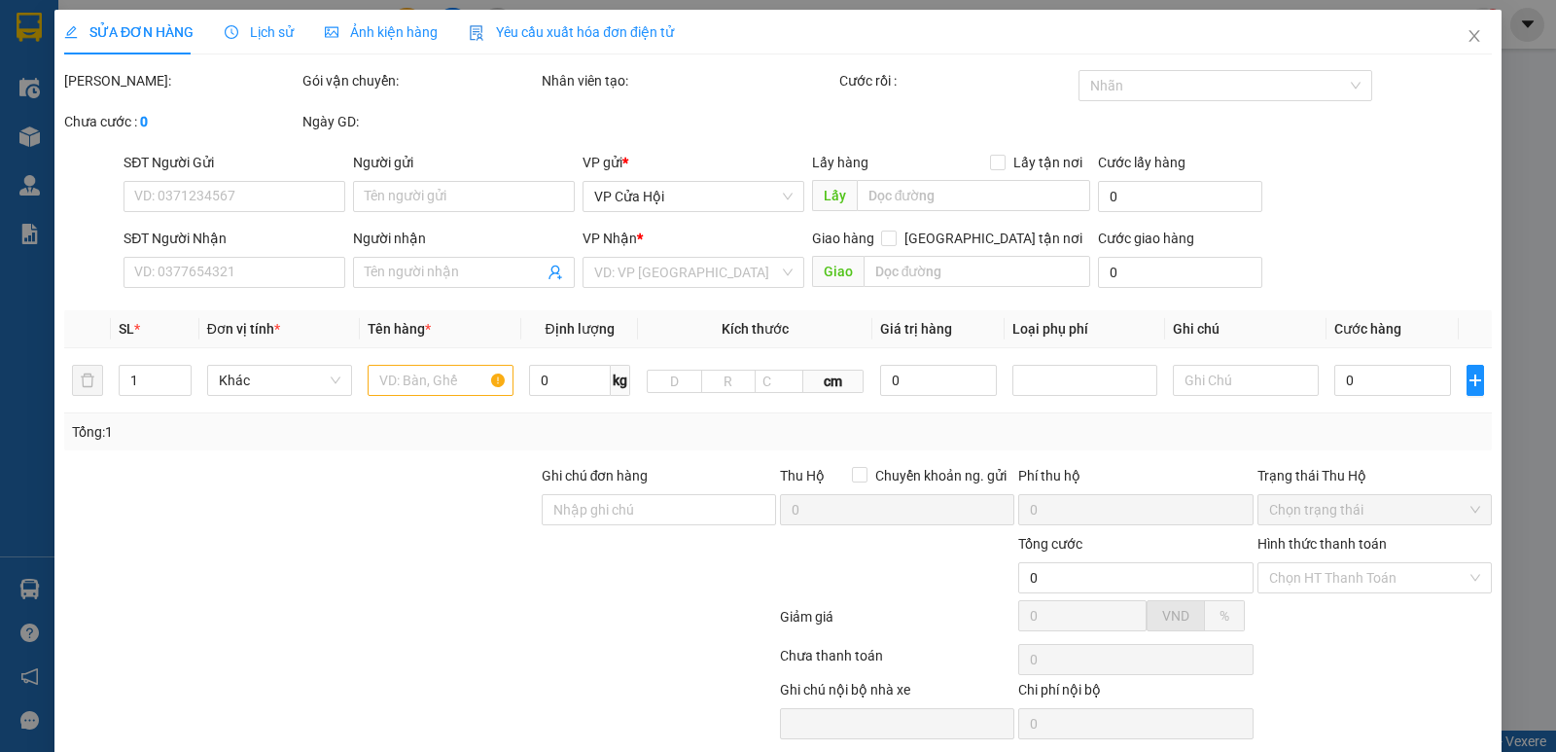
type input "24.000"
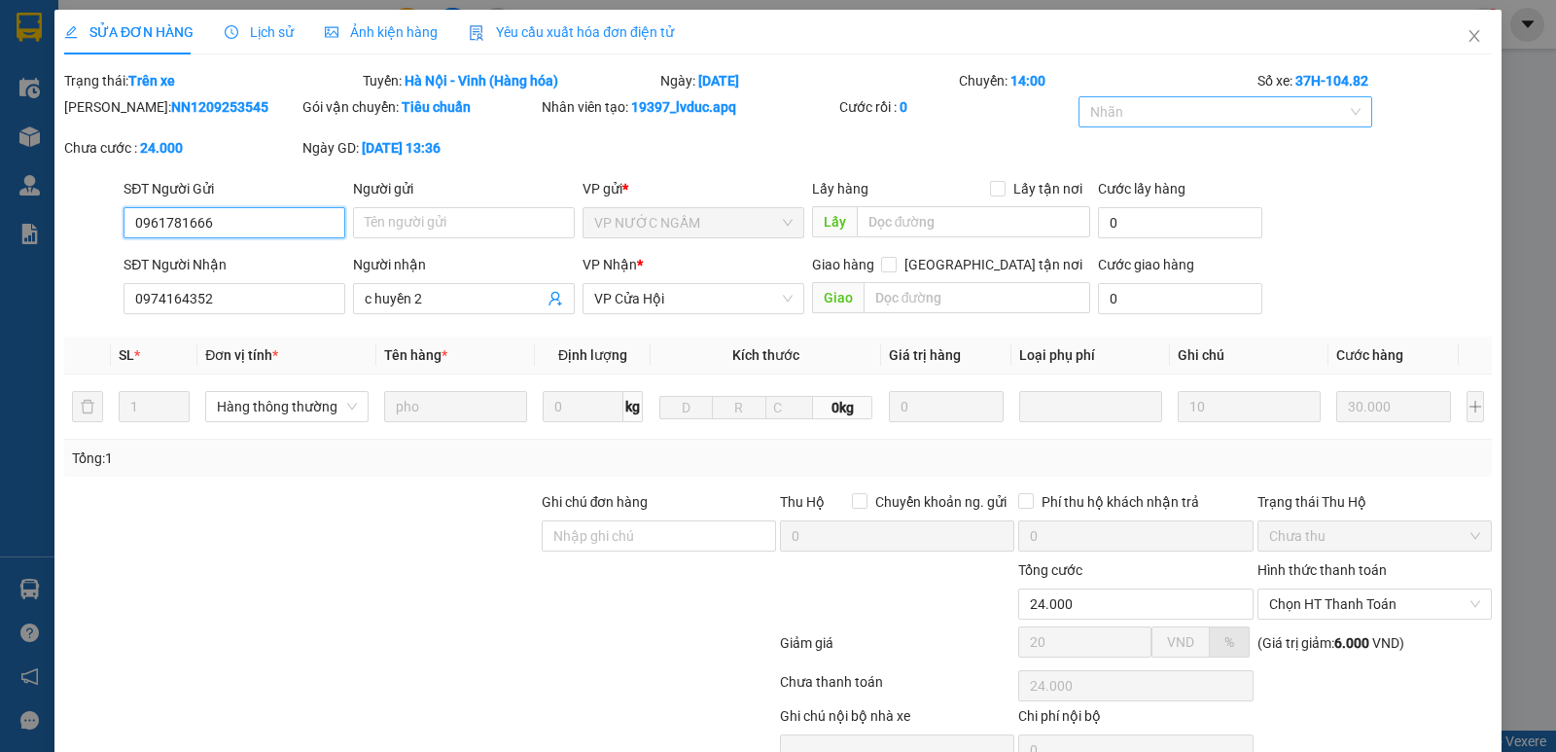
click at [1145, 107] on div at bounding box center [1215, 111] width 265 height 23
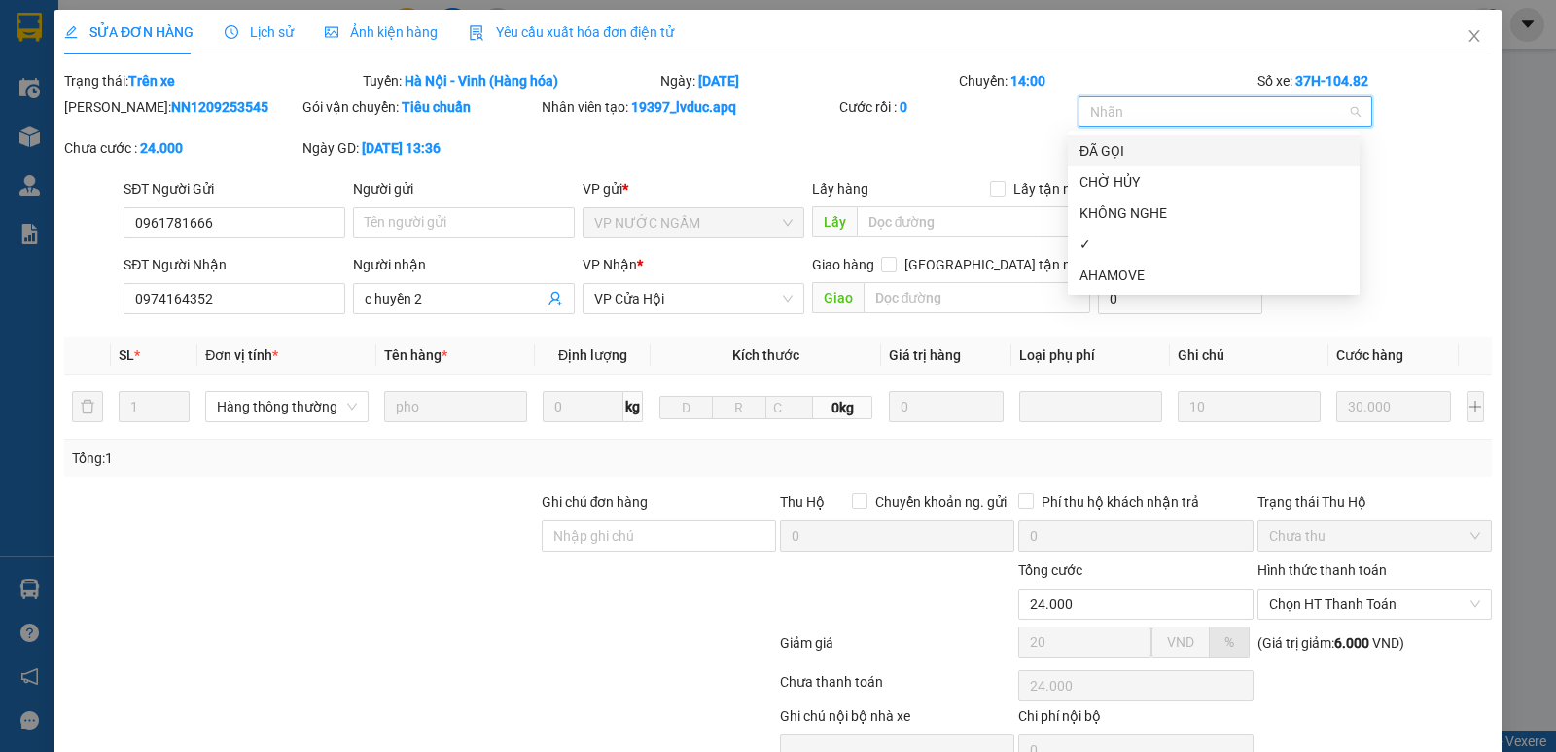
click at [1111, 148] on div "ĐÃ GỌI" at bounding box center [1213, 150] width 268 height 21
click at [1110, 245] on div "✓" at bounding box center [1213, 243] width 268 height 21
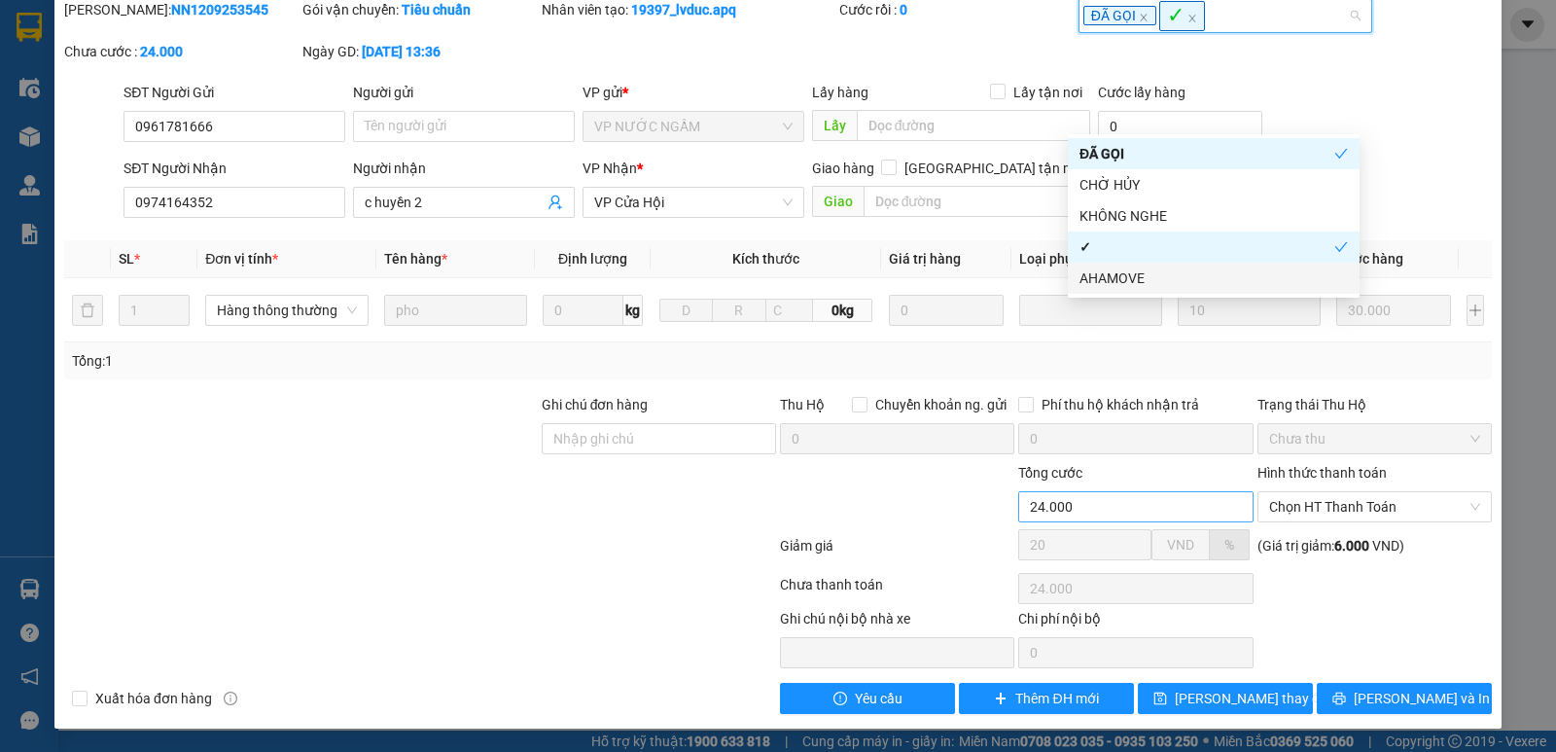
scroll to position [98, 0]
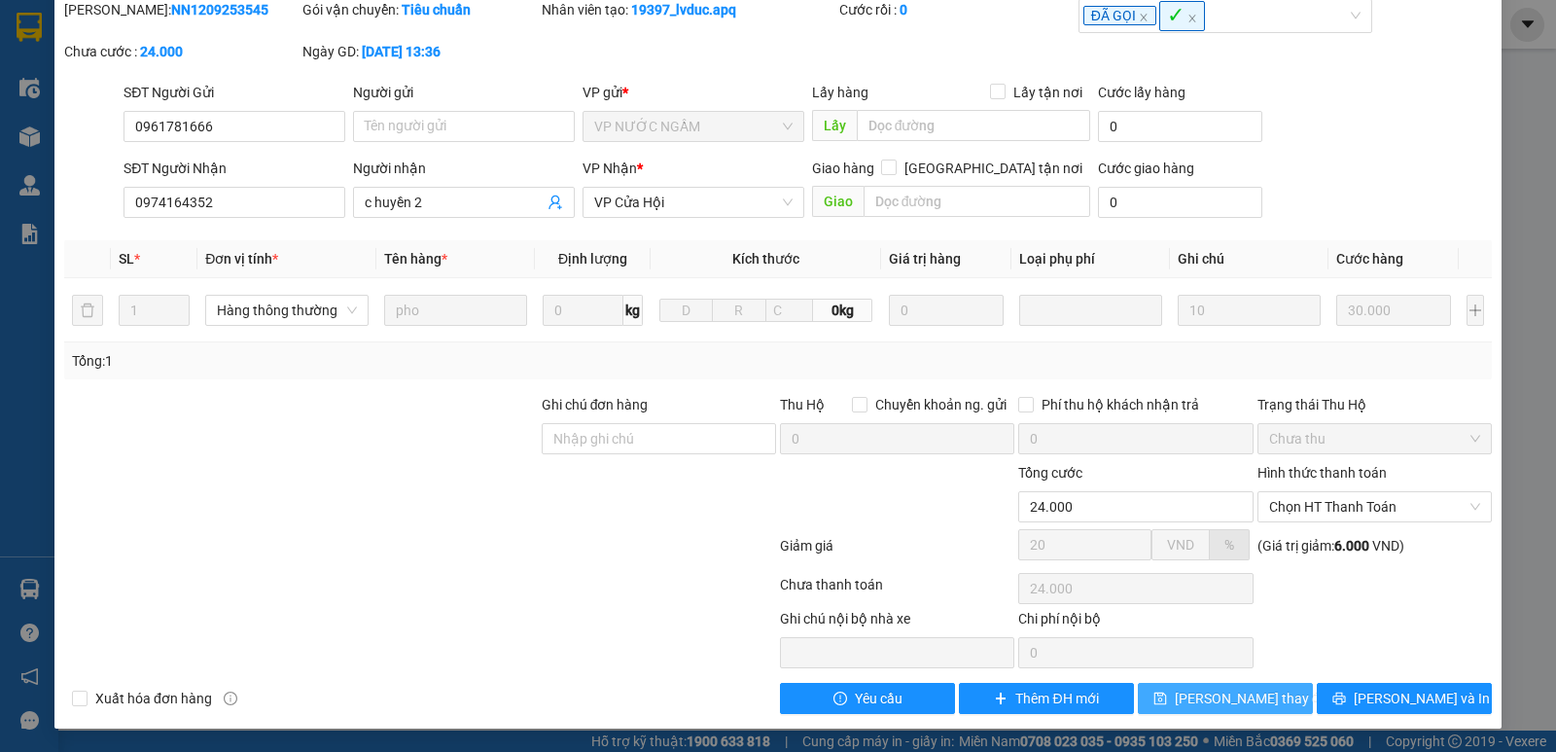
click at [1260, 696] on span "[PERSON_NAME] thay đổi" at bounding box center [1253, 697] width 156 height 21
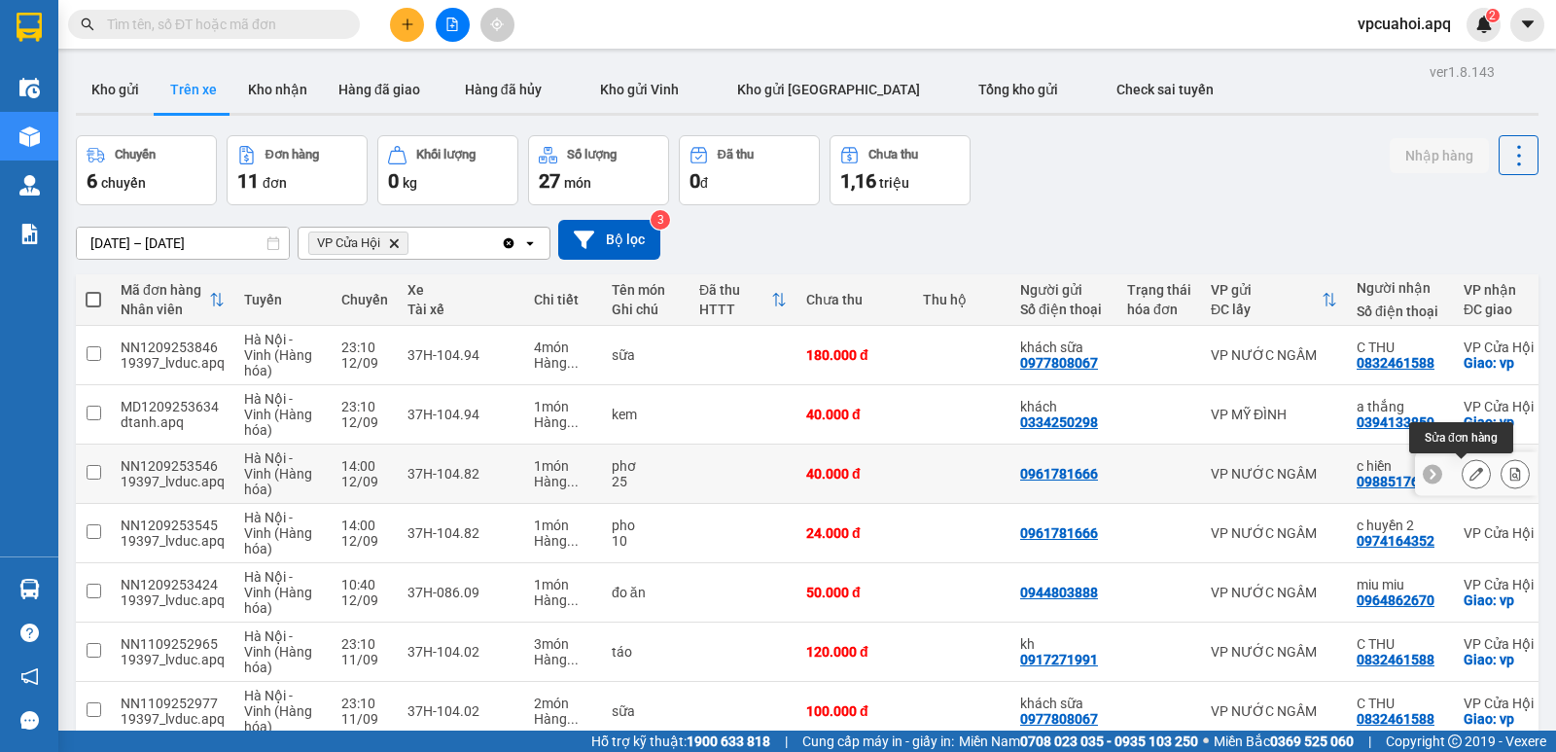
click at [1469, 470] on icon at bounding box center [1476, 474] width 14 height 14
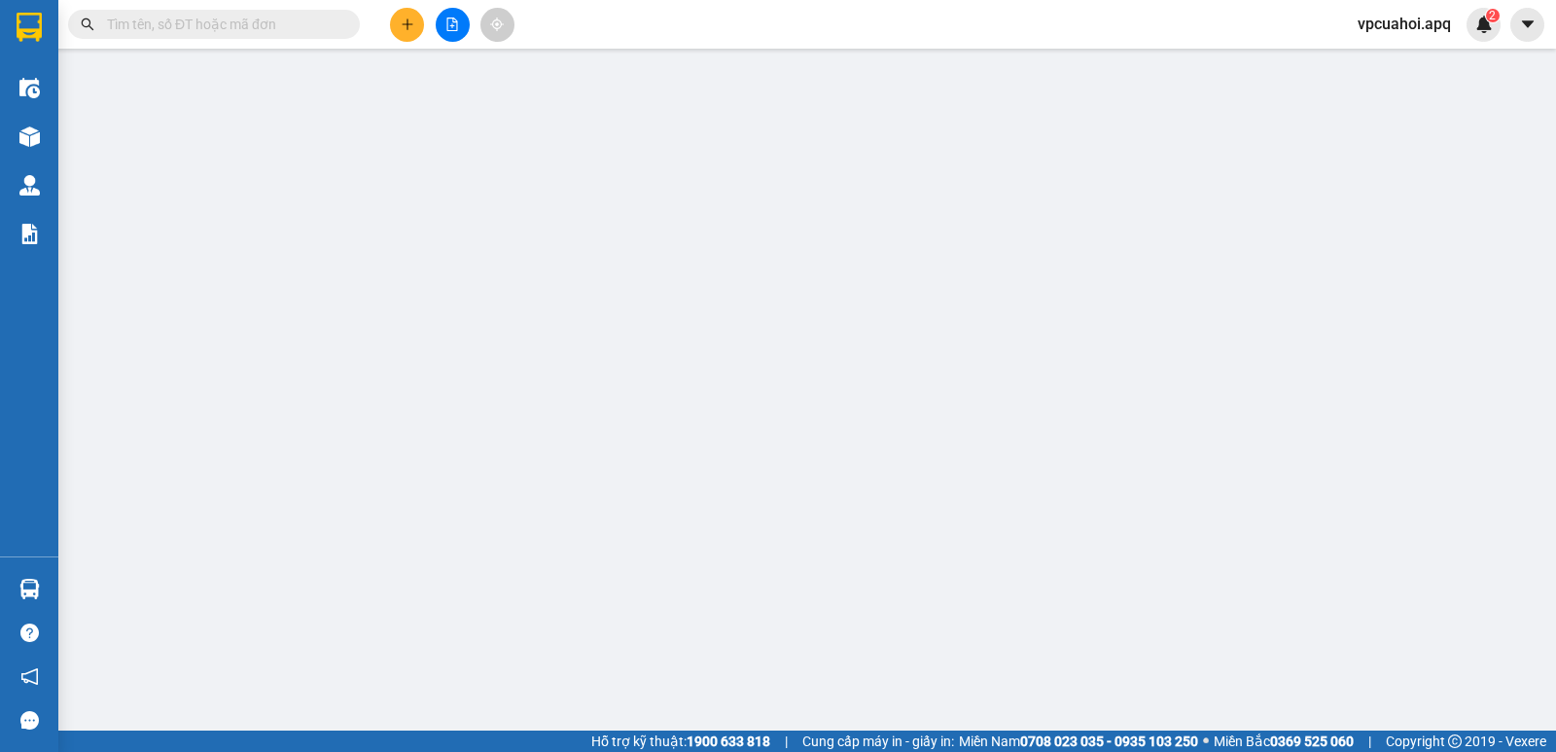
type input "0961781666"
type input "0988517637"
type input "c hiền"
checkbox input "true"
type input "vp"
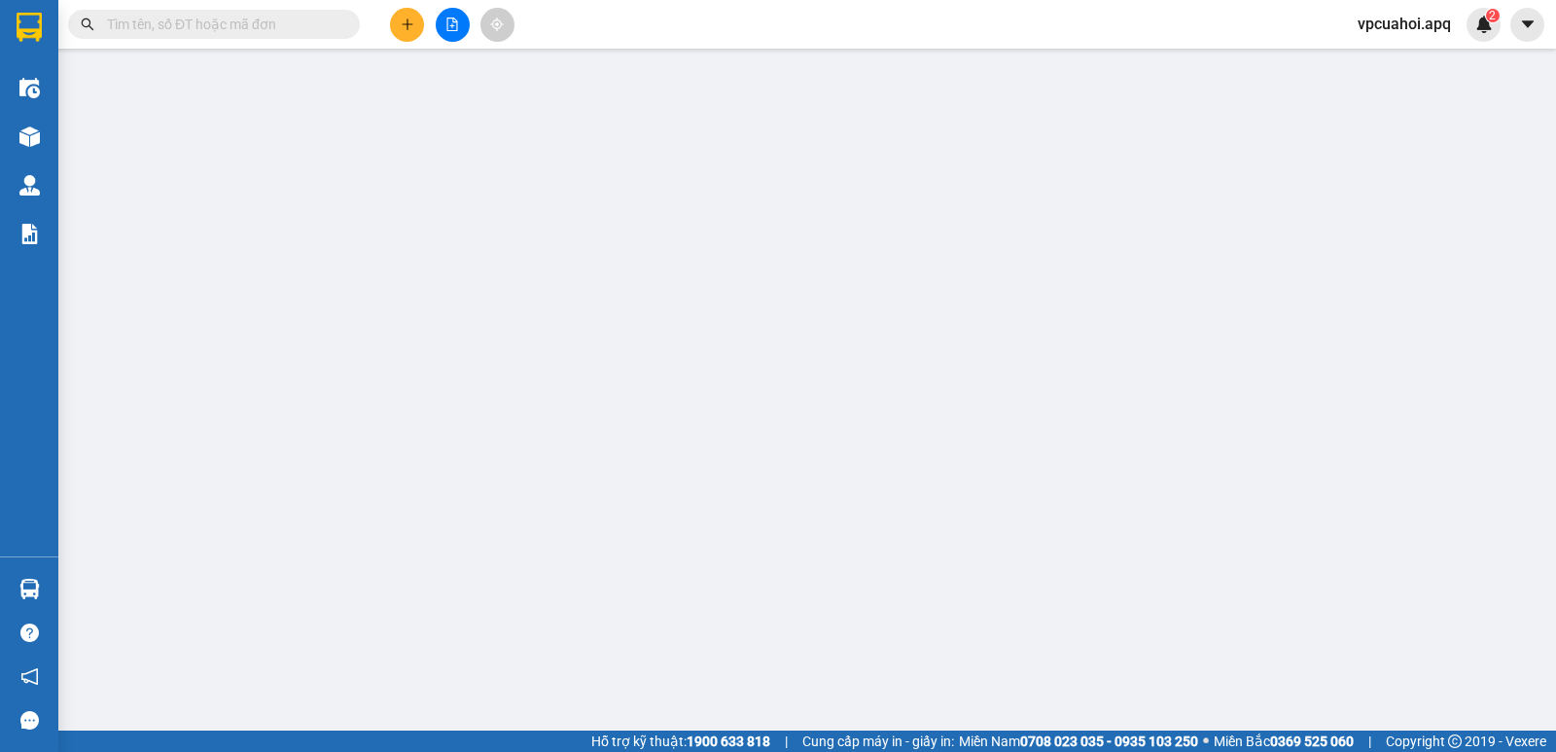
type input "40.000"
type input "20"
type input "40.000"
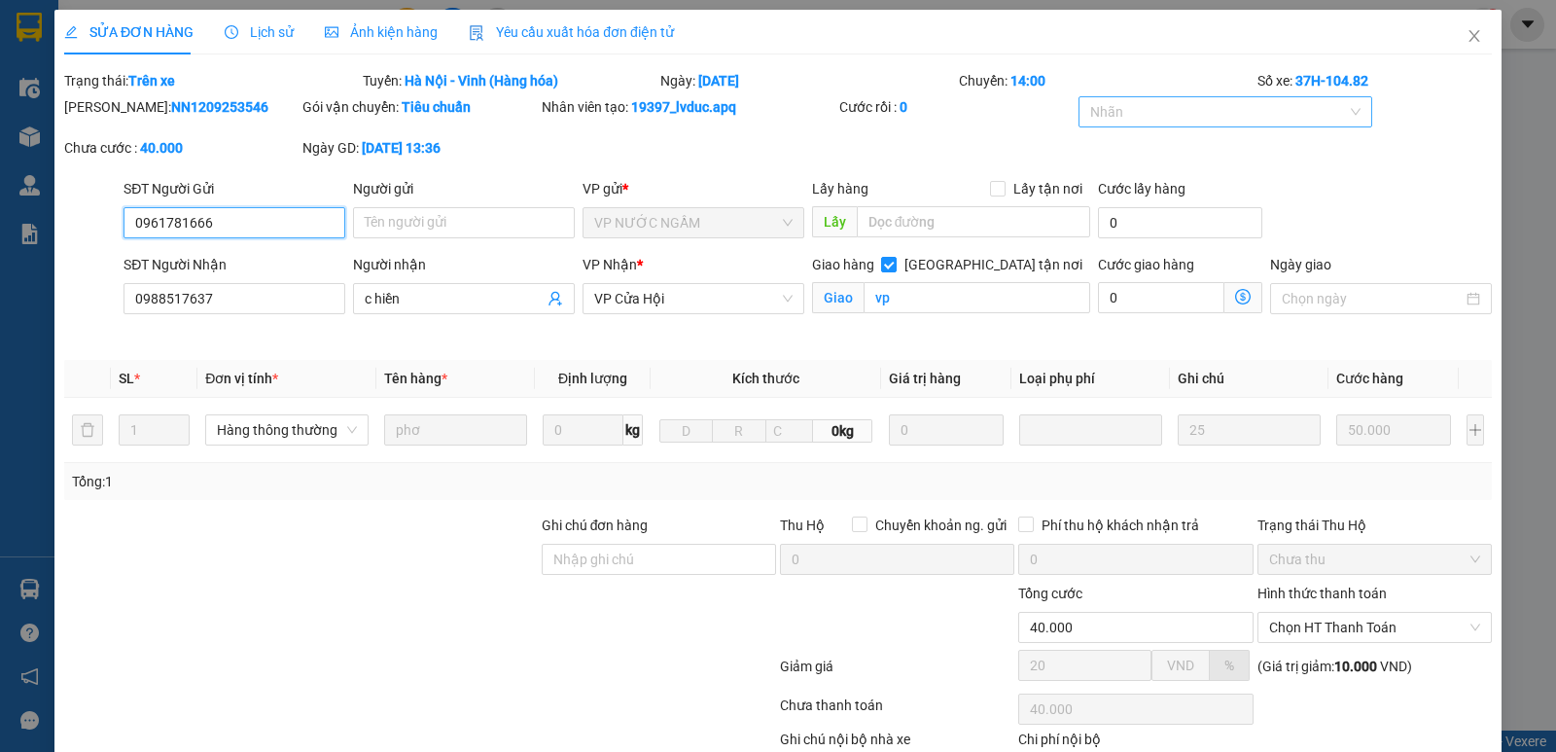
click at [1108, 107] on div at bounding box center [1215, 111] width 265 height 23
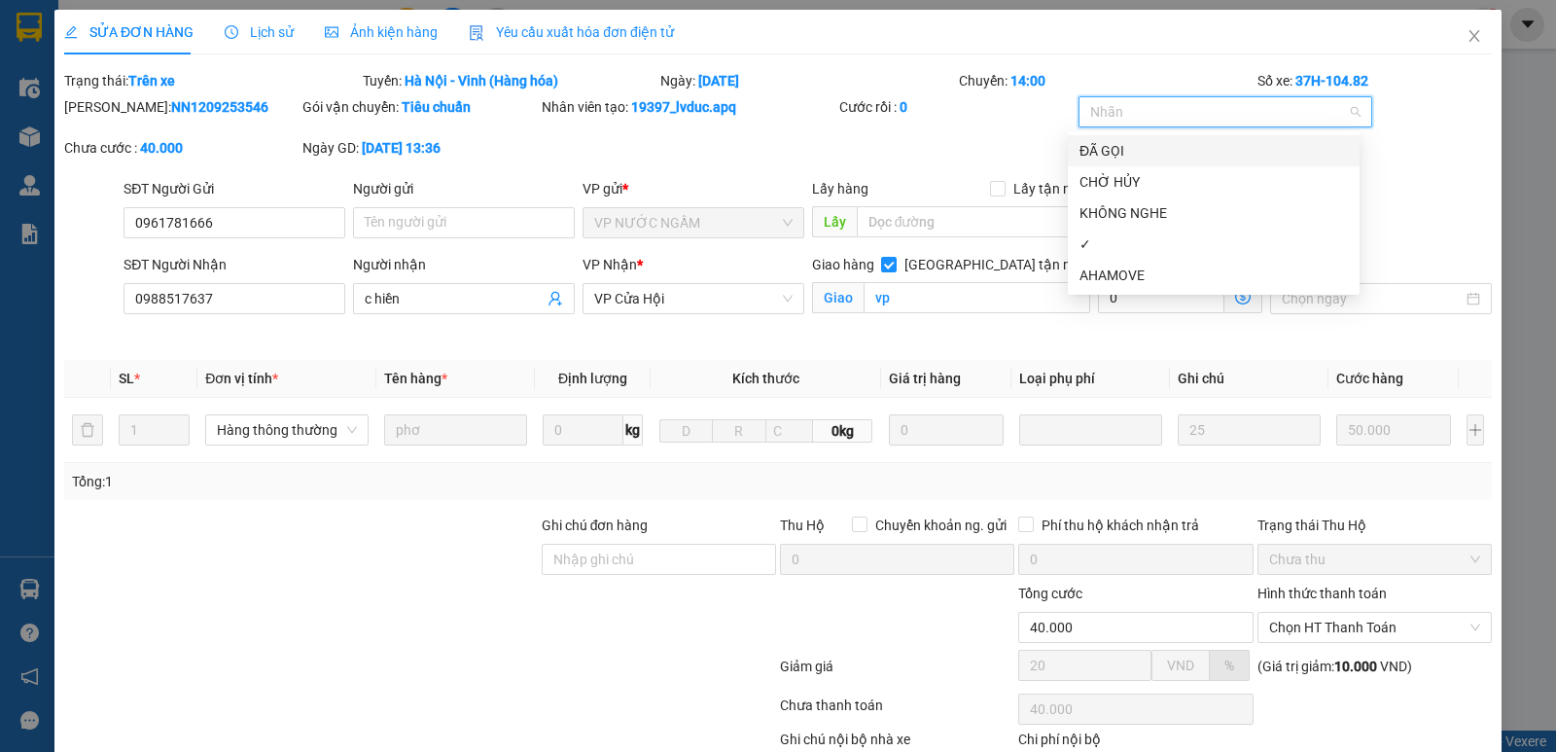
click at [1092, 150] on div "ĐÃ GỌI" at bounding box center [1213, 150] width 268 height 21
click at [1095, 240] on div "✓" at bounding box center [1213, 243] width 268 height 21
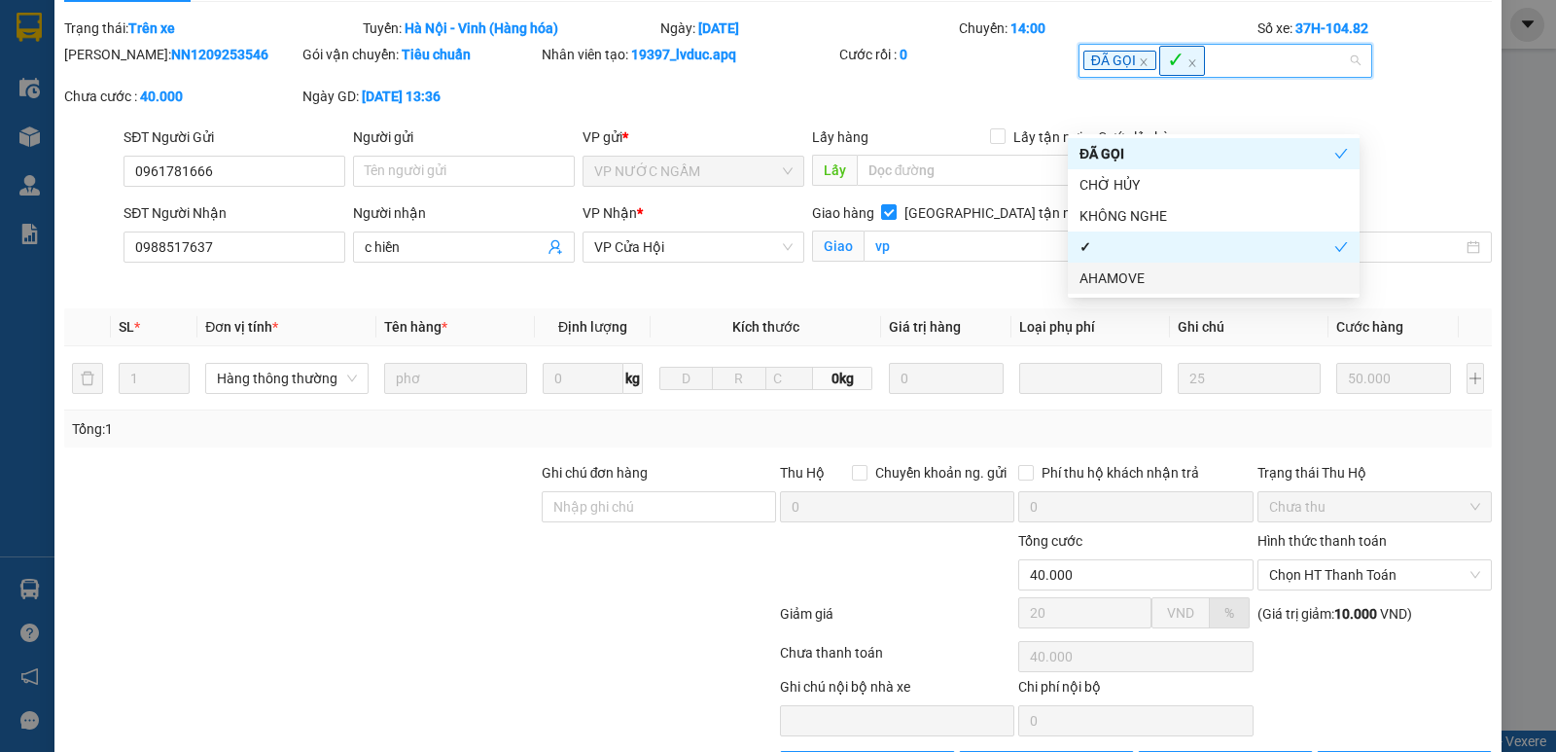
scroll to position [122, 0]
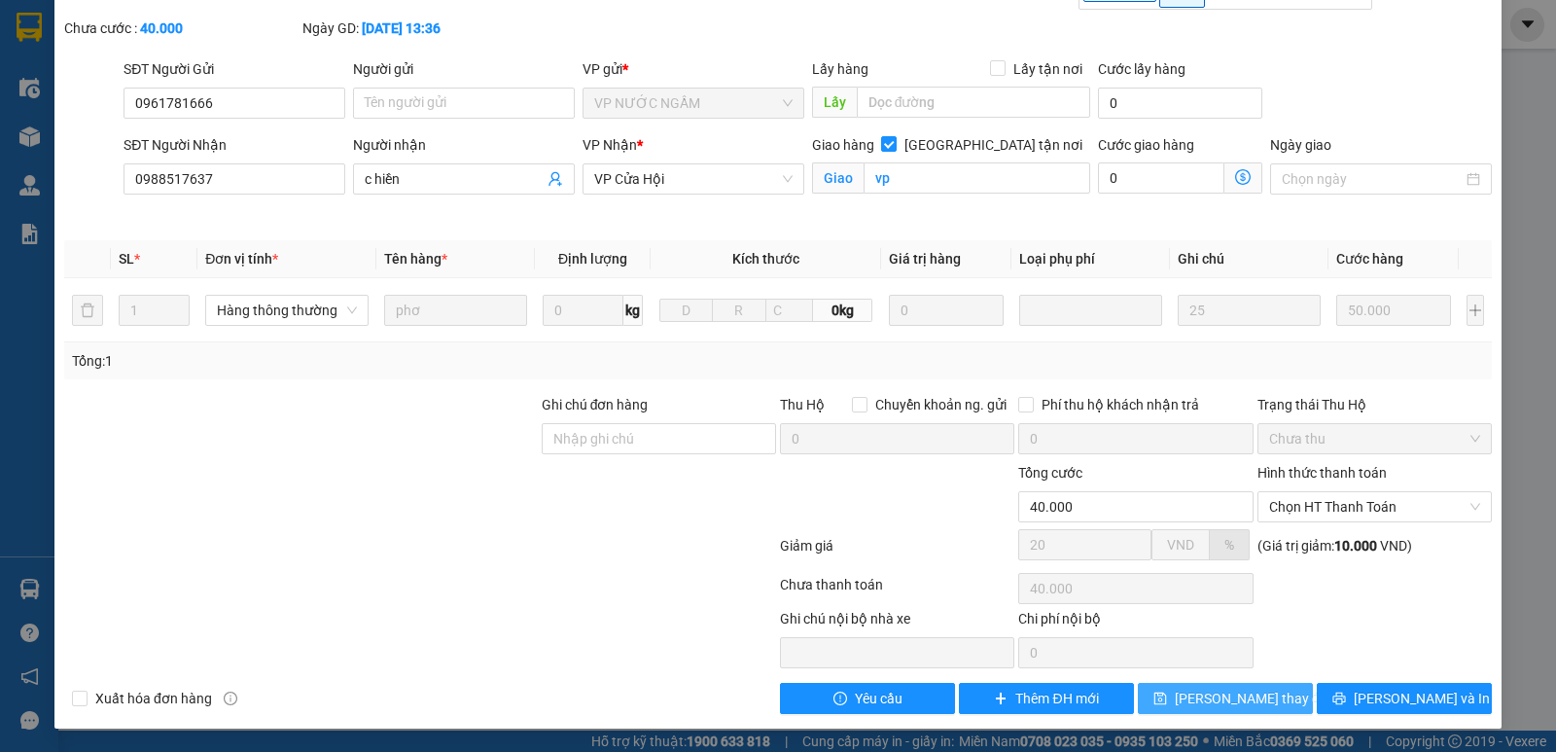
click at [1220, 696] on span "[PERSON_NAME] thay đổi" at bounding box center [1253, 697] width 156 height 21
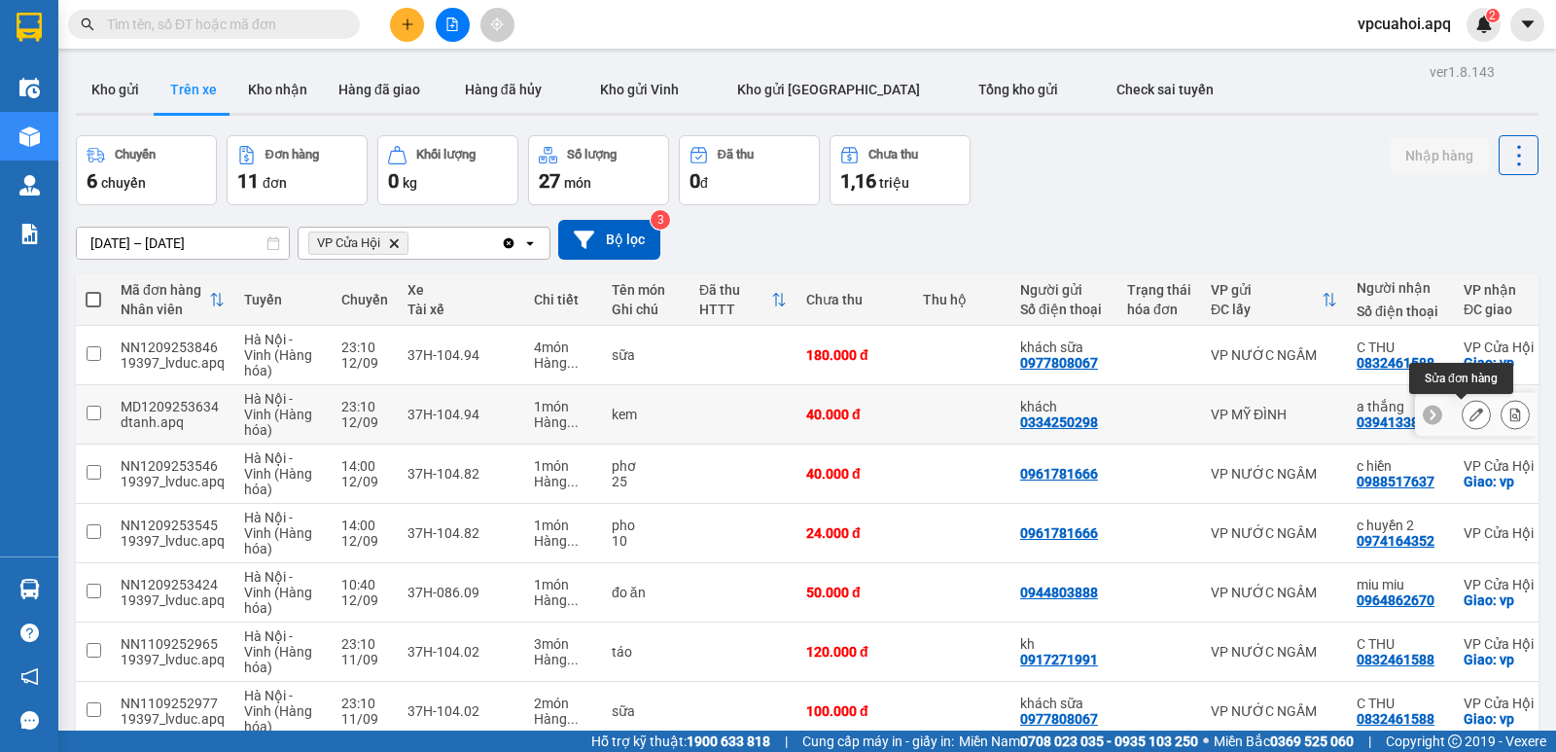
click at [1469, 419] on icon at bounding box center [1476, 414] width 14 height 14
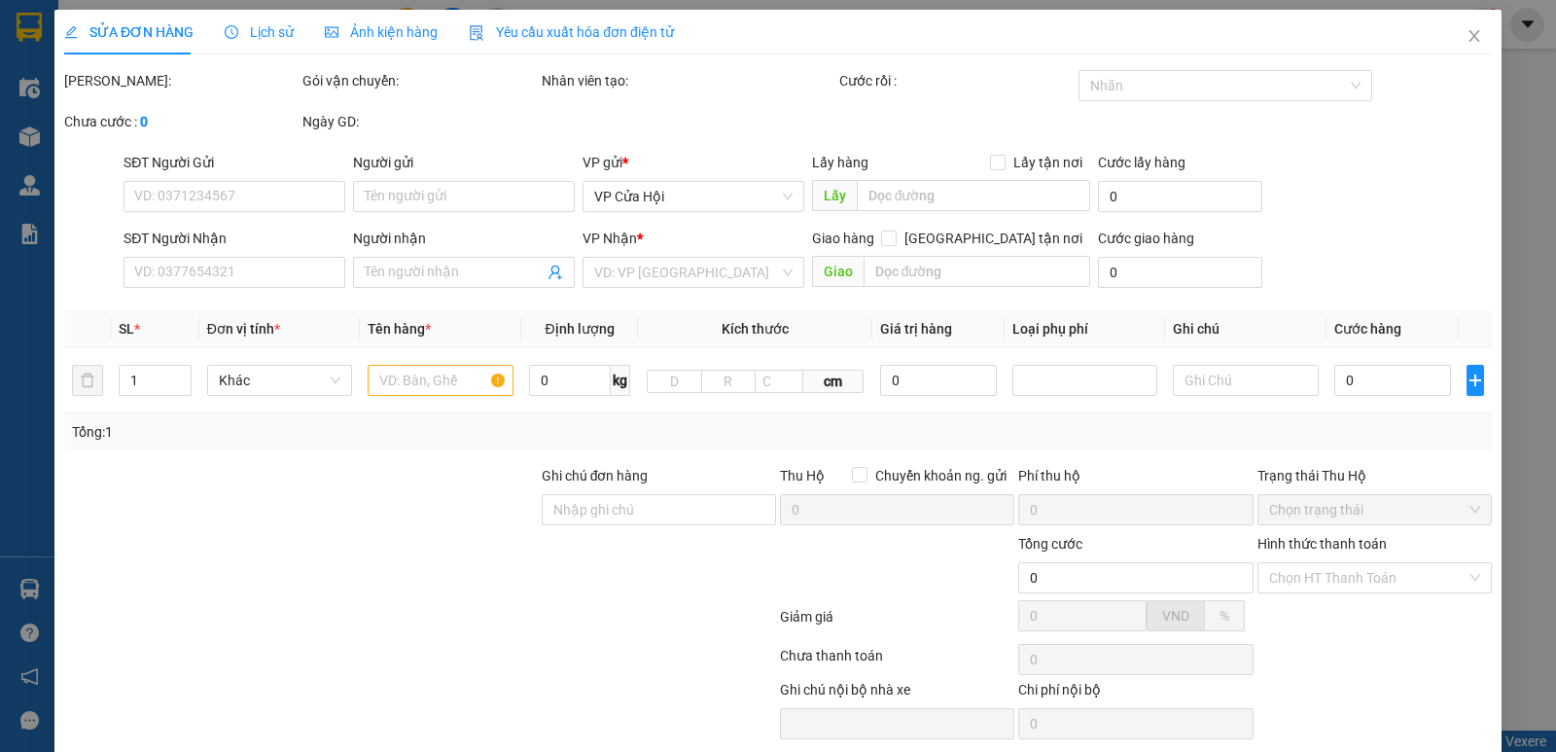
type input "0334250298"
type input "khách"
type input "0394133859"
type input "a thắng"
checkbox input "true"
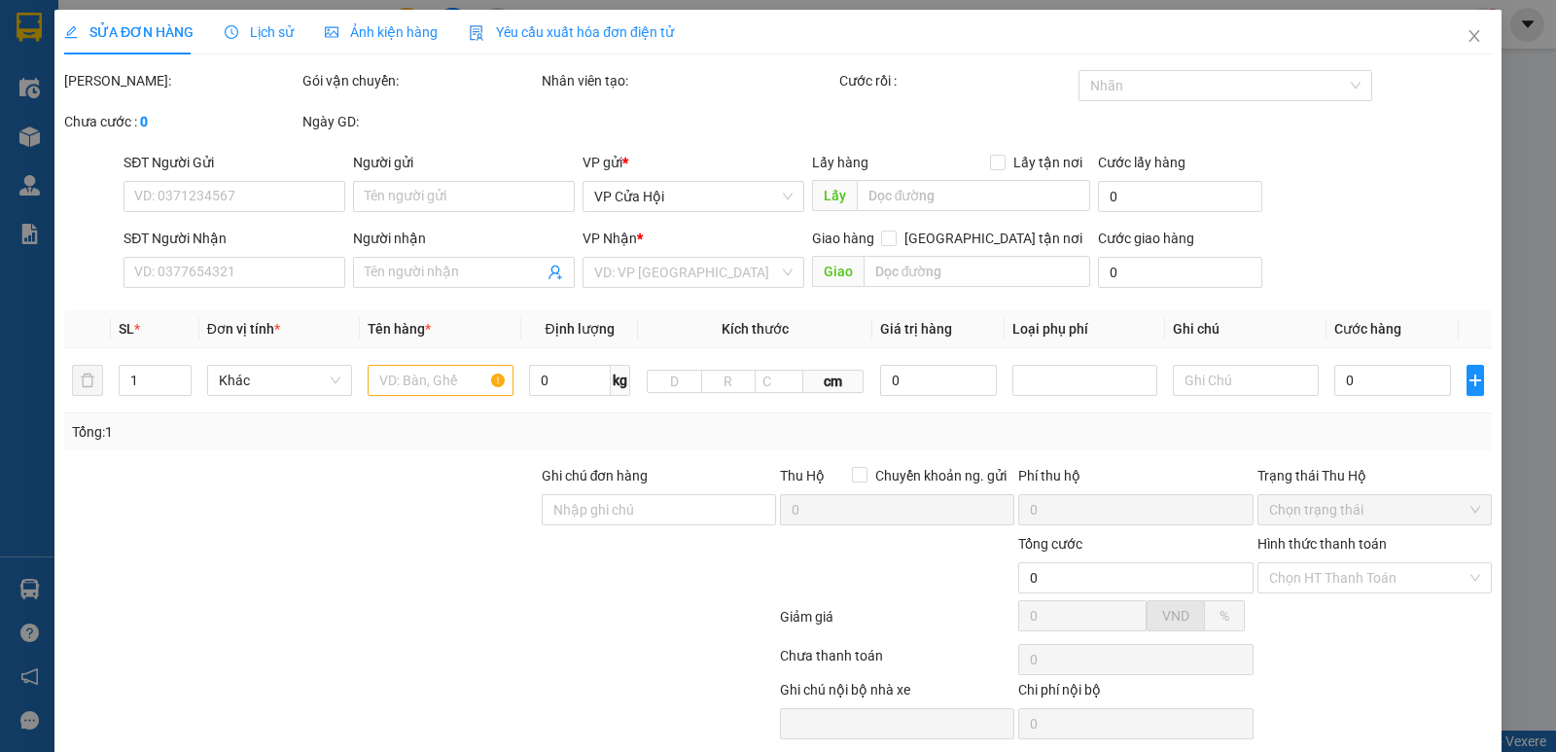
type input "vp"
type input "40.000"
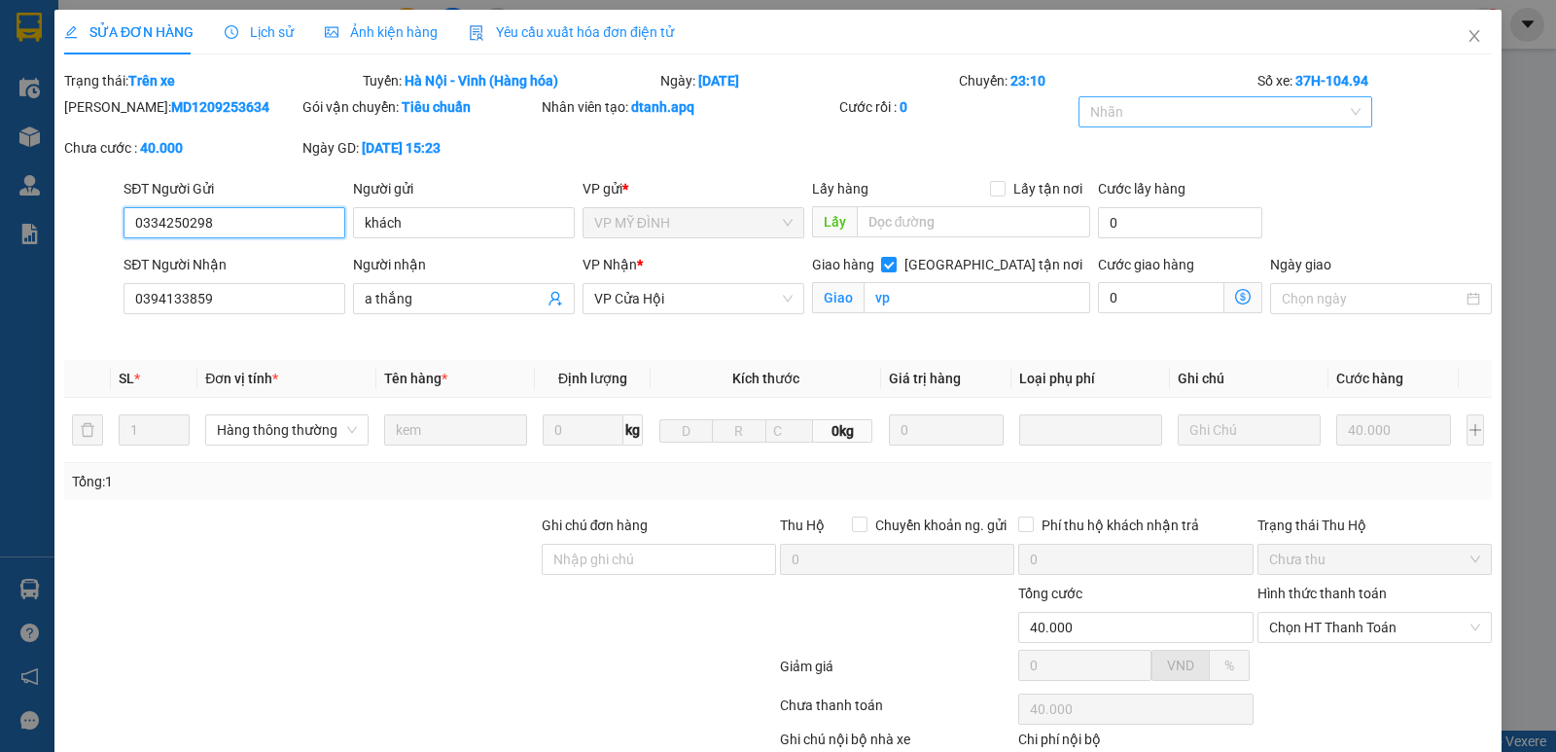
click at [1145, 113] on div at bounding box center [1215, 111] width 265 height 23
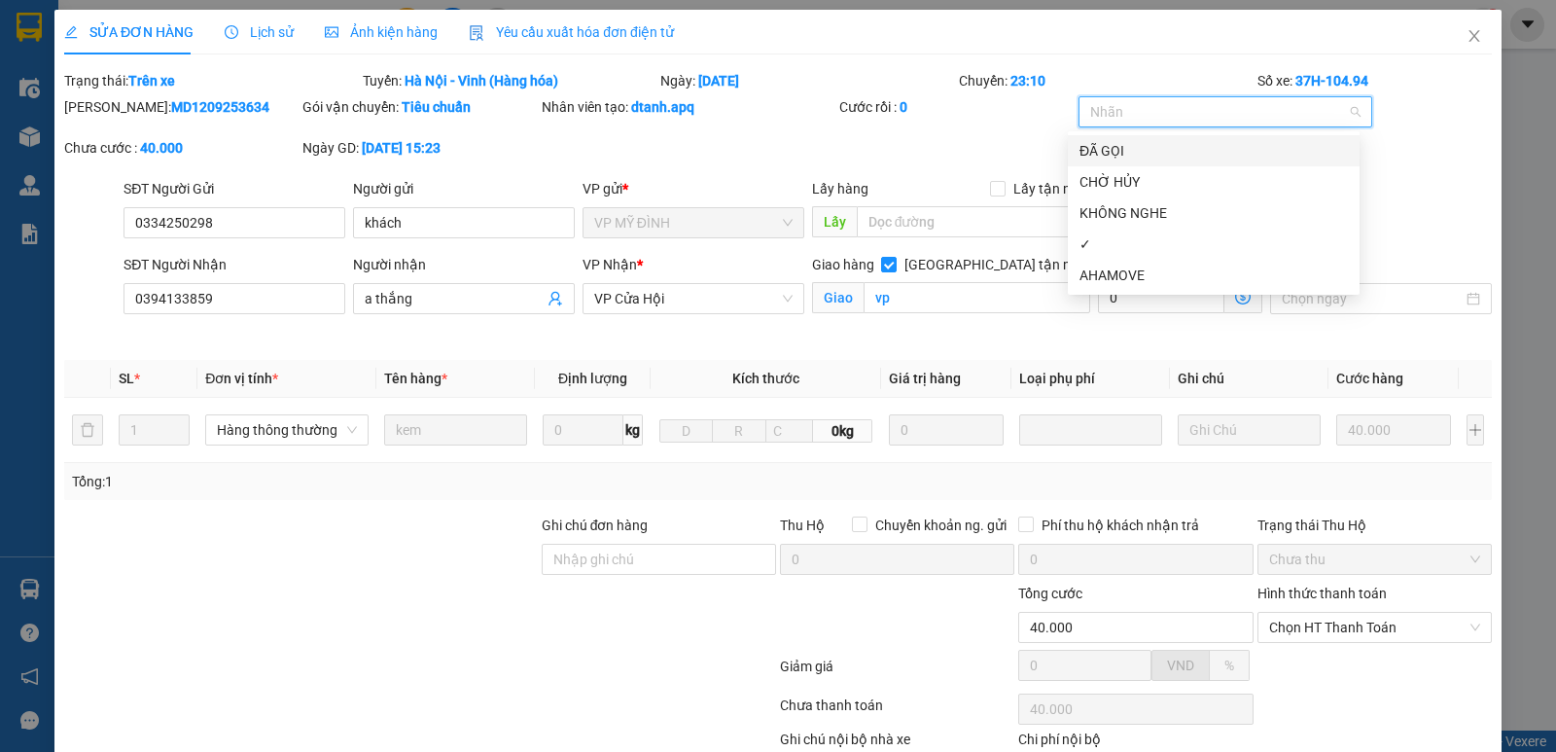
click at [1122, 146] on div "ĐÃ GỌI" at bounding box center [1213, 150] width 268 height 21
click at [1102, 242] on div "✓" at bounding box center [1213, 243] width 268 height 21
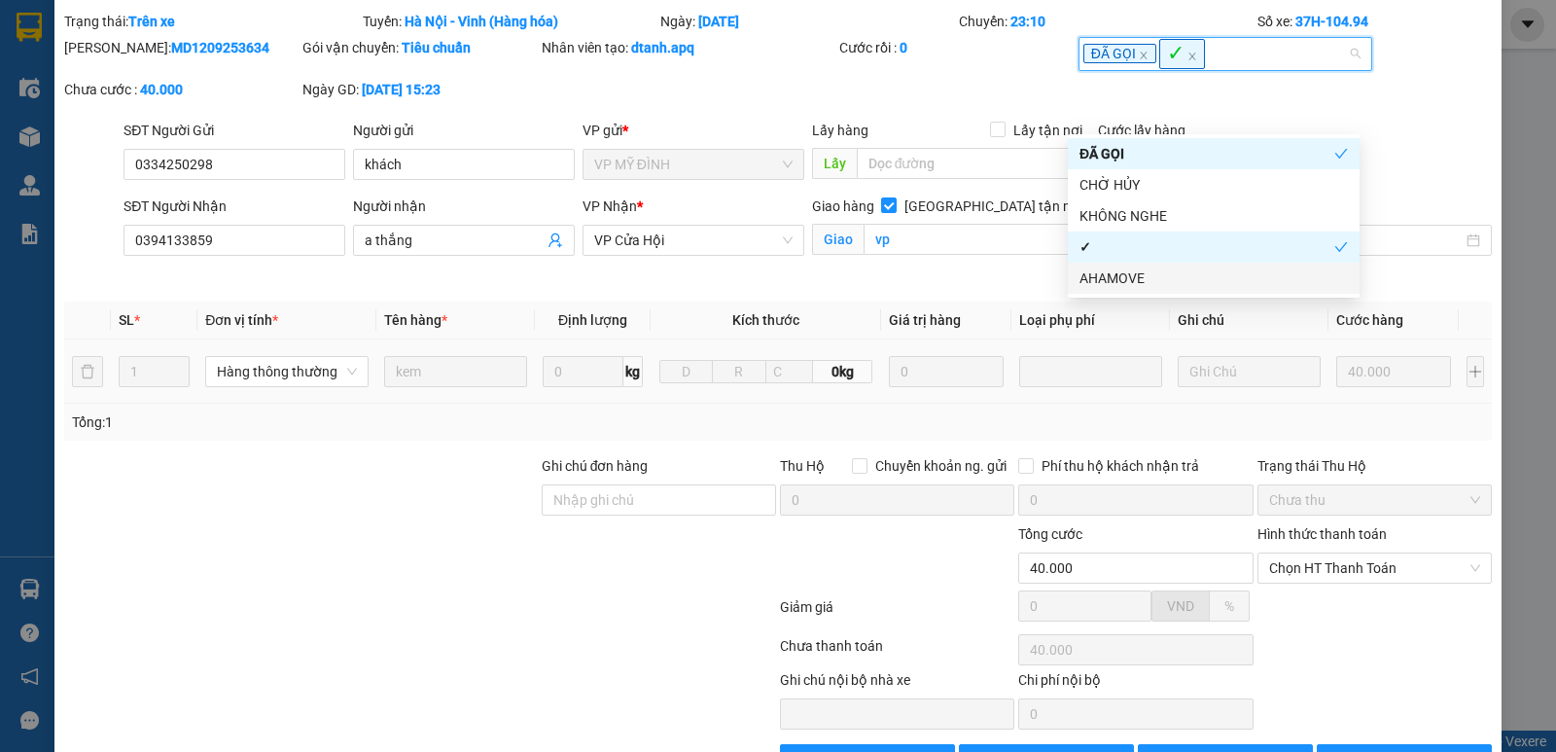
scroll to position [122, 0]
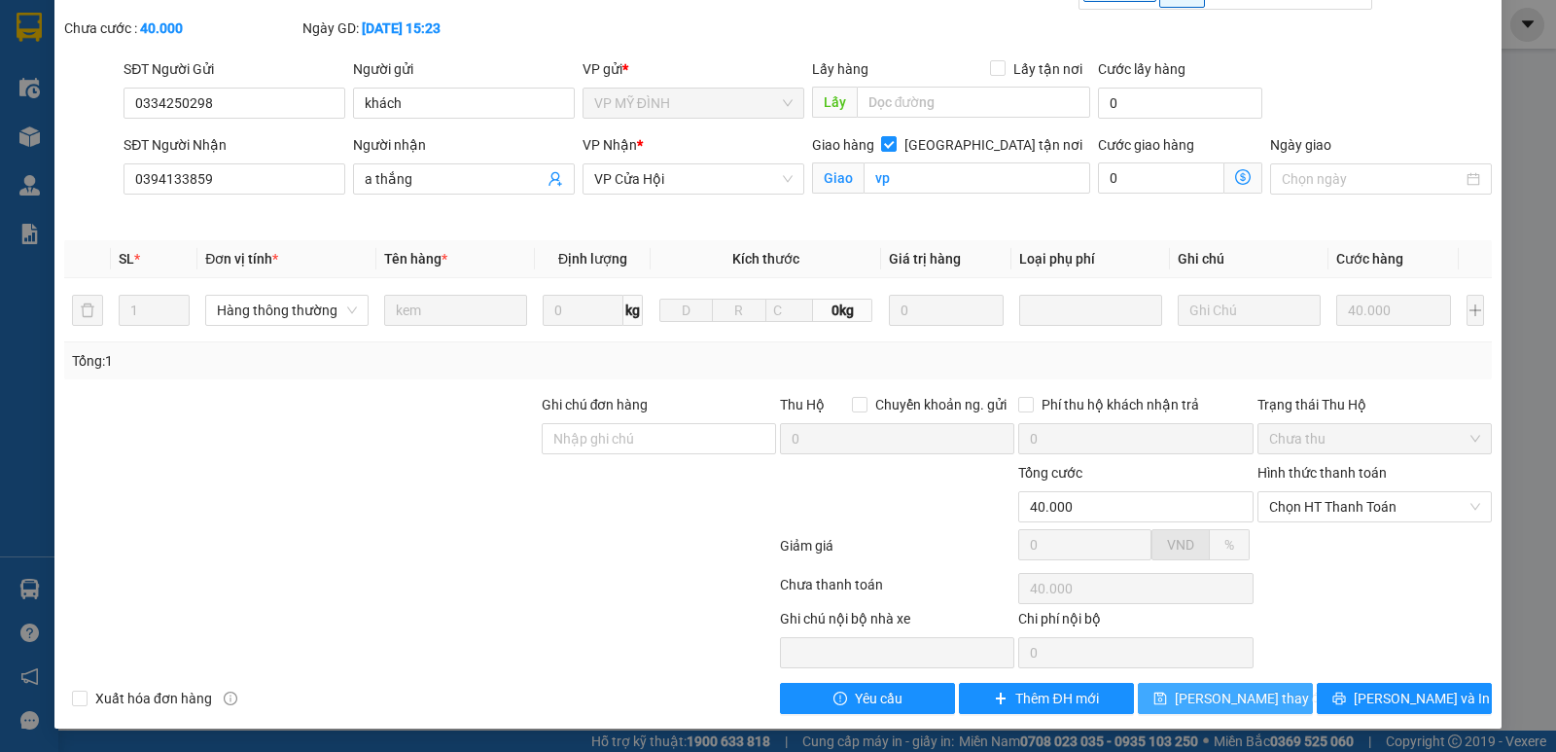
click at [1210, 700] on span "[PERSON_NAME] thay đổi" at bounding box center [1253, 697] width 156 height 21
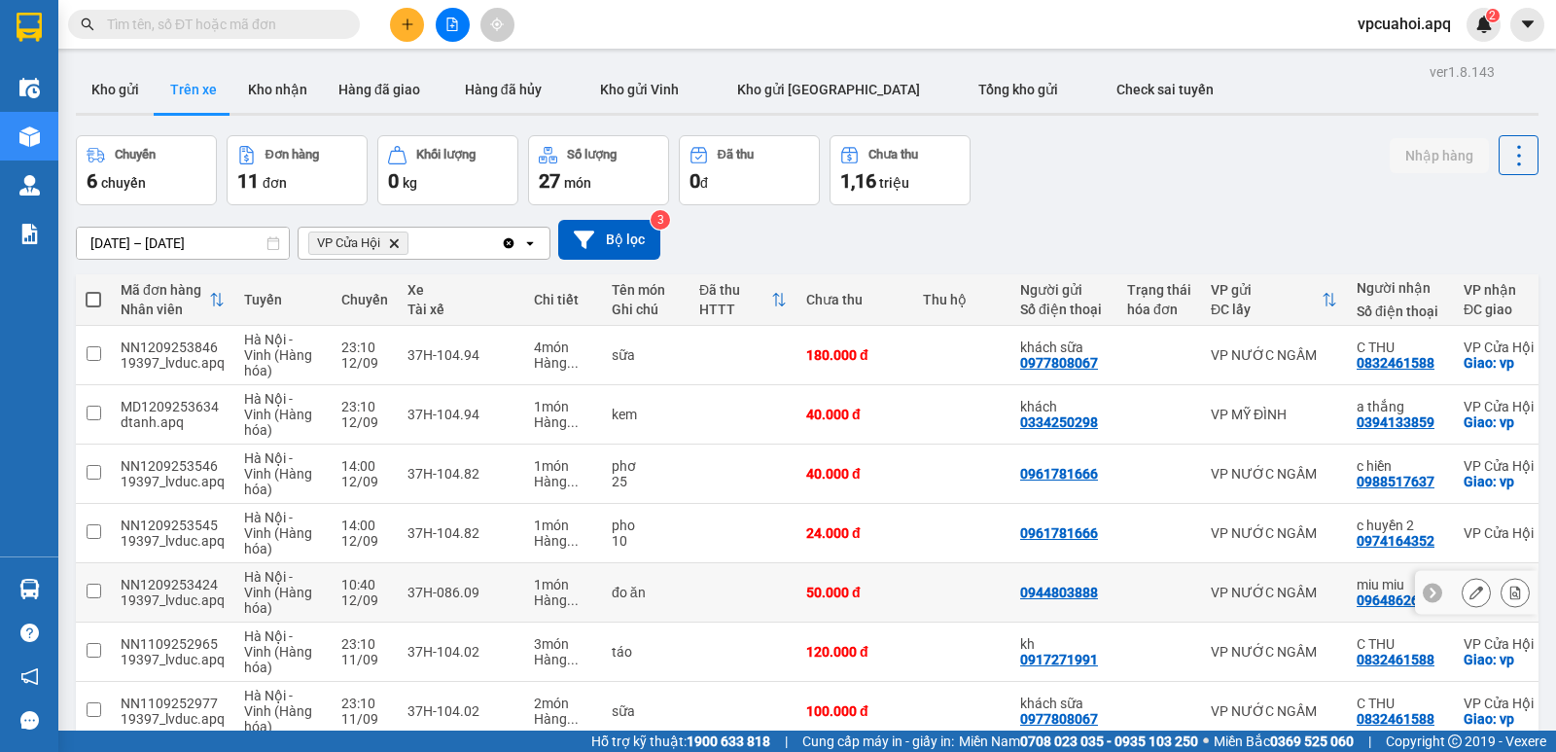
scroll to position [194, 0]
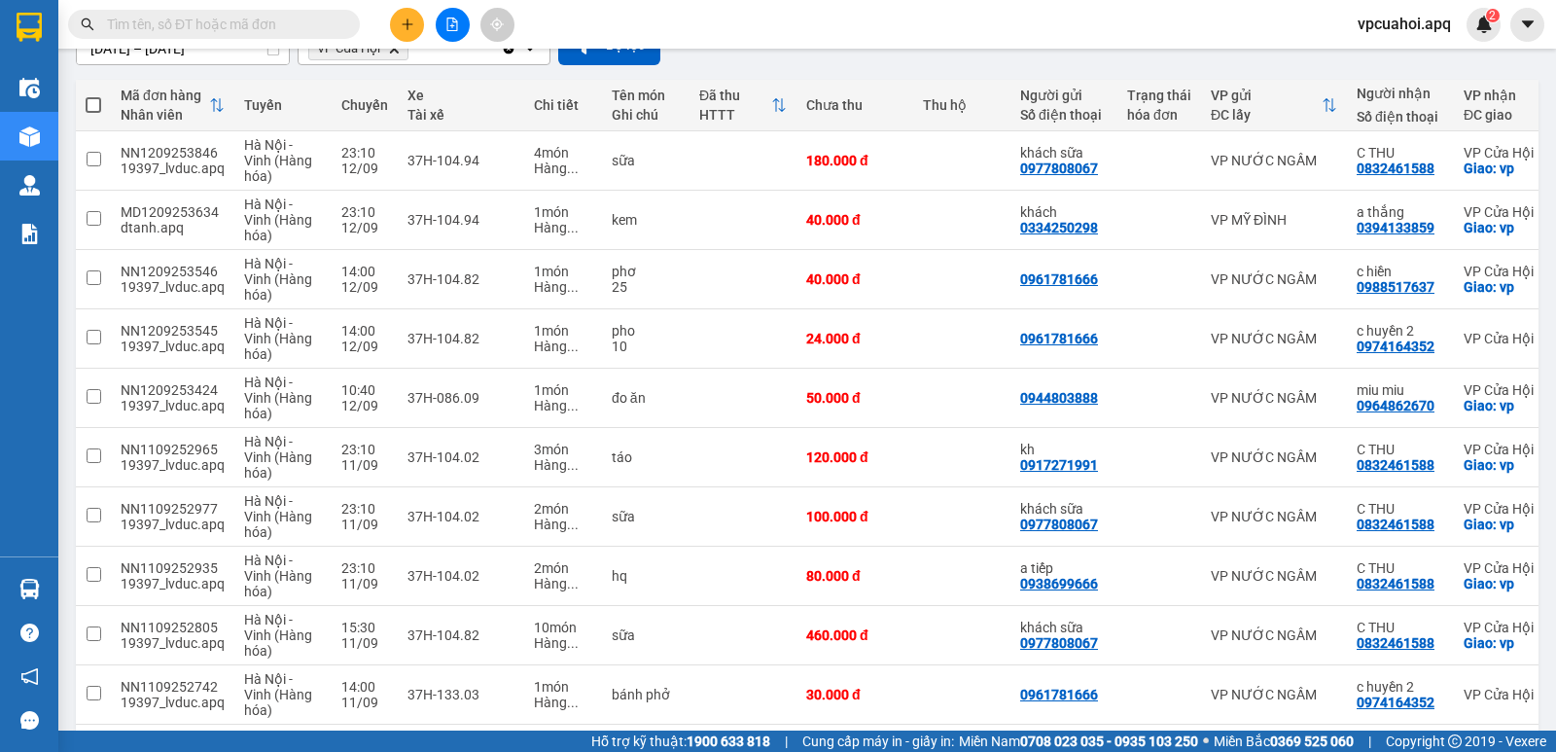
click at [171, 23] on input "text" at bounding box center [221, 24] width 229 height 21
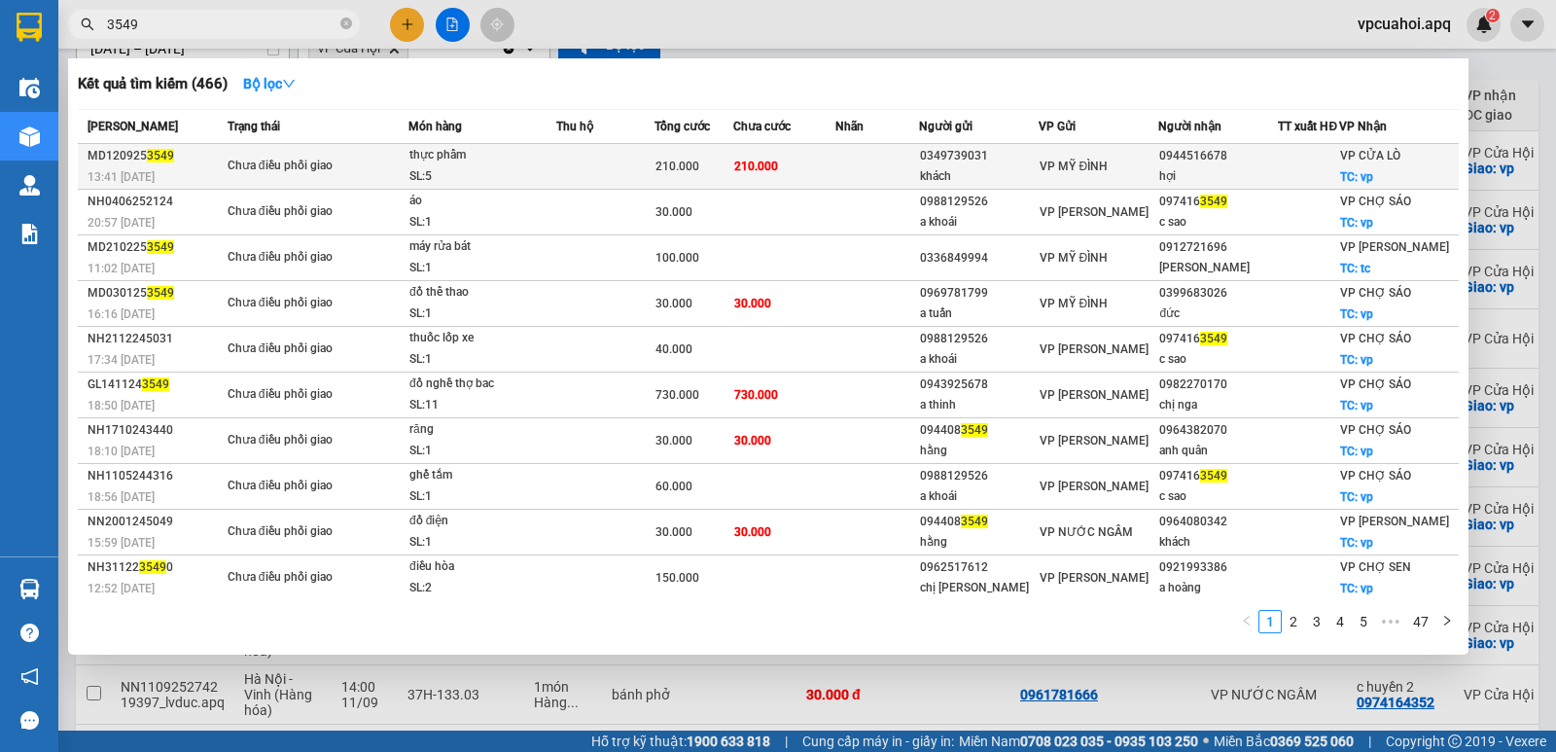
type input "3549"
click at [1340, 183] on span "TC: vp" at bounding box center [1356, 177] width 33 height 14
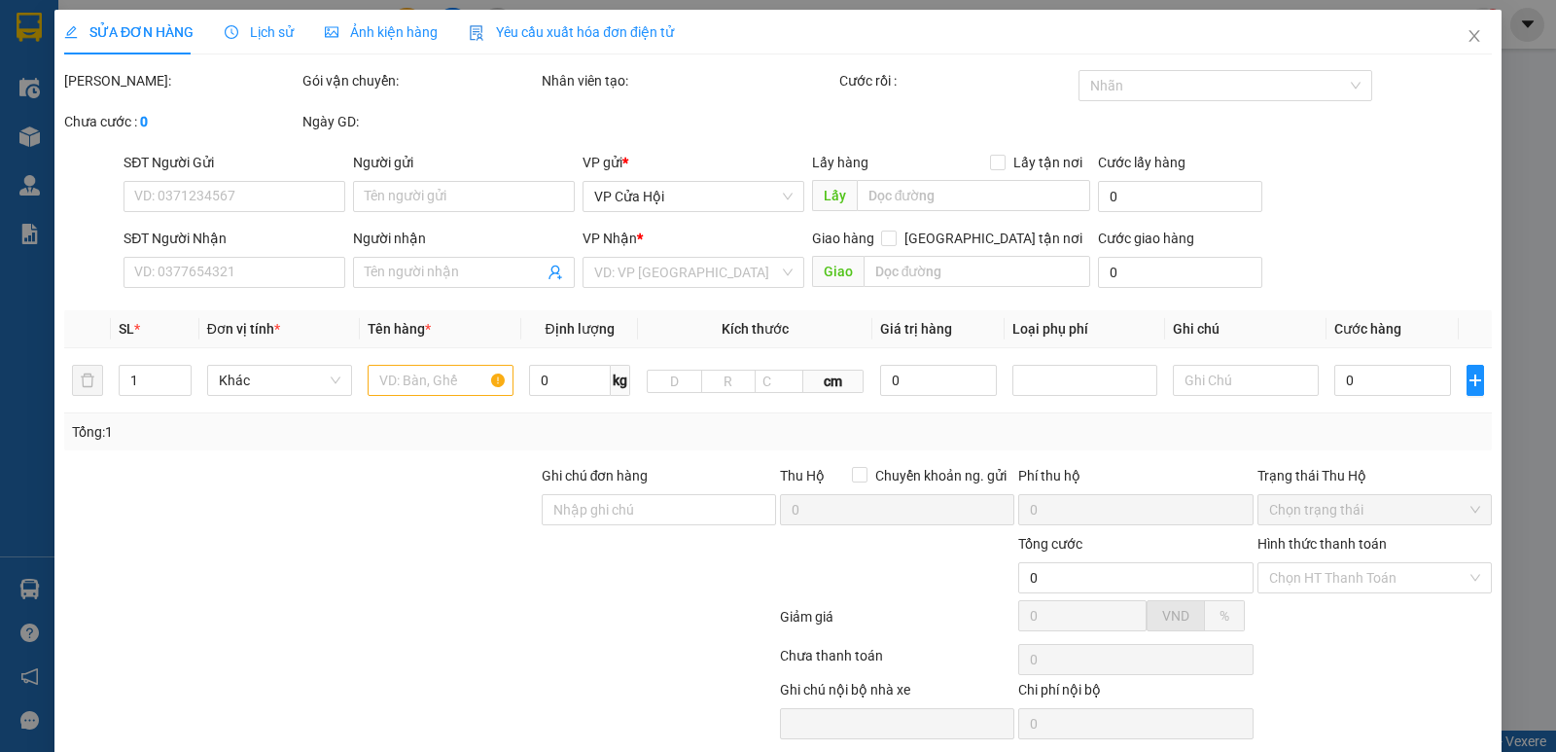
type input "0349739031"
type input "khách"
type input "0944516678"
type input "hợi"
checkbox input "true"
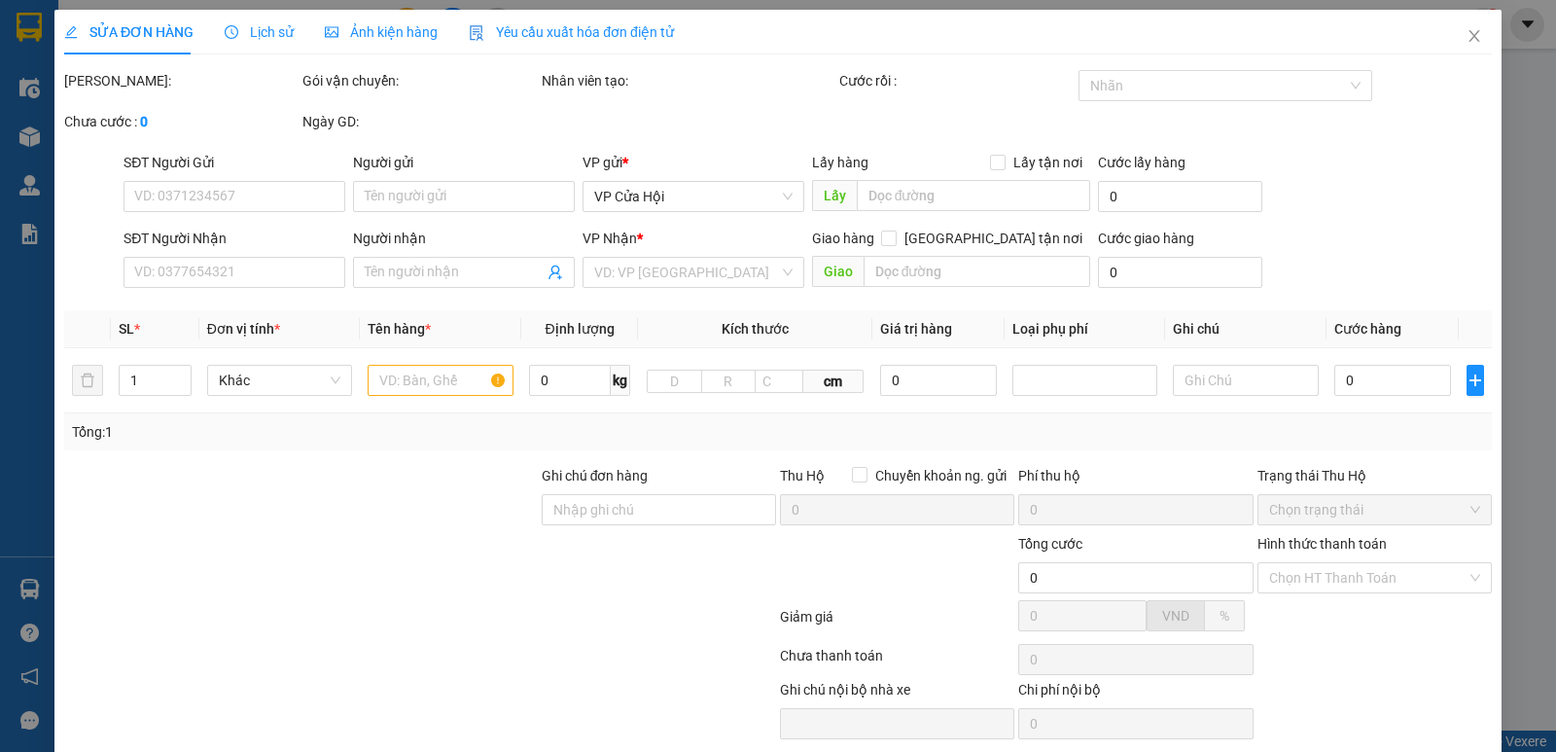
type input "vp"
type input "210.000"
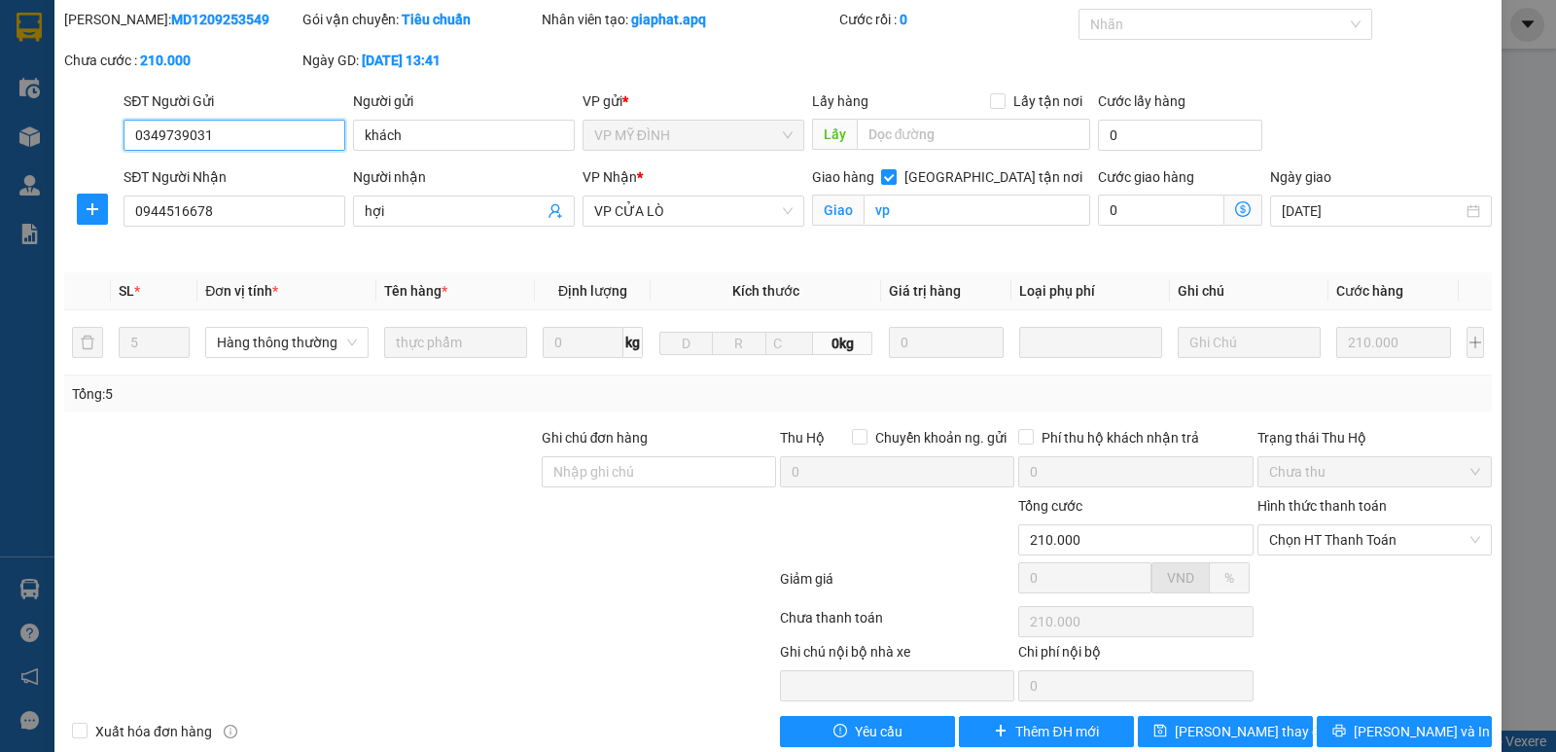
scroll to position [94, 0]
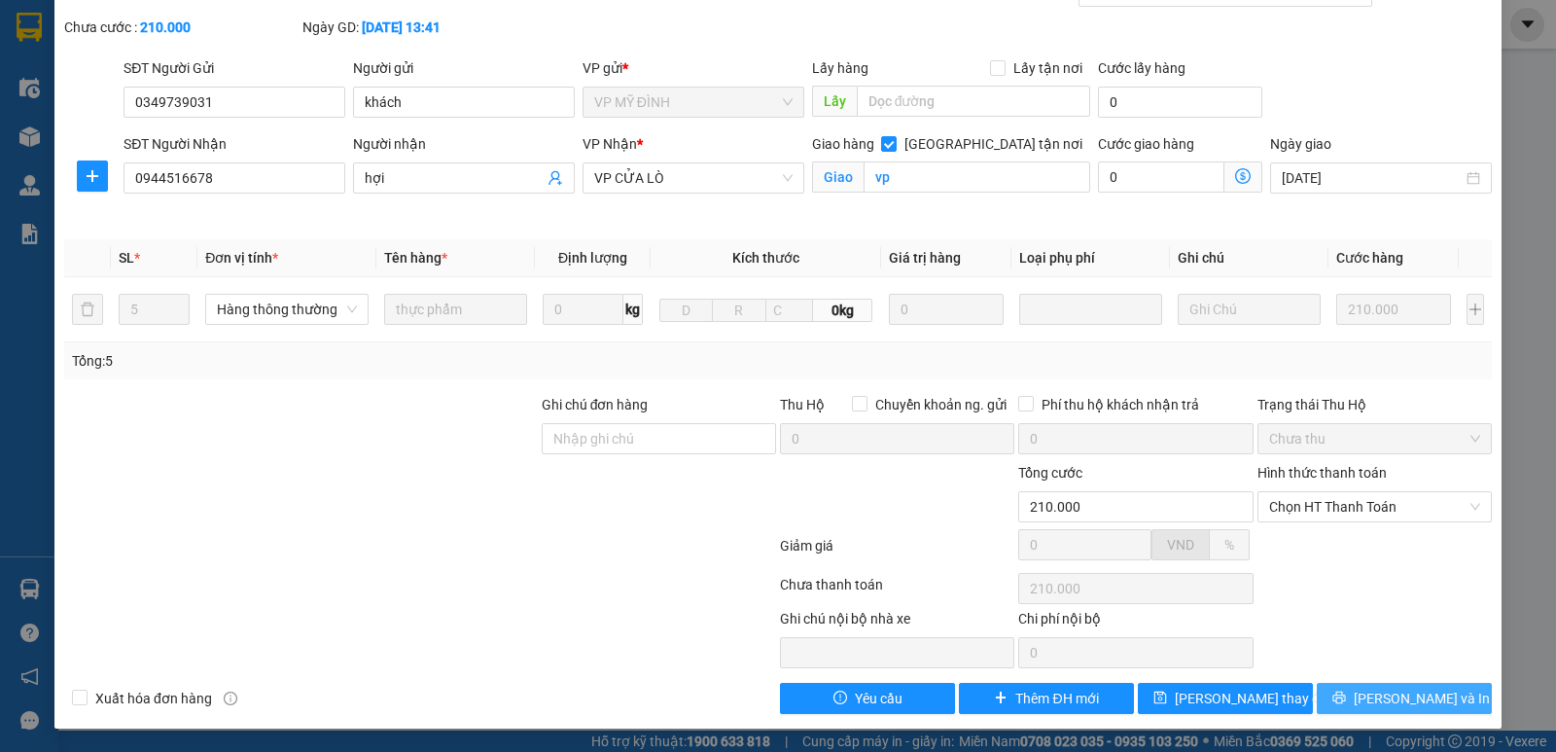
click at [1342, 693] on button "[PERSON_NAME] và In" at bounding box center [1404, 698] width 175 height 31
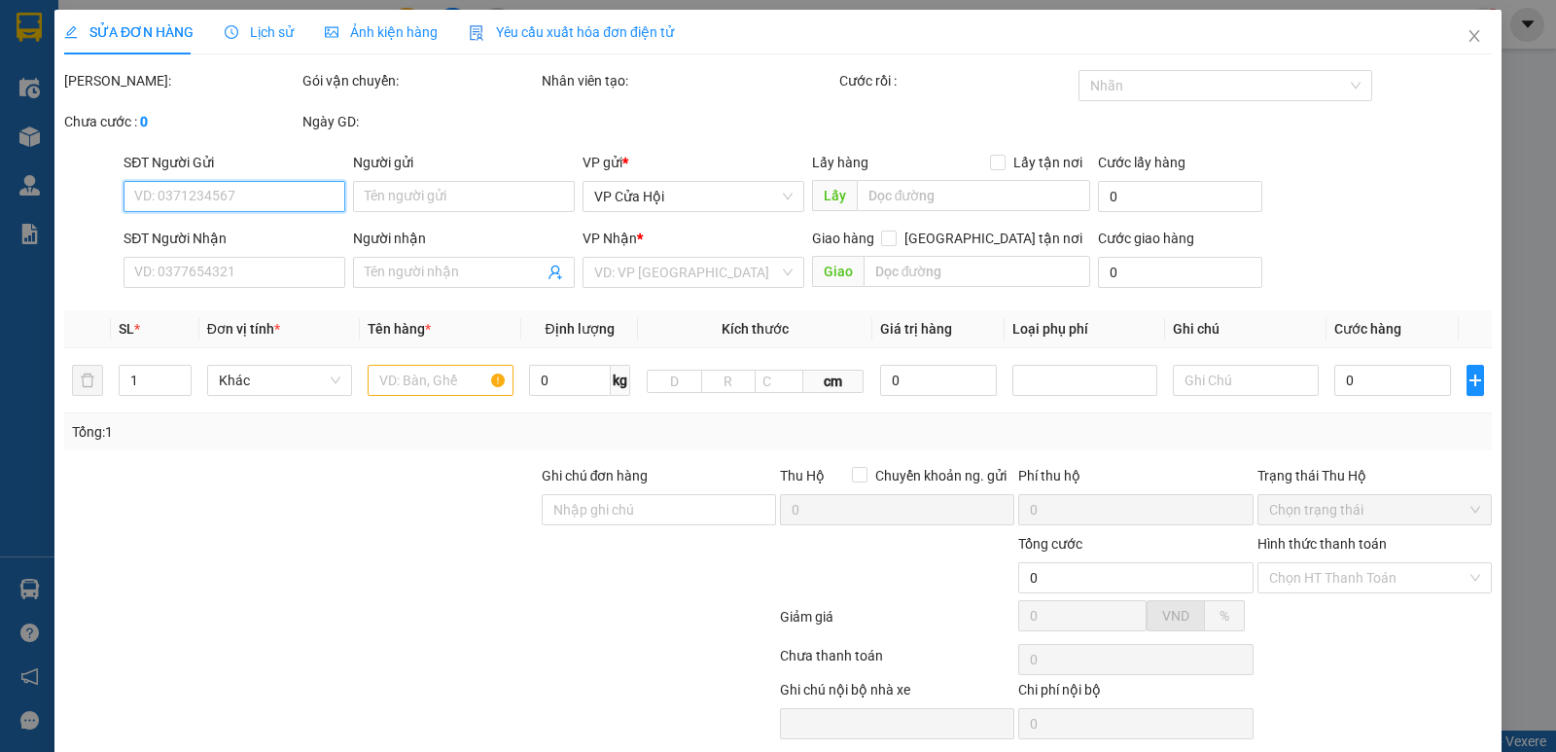
type input "0349739031"
type input "khách"
type input "0944516678"
type input "hợi"
checkbox input "true"
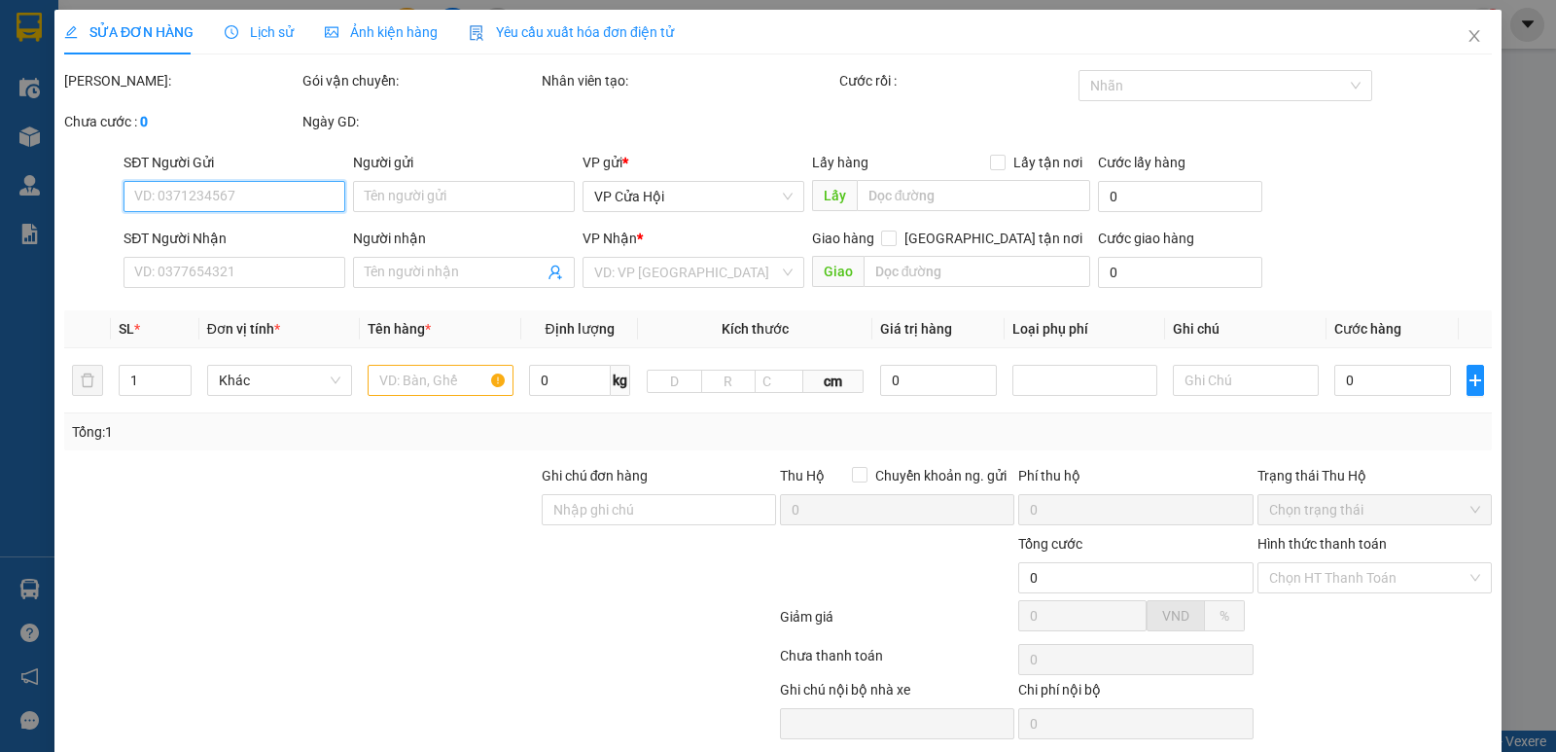
type input "vp"
type input "210.000"
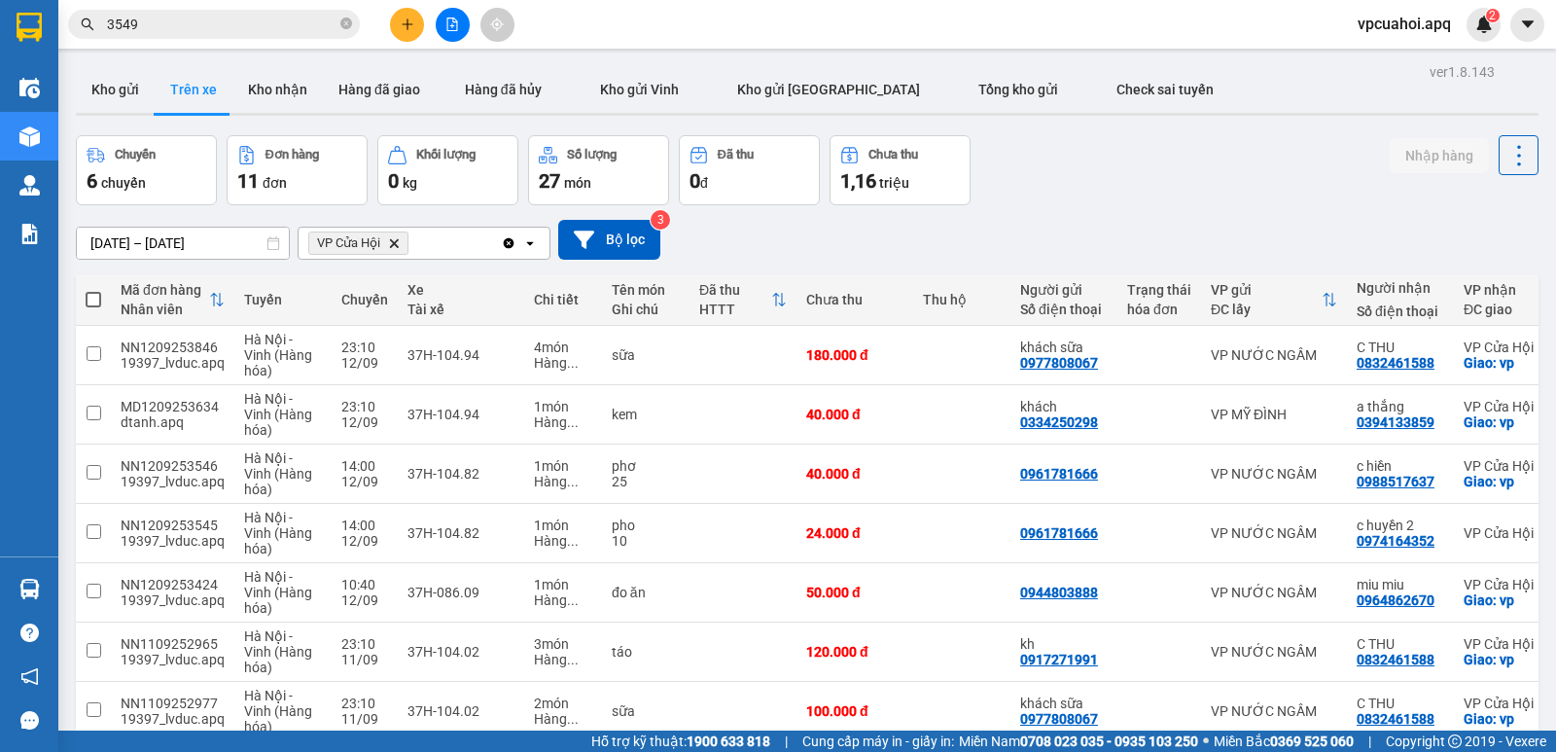
drag, startPoint x: 230, startPoint y: 148, endPoint x: 224, endPoint y: -58, distance: 206.3
click at [224, 0] on html "Kết quả tìm kiếm ( 466 ) Bộ lọc Mã ĐH Trạng thái Món hàng Thu hộ Tổng cước Chưa…" at bounding box center [778, 376] width 1556 height 752
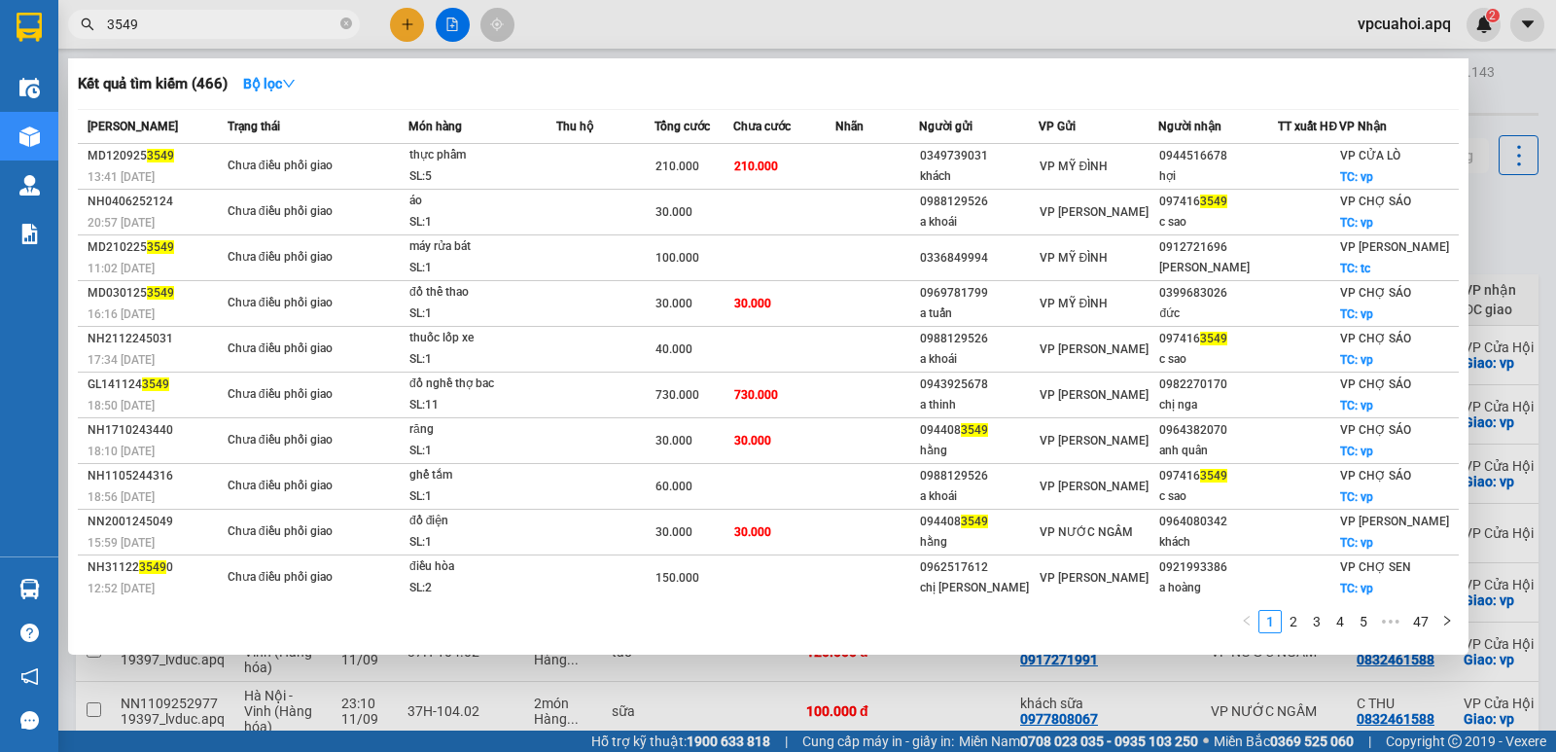
click at [290, 31] on input "3549" at bounding box center [221, 24] width 229 height 21
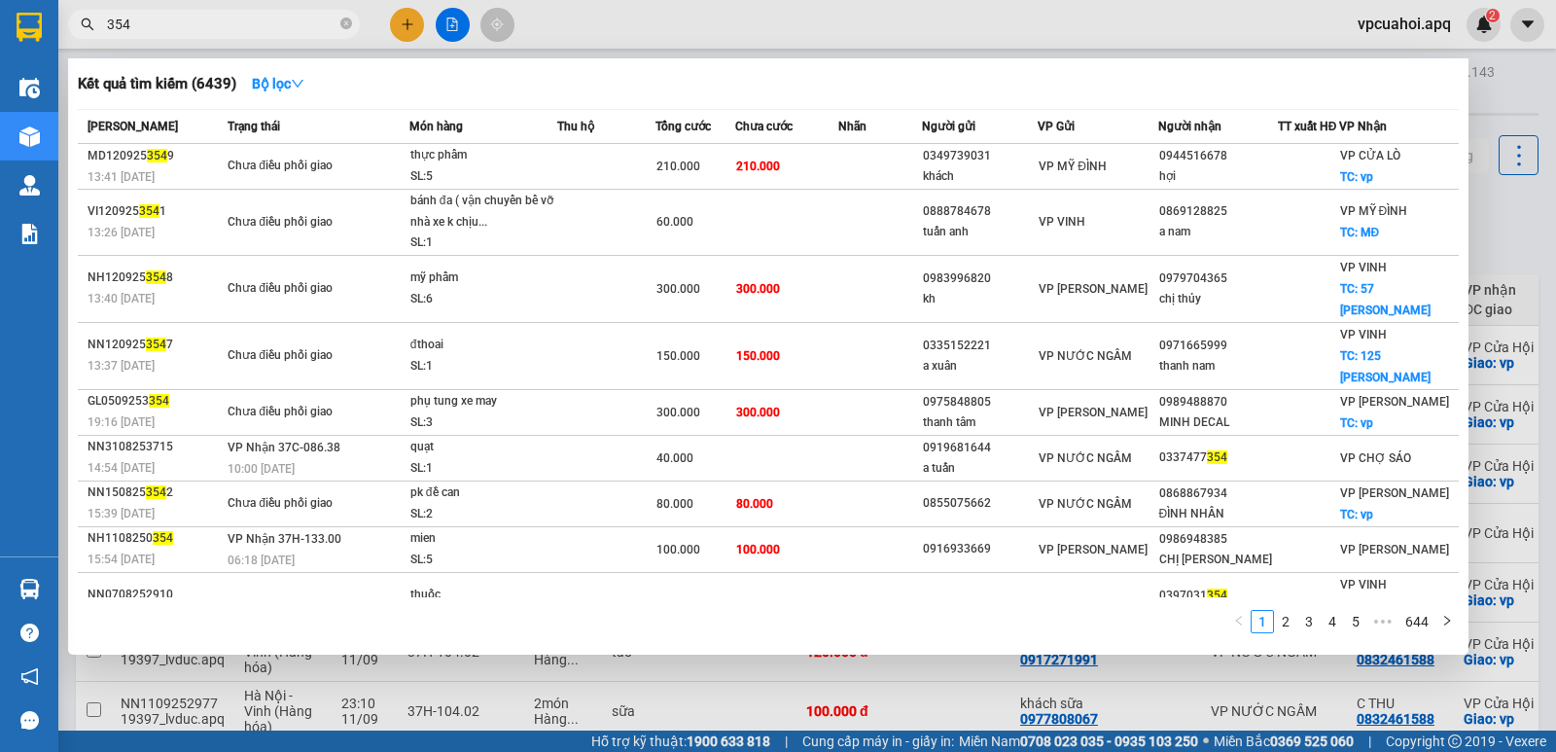
type input "3549"
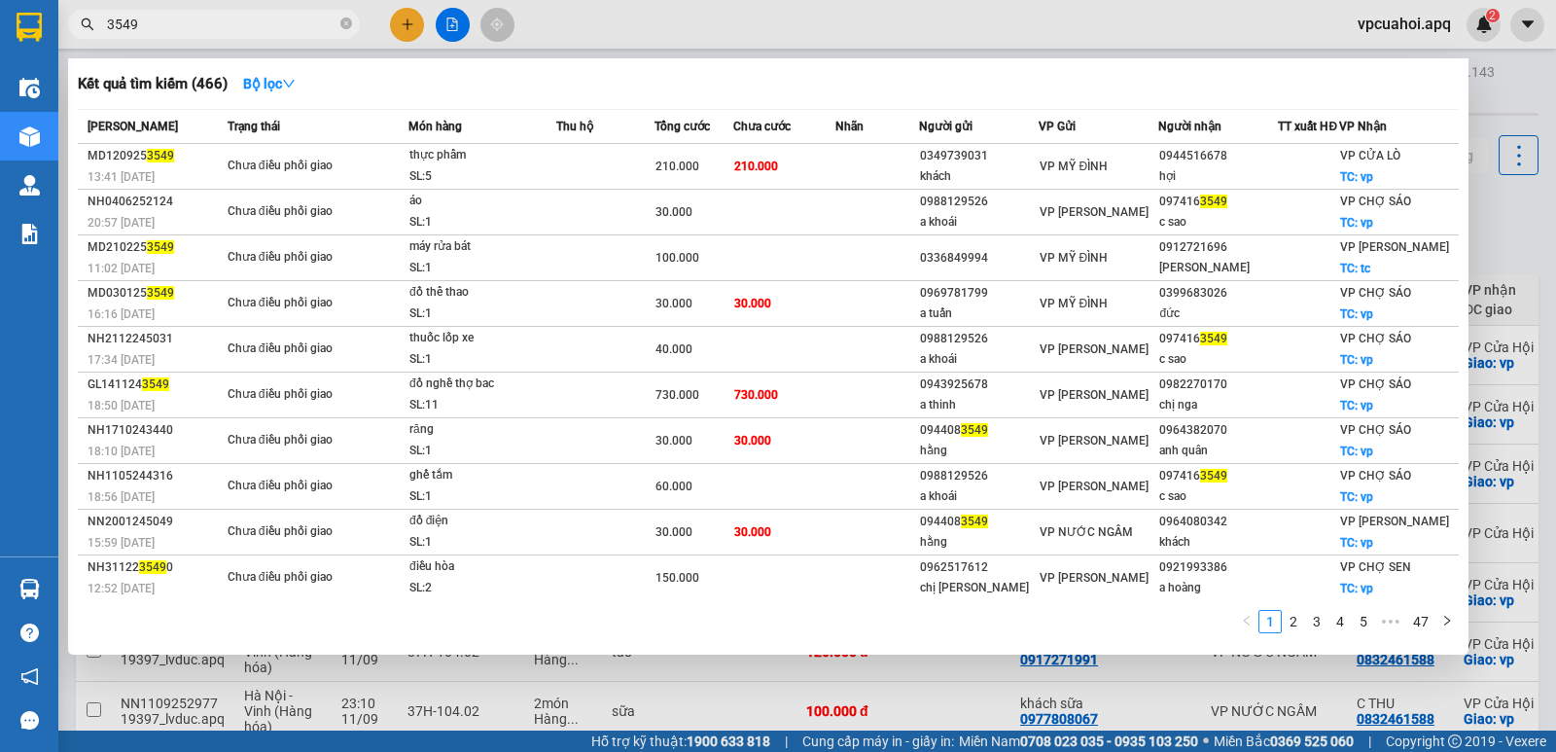
click at [541, 11] on div at bounding box center [778, 376] width 1556 height 752
